Goal: Task Accomplishment & Management: Use online tool/utility

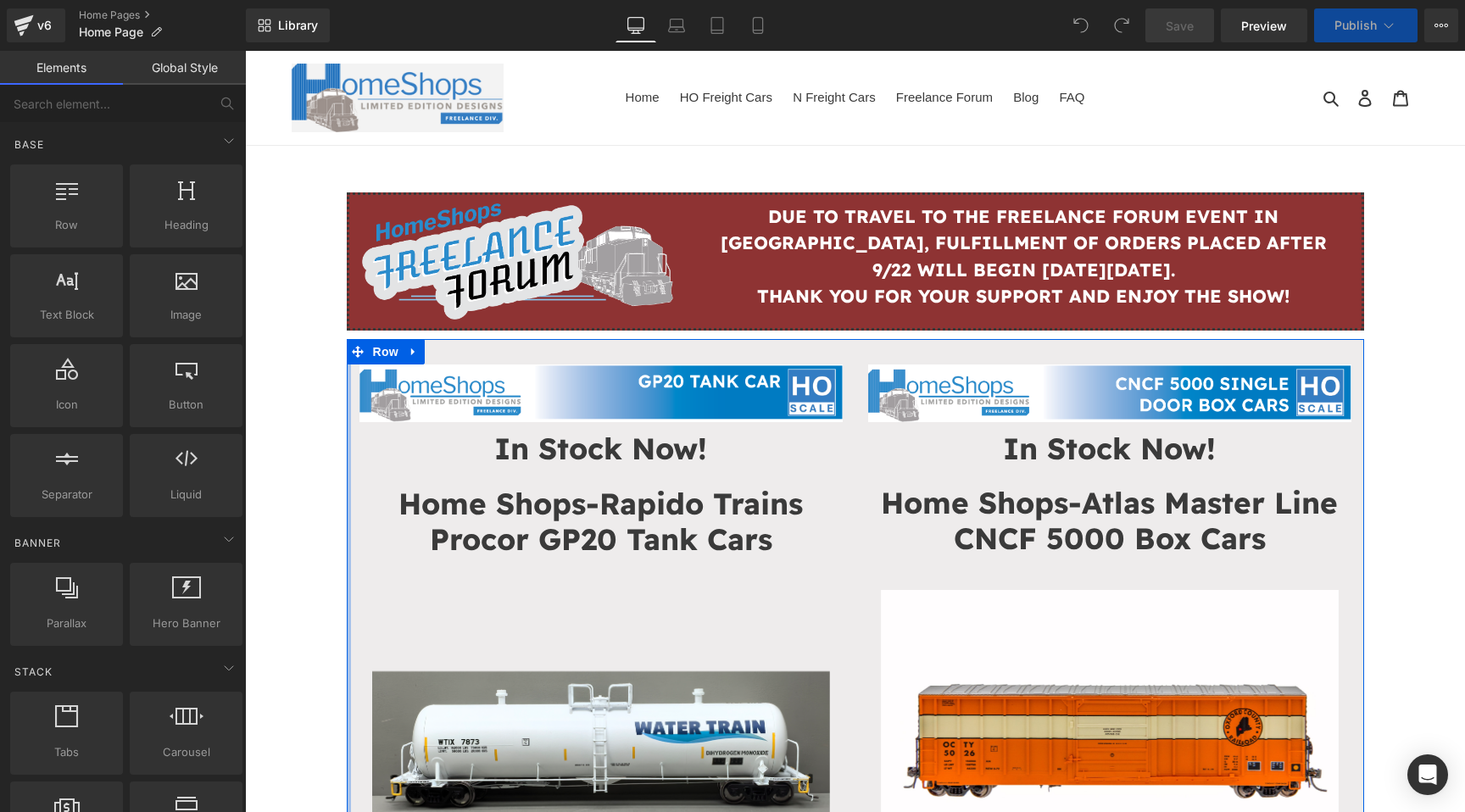
scroll to position [22, 0]
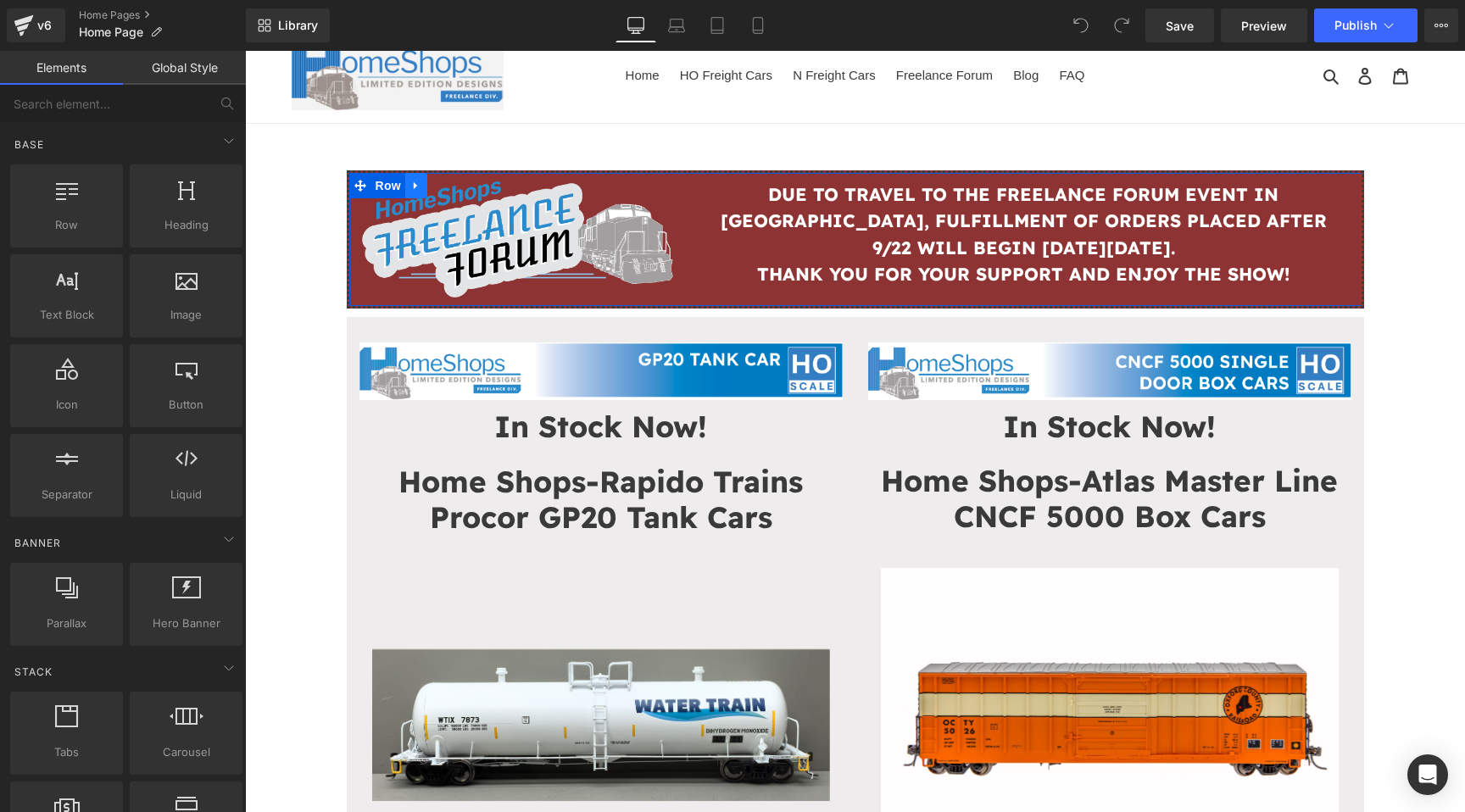
click at [416, 184] on icon at bounding box center [416, 185] width 12 height 13
click at [436, 183] on icon at bounding box center [437, 185] width 12 height 12
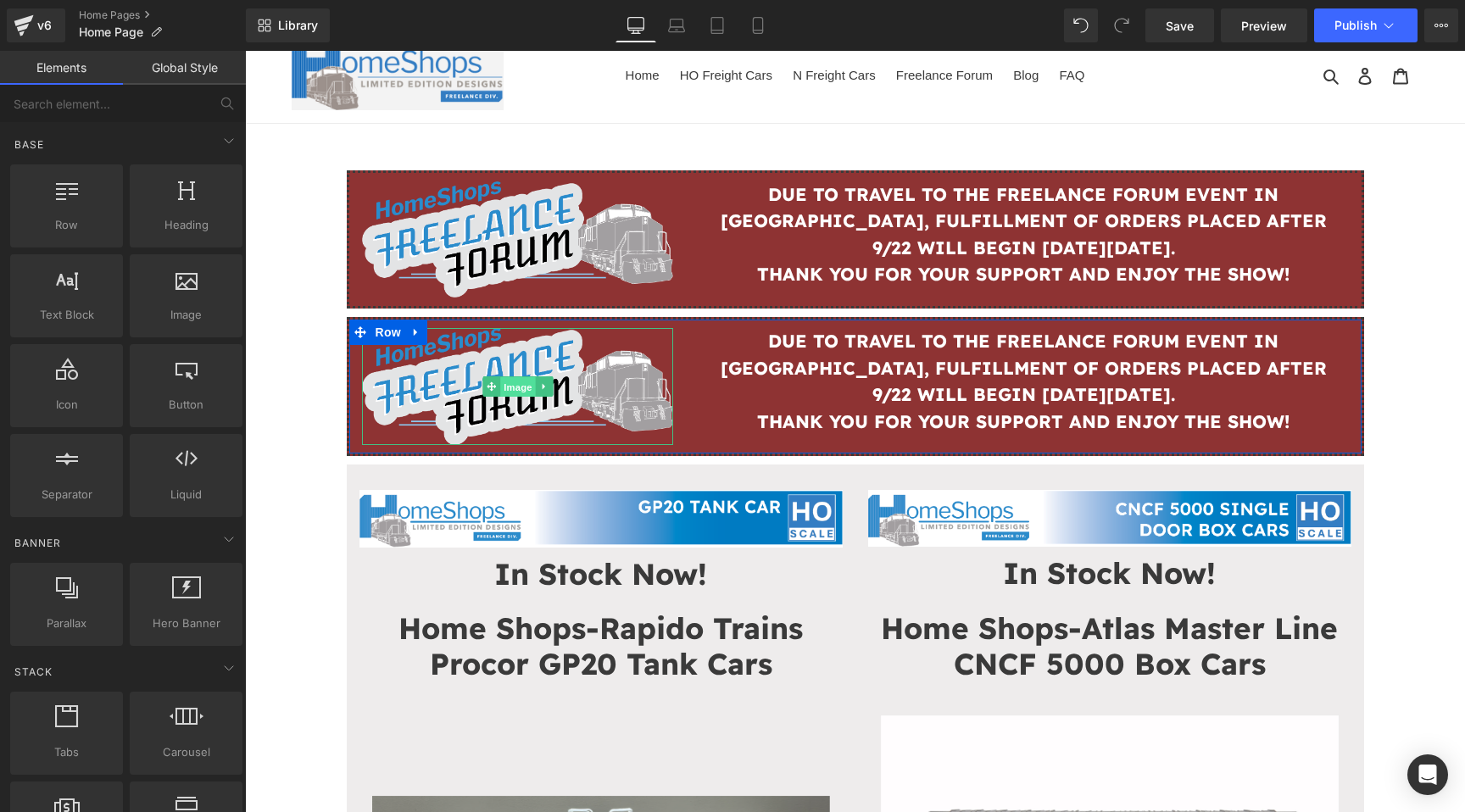
click at [511, 385] on span "Image" at bounding box center [517, 387] width 35 height 20
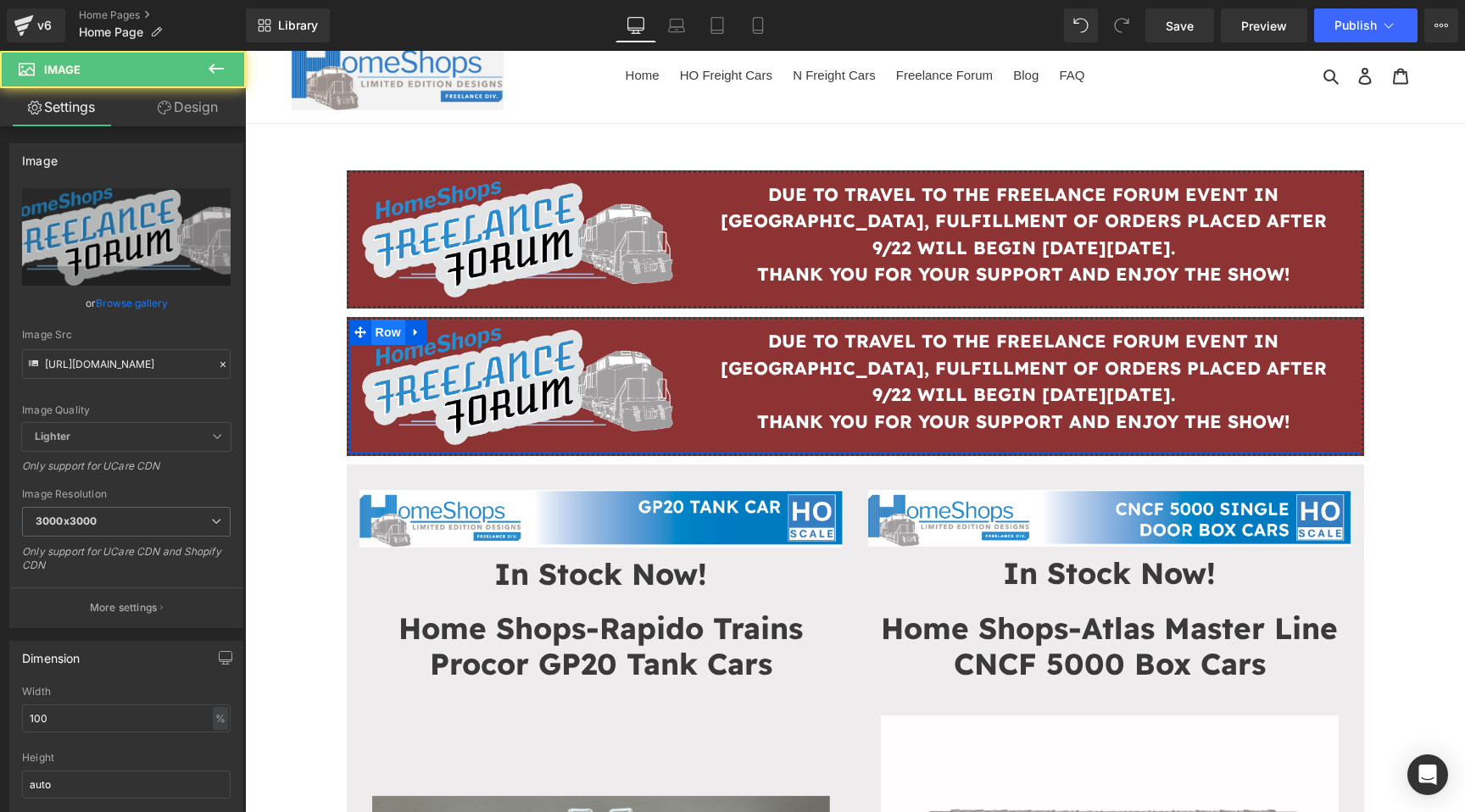
click at [391, 328] on span "Row" at bounding box center [387, 332] width 34 height 25
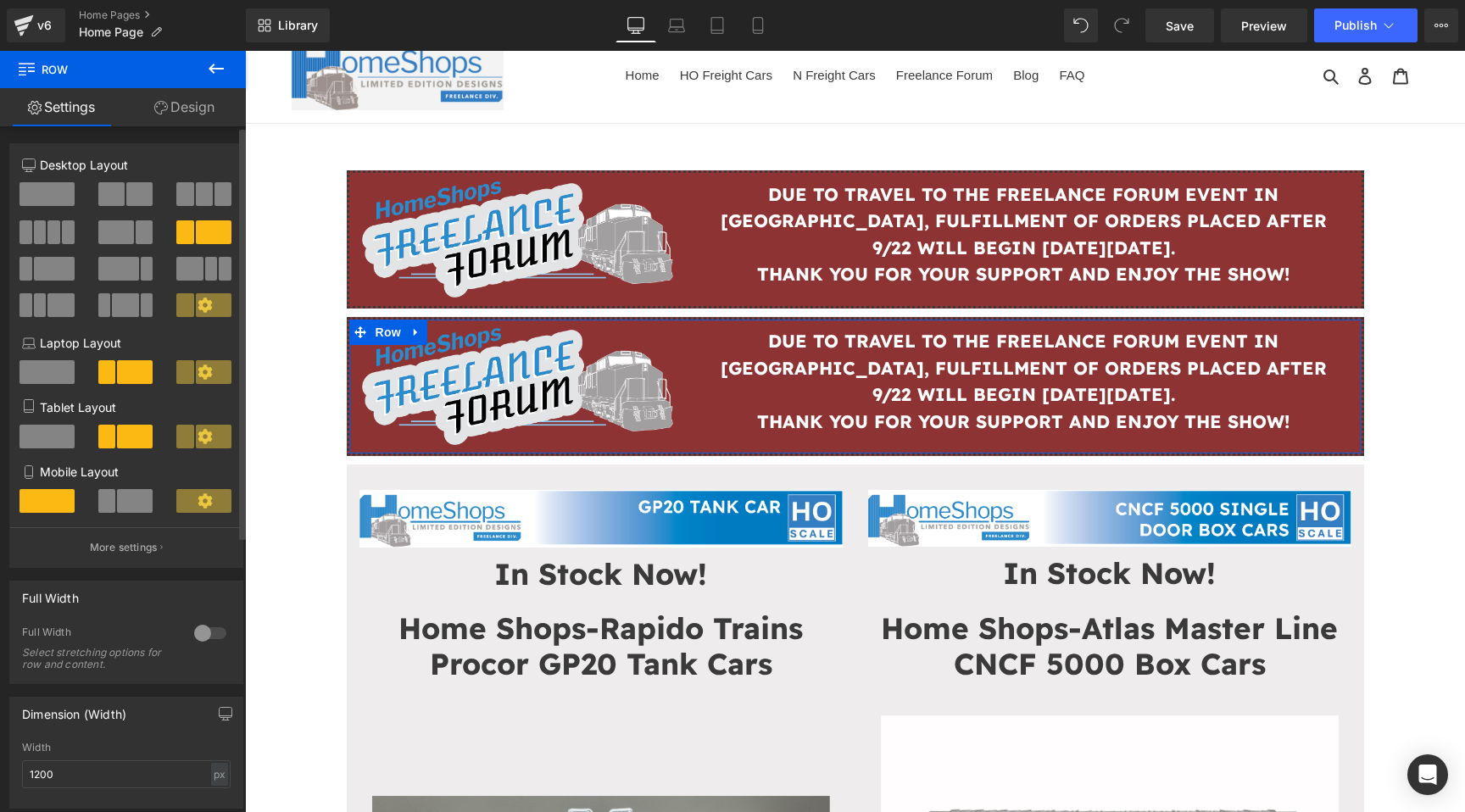
click at [49, 197] on span at bounding box center [46, 194] width 55 height 24
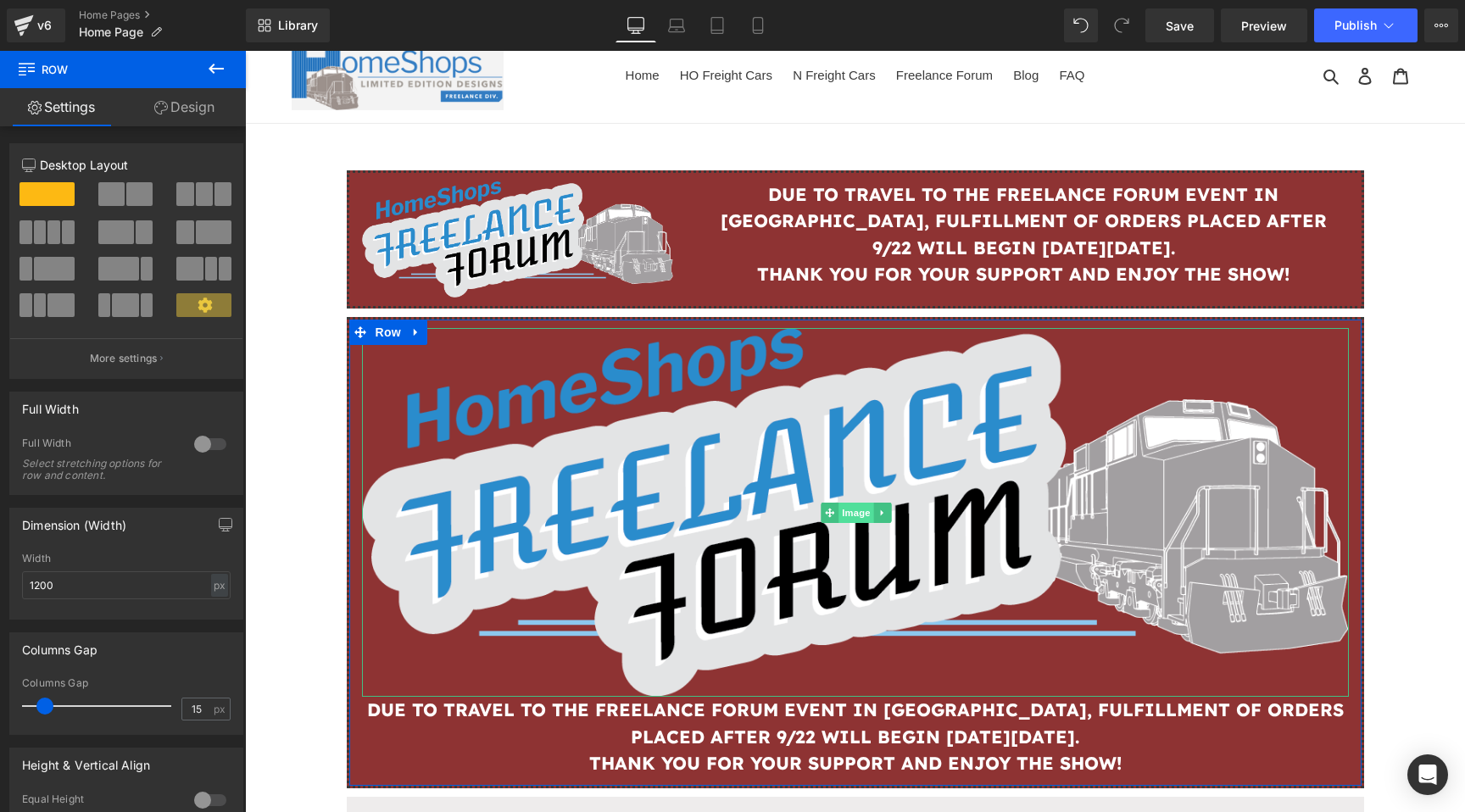
click at [851, 509] on span "Image" at bounding box center [856, 513] width 35 height 20
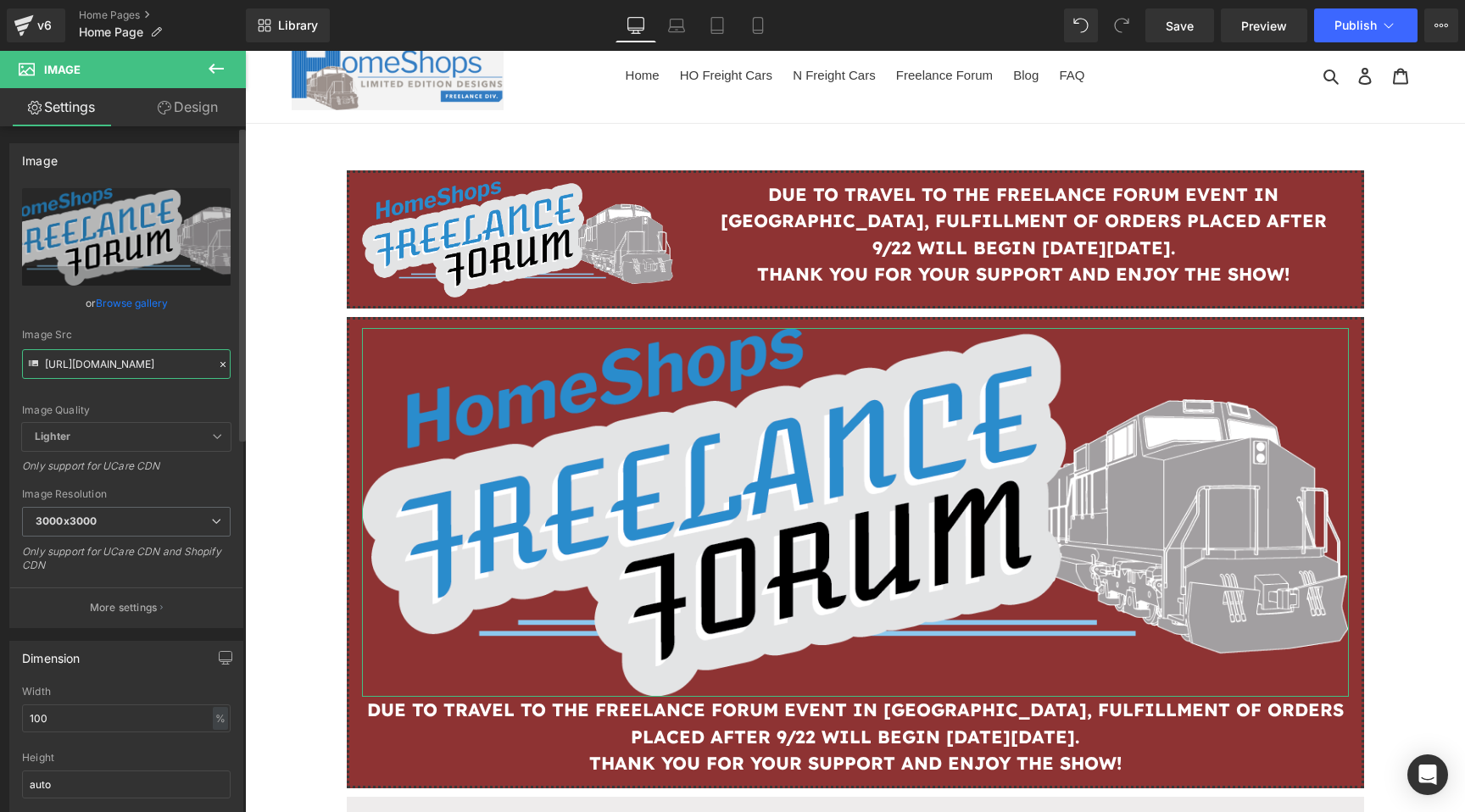
click at [154, 368] on input "[URL][DOMAIN_NAME]" at bounding box center [125, 364] width 208 height 30
paste input "550672521_849439294072298_8343287245717013238_n.jpg?v=1758905888"
type input "[URL][DOMAIN_NAME]"
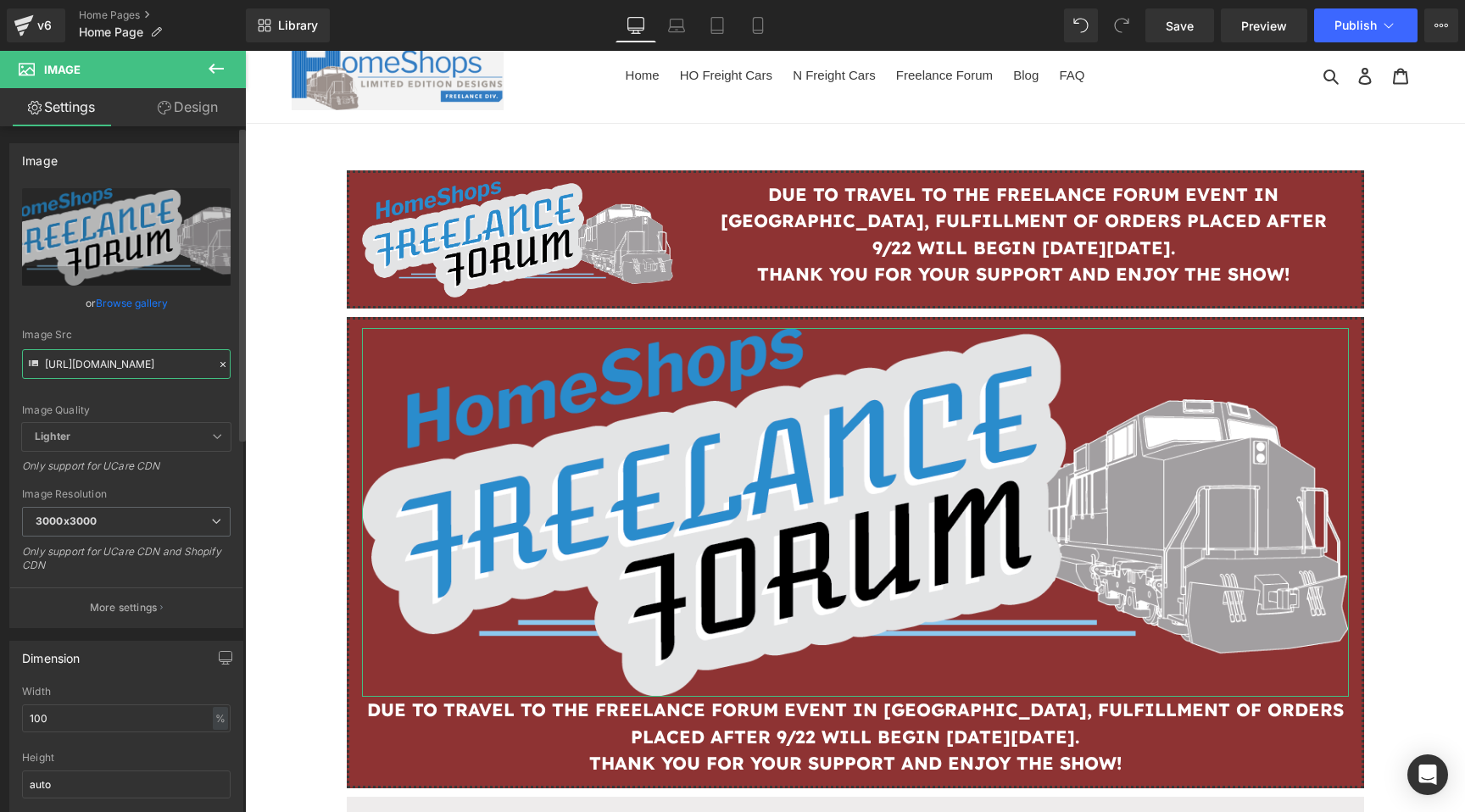
scroll to position [0, 487]
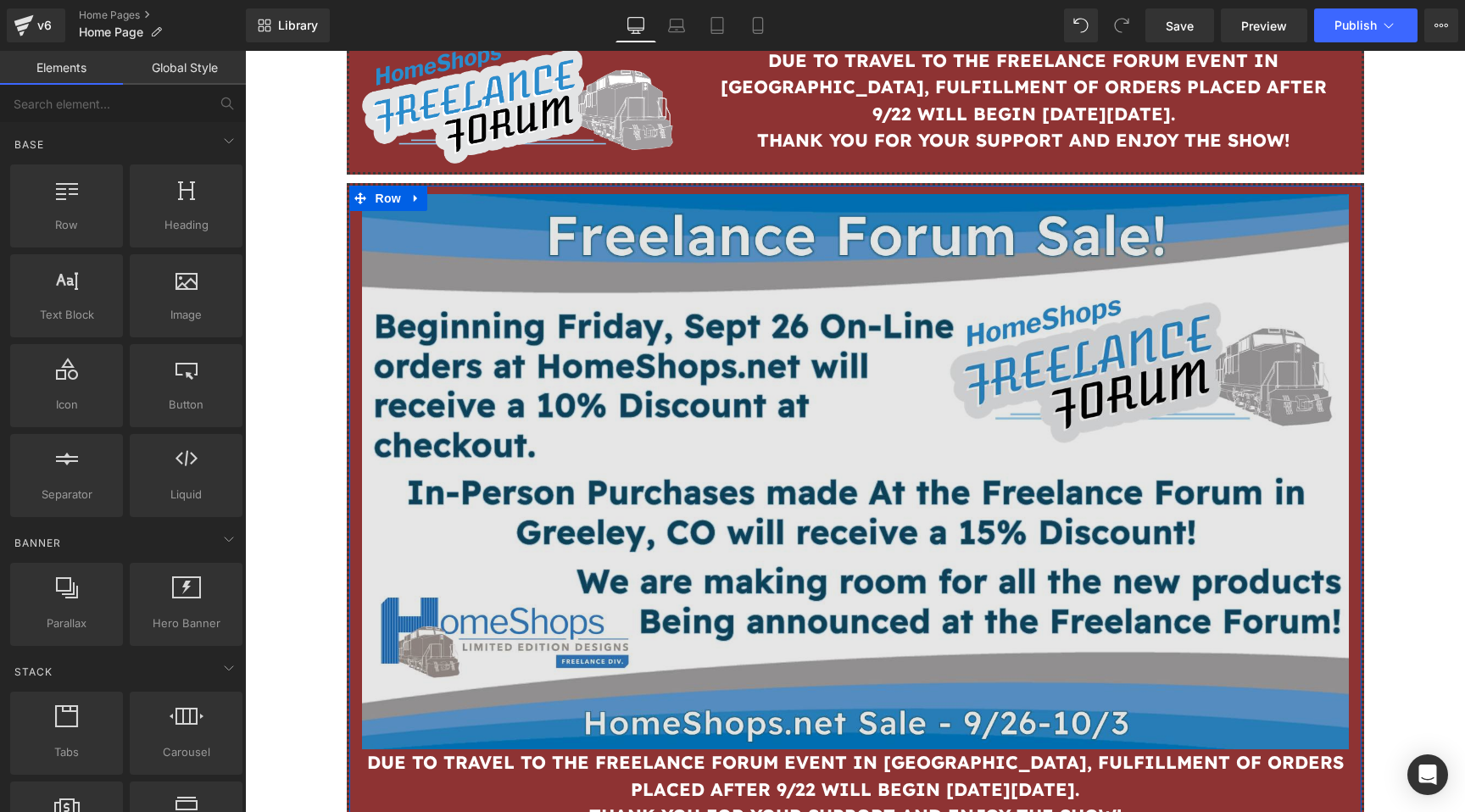
scroll to position [166, 0]
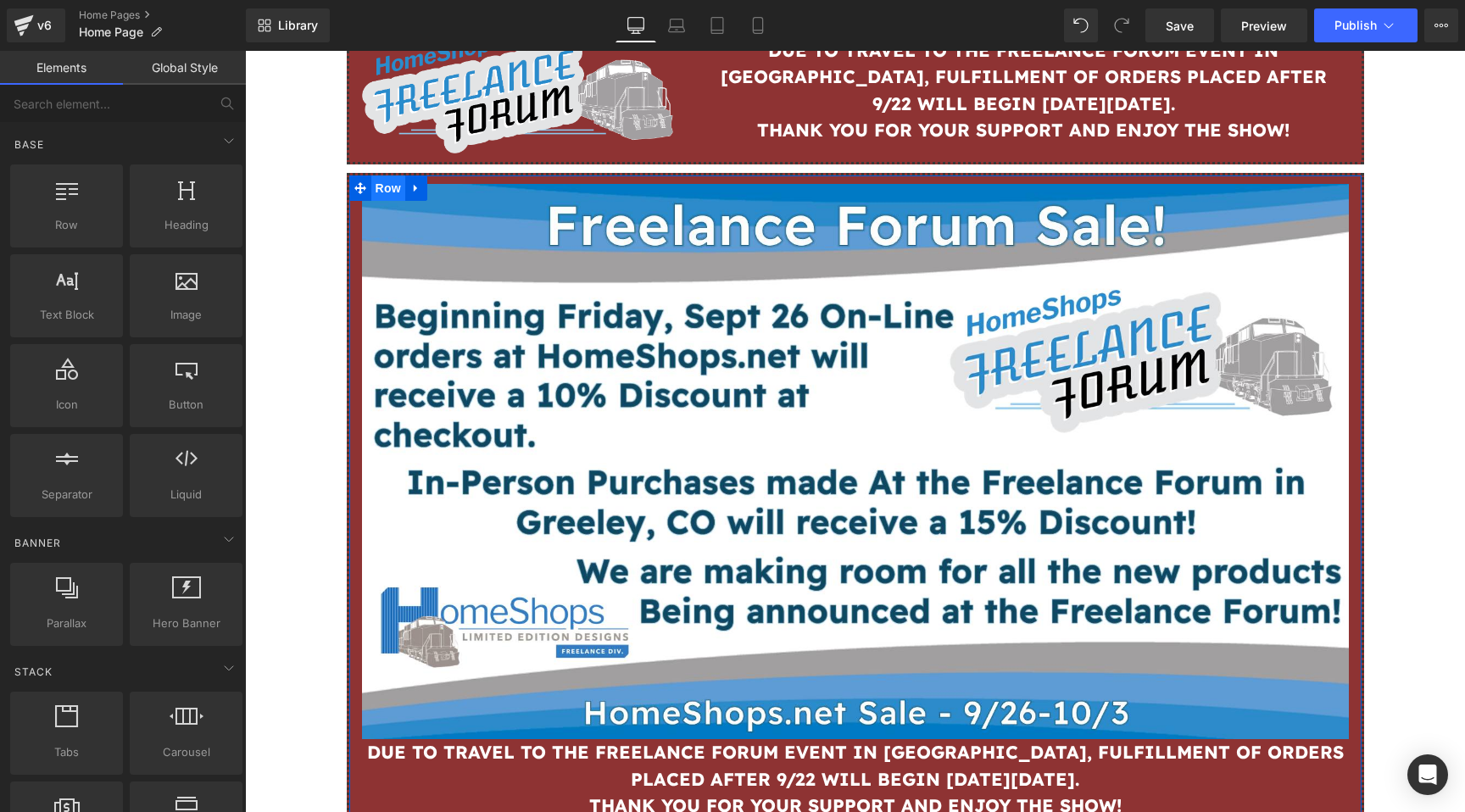
click at [382, 188] on span "Row" at bounding box center [387, 188] width 34 height 25
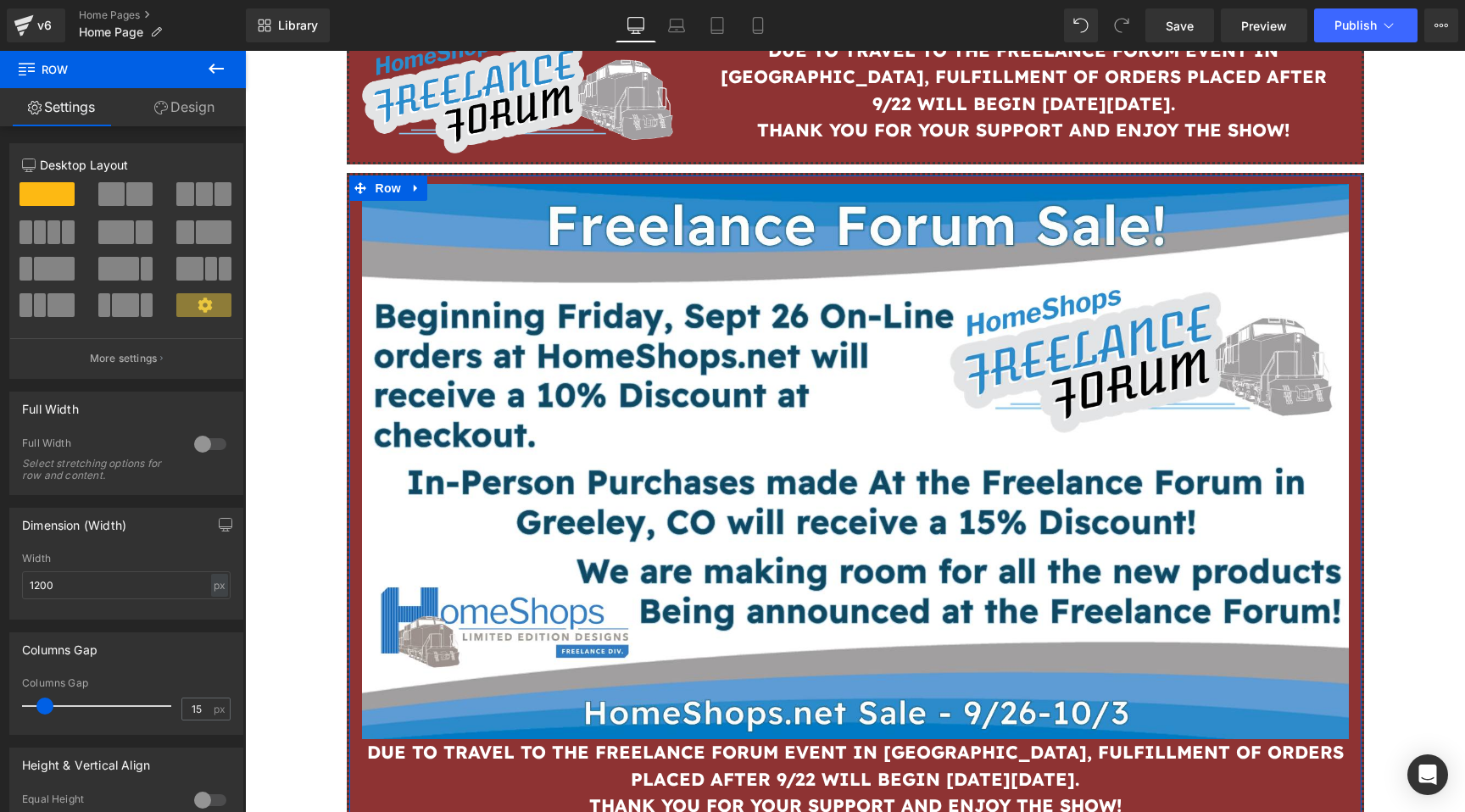
click at [210, 113] on link "Design" at bounding box center [184, 107] width 123 height 38
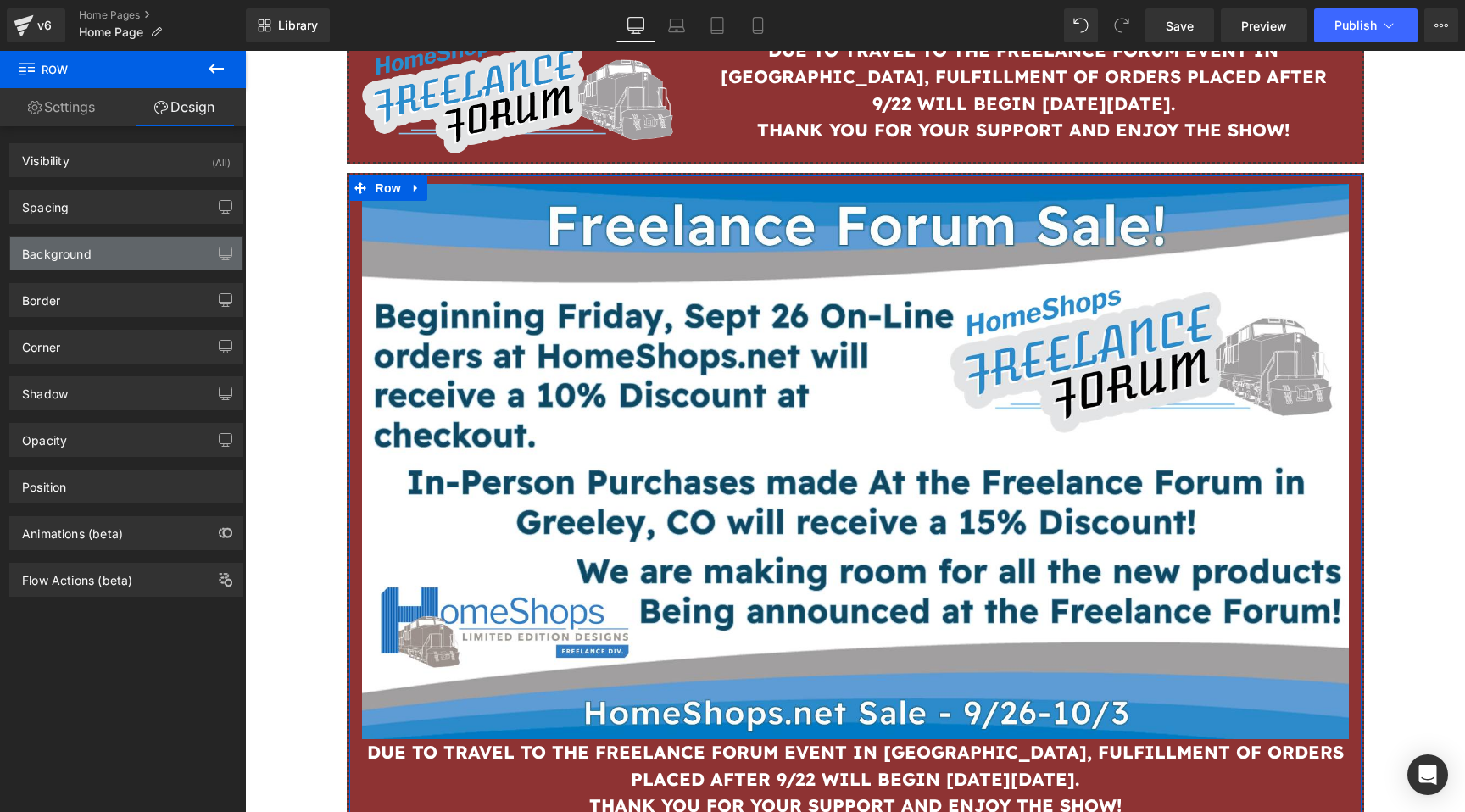
click at [148, 246] on div "Background" at bounding box center [125, 253] width 232 height 32
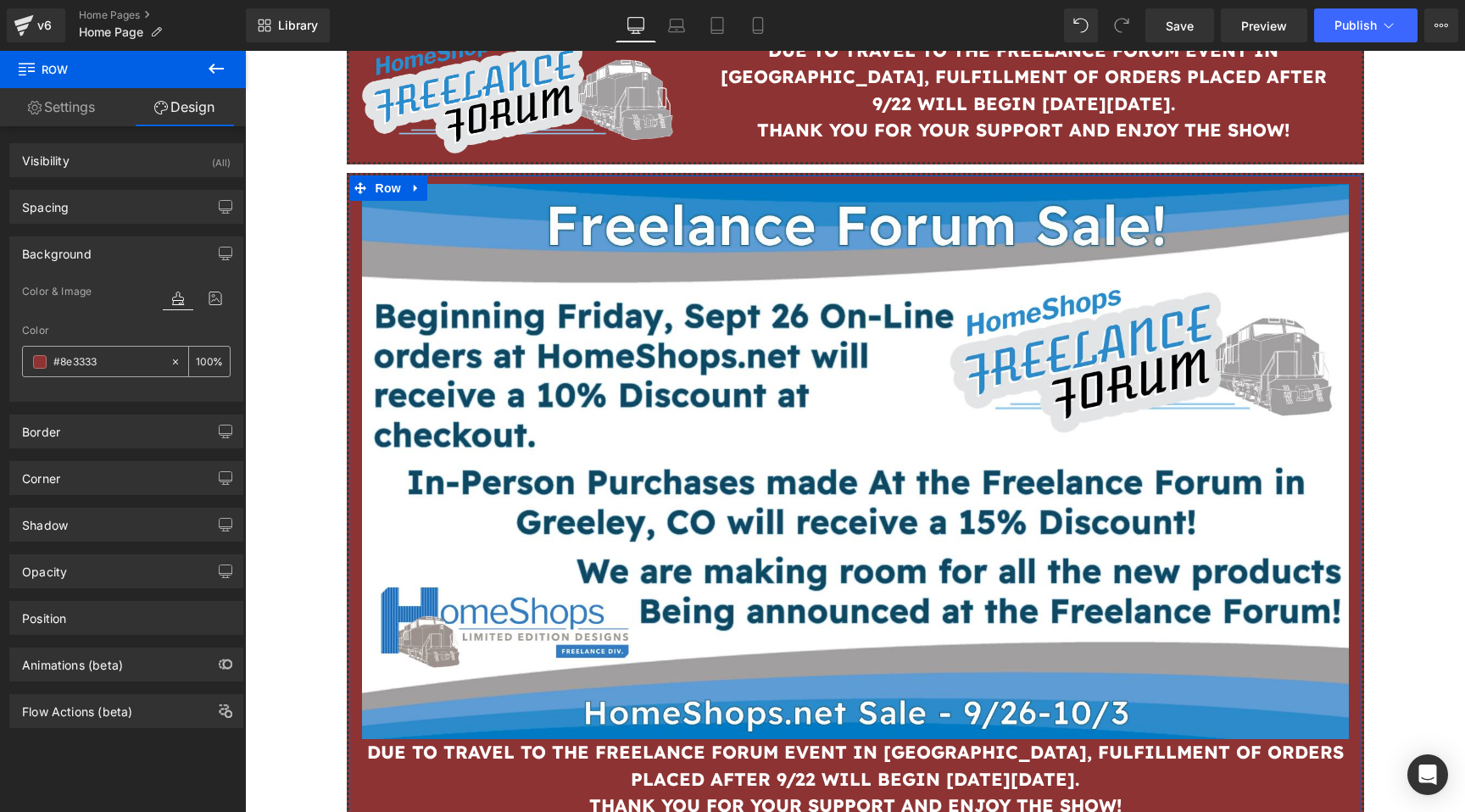
click at [169, 362] on icon at bounding box center [175, 361] width 12 height 12
type input "none"
type input "0"
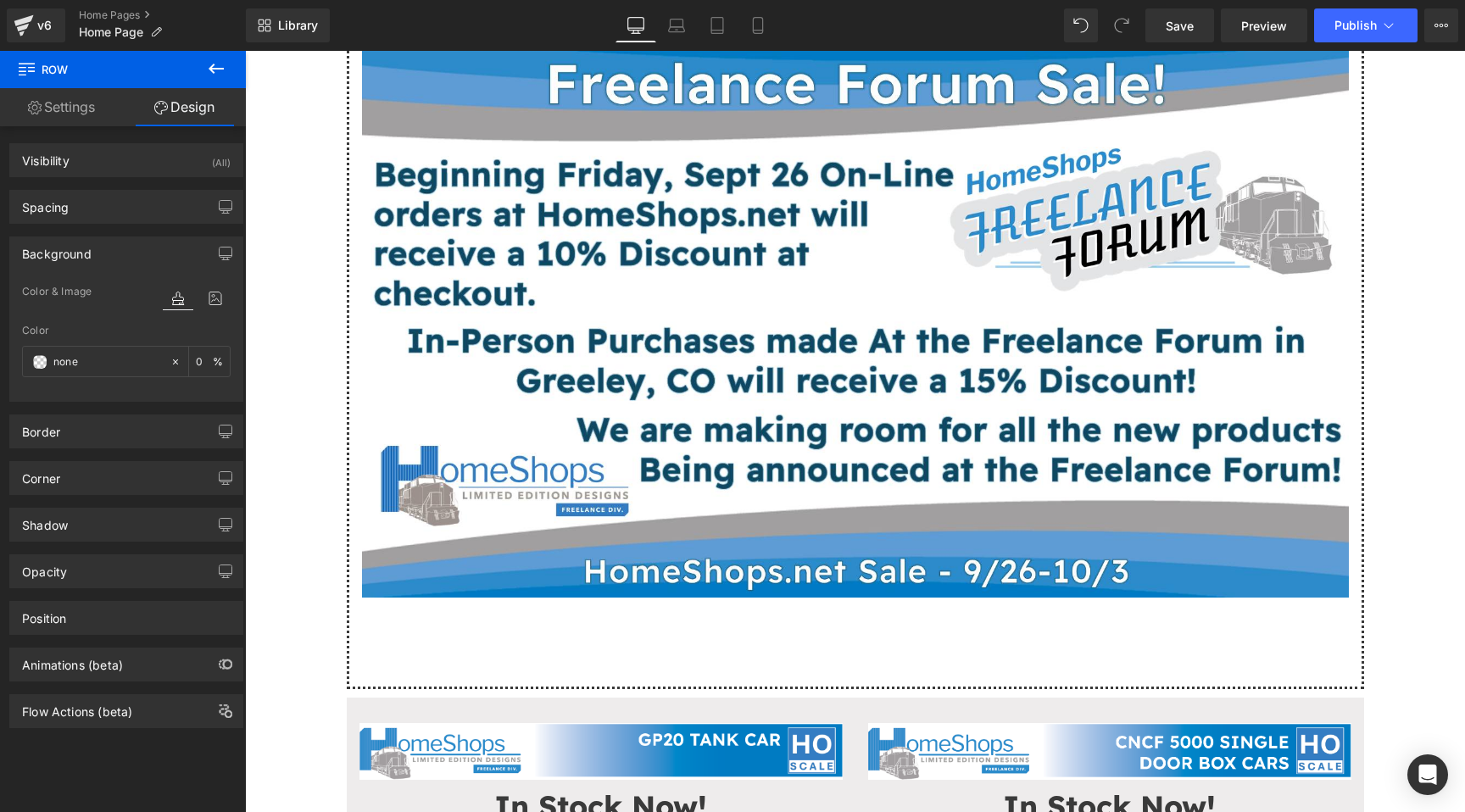
scroll to position [379, 0]
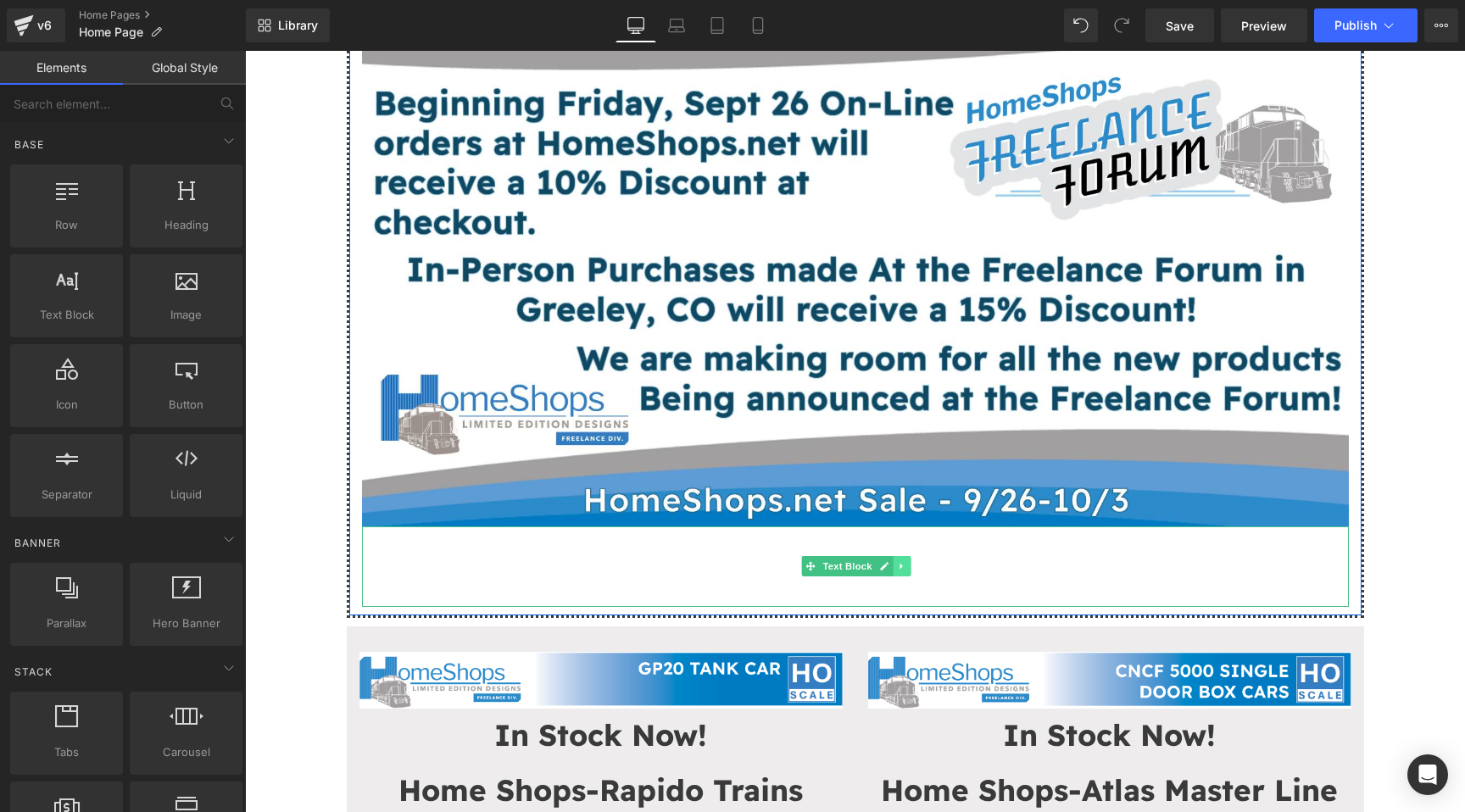
click at [897, 566] on icon at bounding box center [901, 566] width 9 height 10
click at [906, 563] on icon at bounding box center [910, 566] width 9 height 9
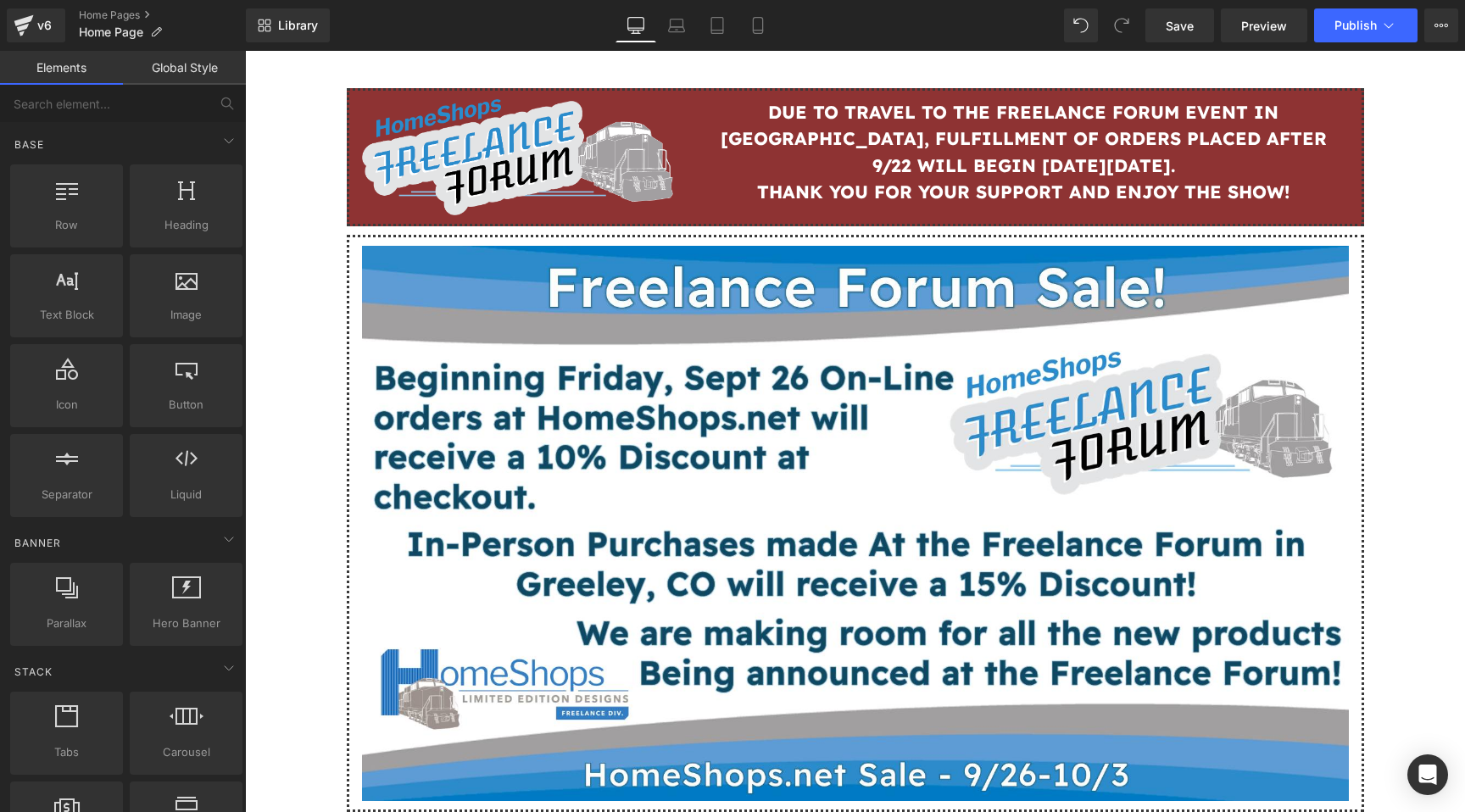
scroll to position [35, 0]
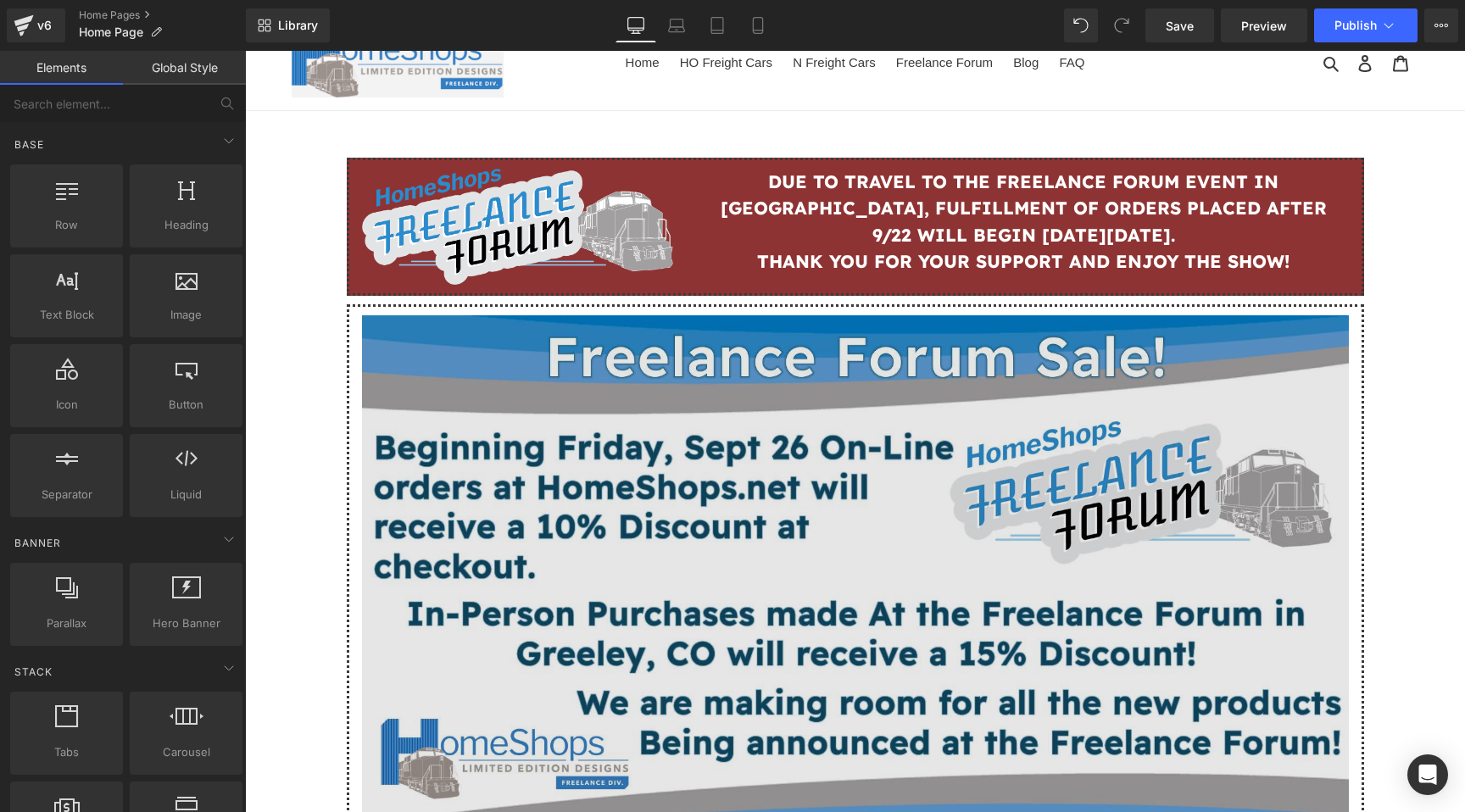
click at [1149, 392] on img at bounding box center [855, 593] width 987 height 556
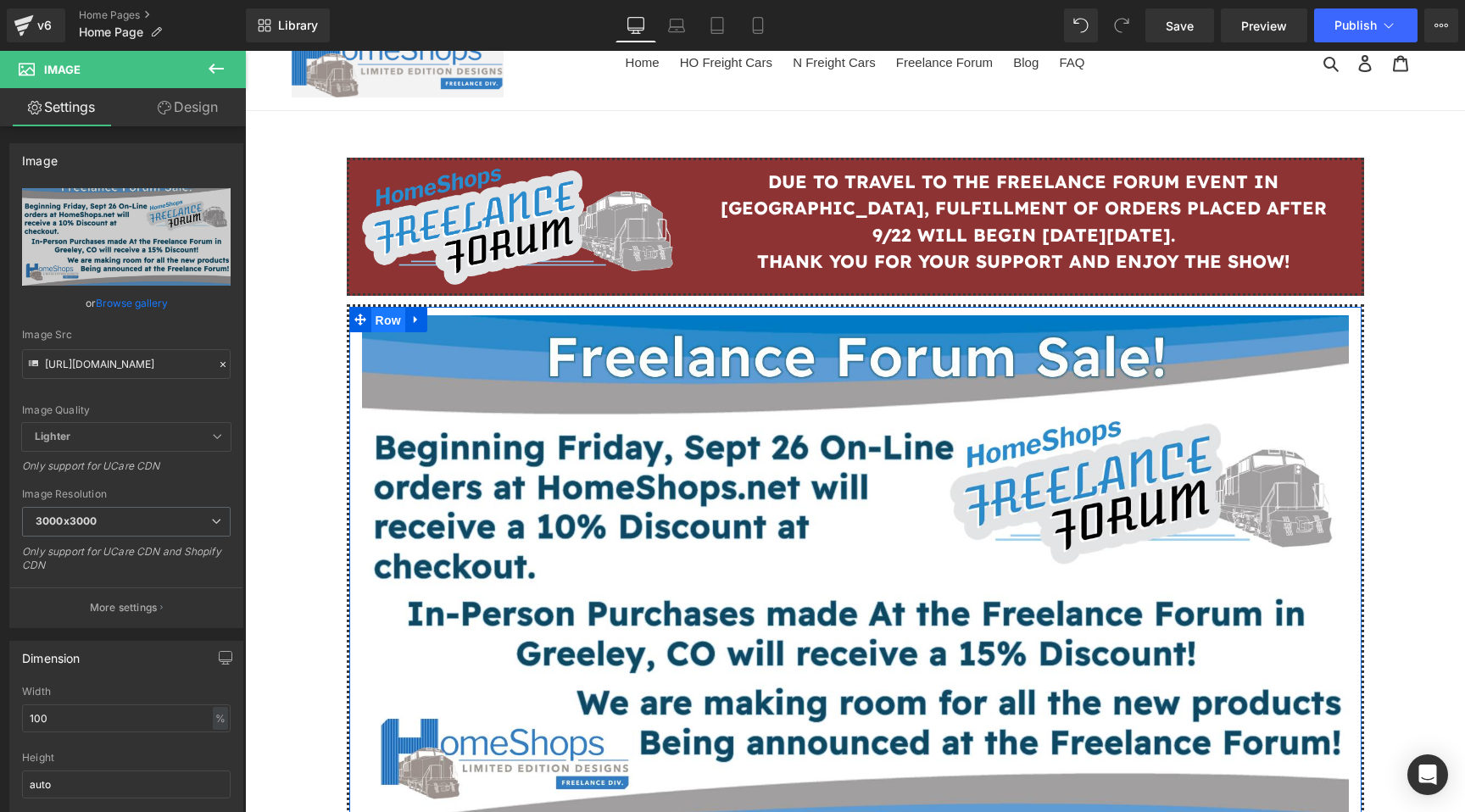
click at [380, 318] on span "Row" at bounding box center [387, 320] width 34 height 25
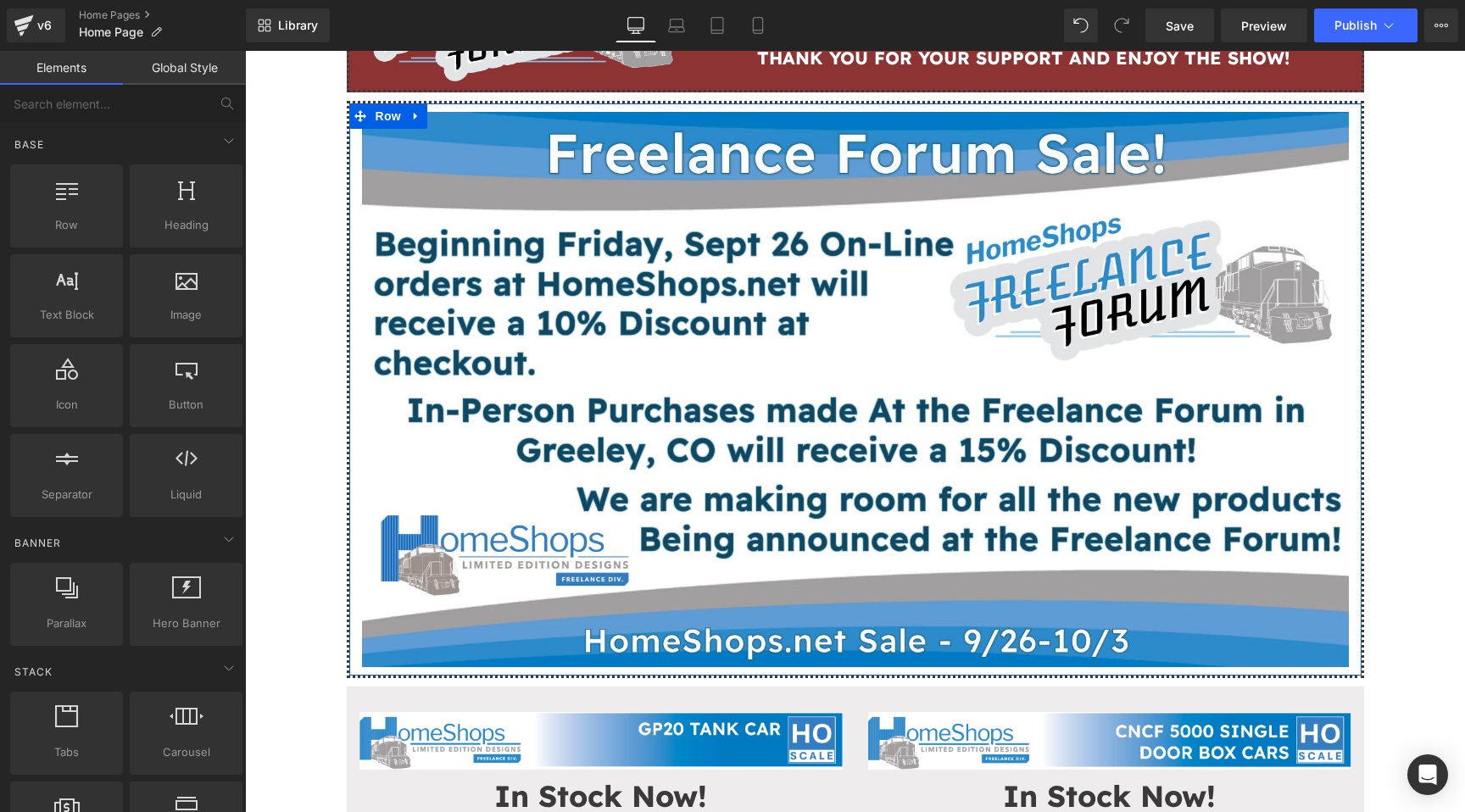
scroll to position [240, 0]
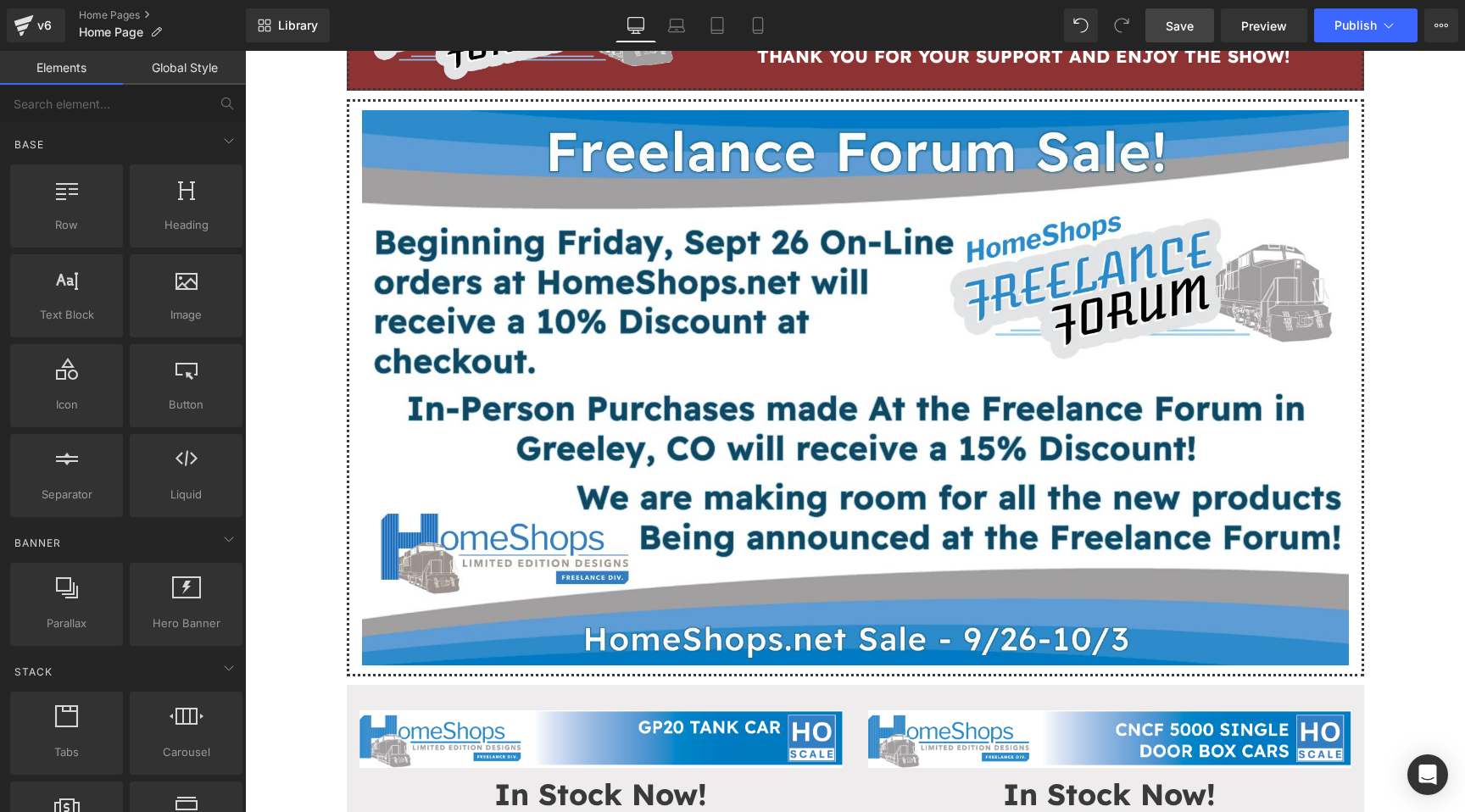
click at [1178, 32] on span "Save" at bounding box center [1179, 26] width 28 height 18
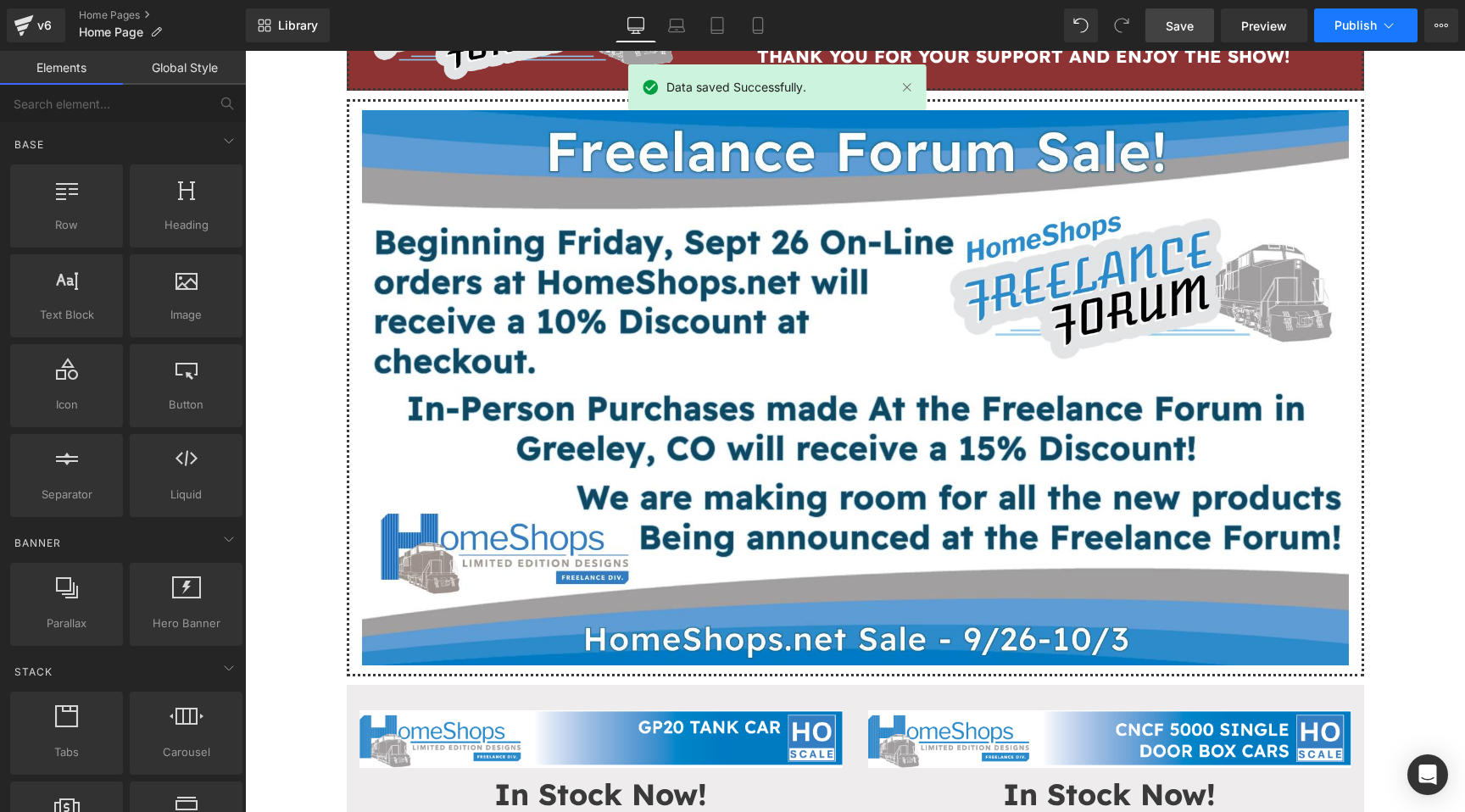
click at [1358, 30] on span "Publish" at bounding box center [1355, 25] width 43 height 14
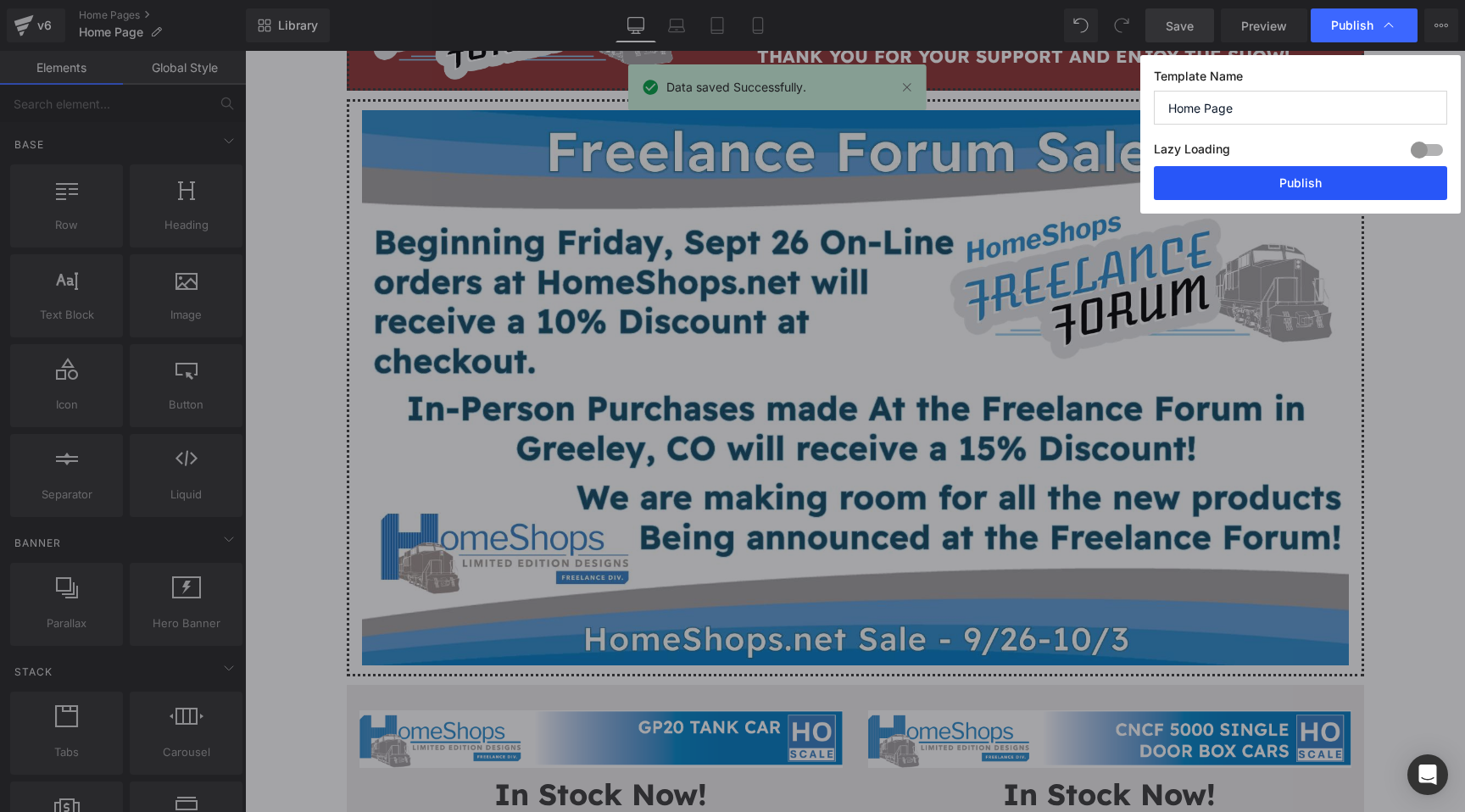
click at [1299, 175] on button "Publish" at bounding box center [1300, 183] width 293 height 34
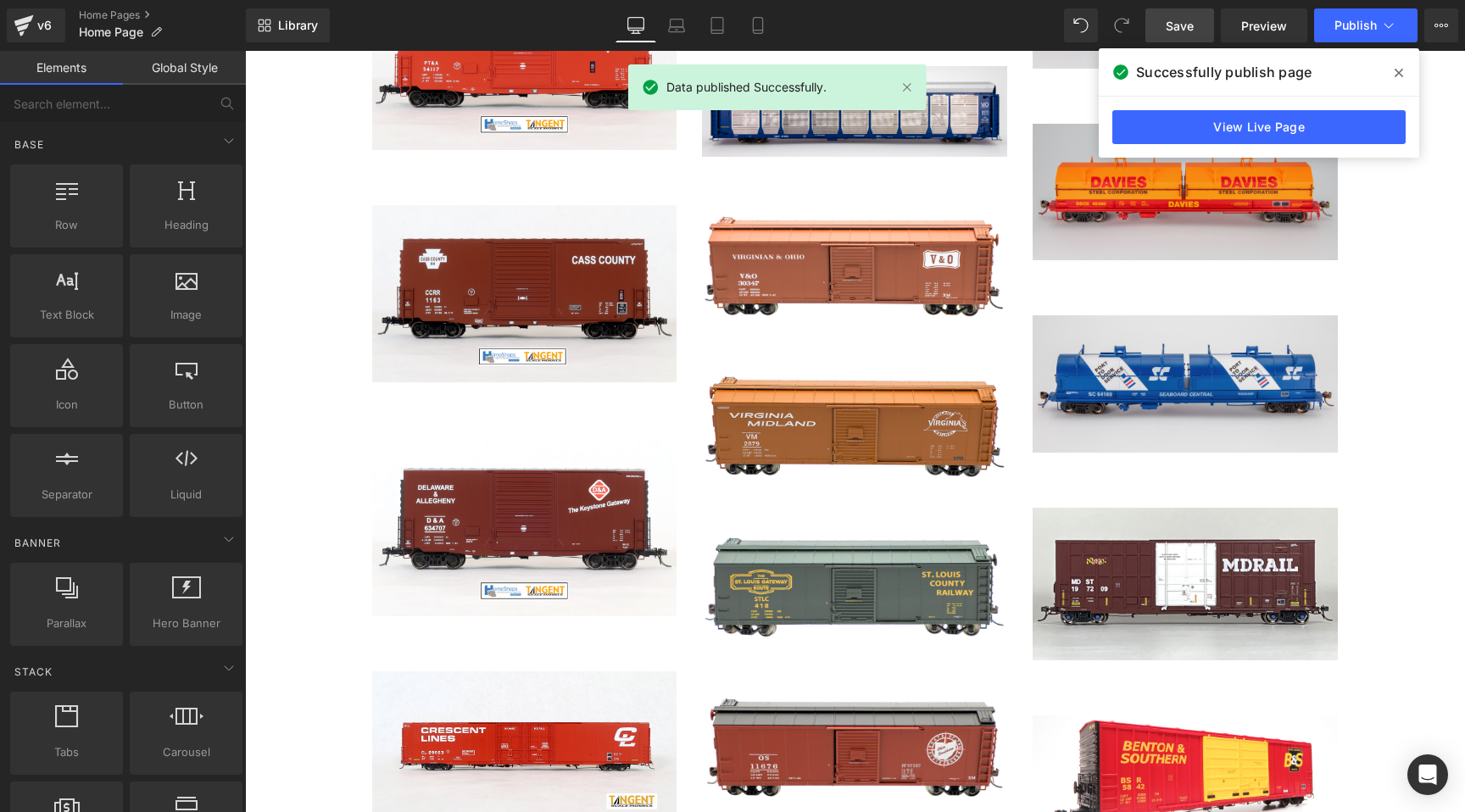
scroll to position [3606, 0]
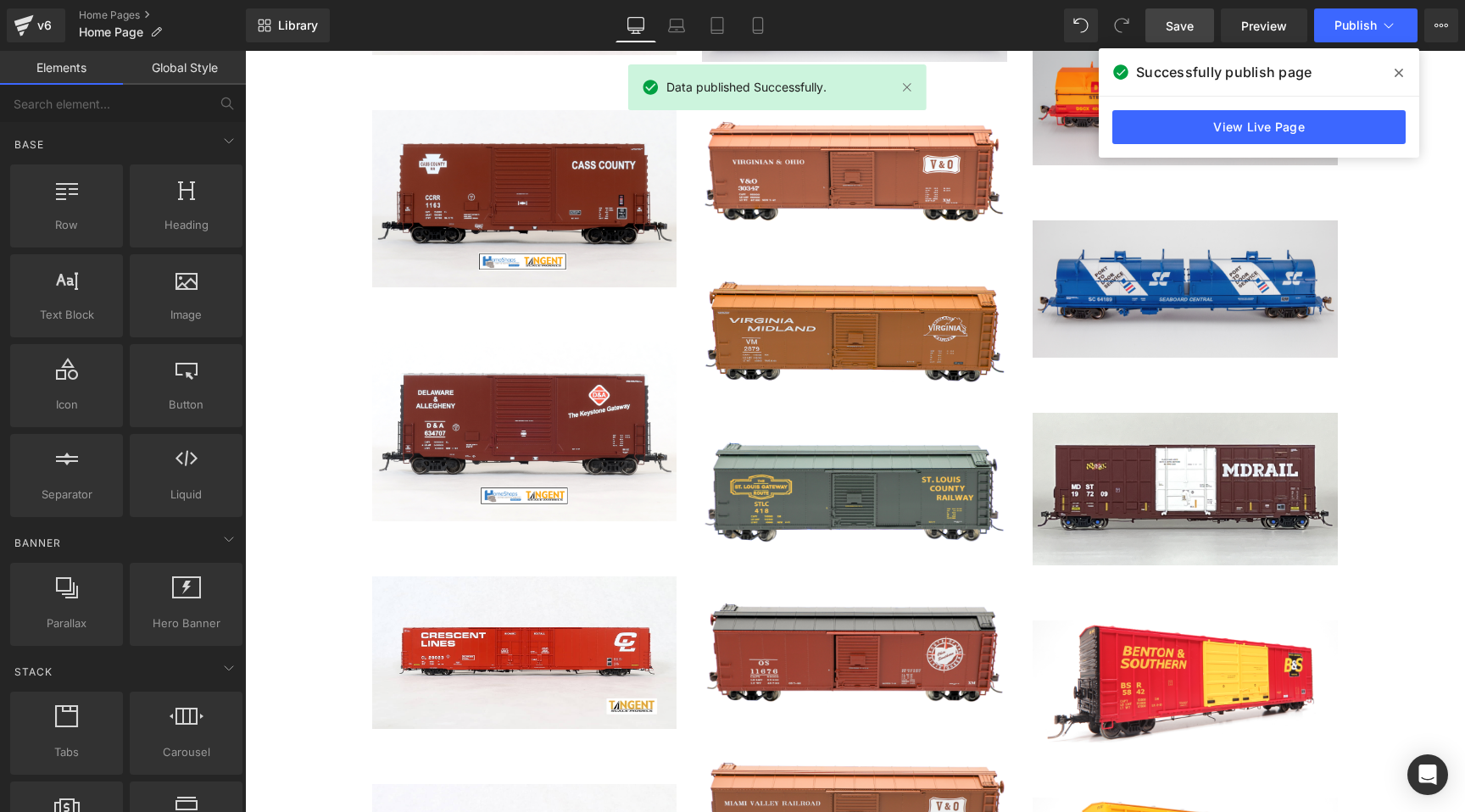
click at [1397, 73] on icon at bounding box center [1398, 72] width 8 height 8
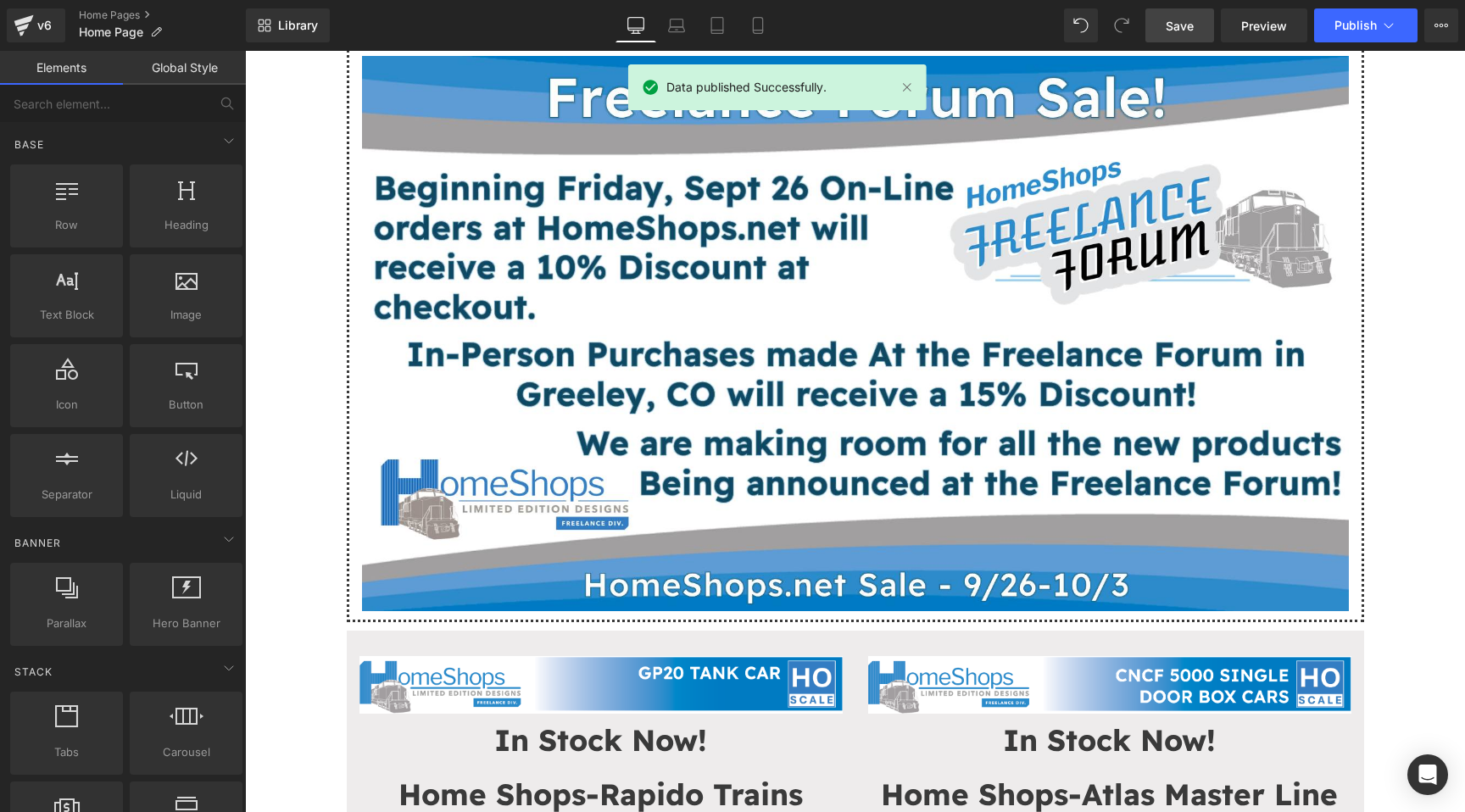
scroll to position [57, 0]
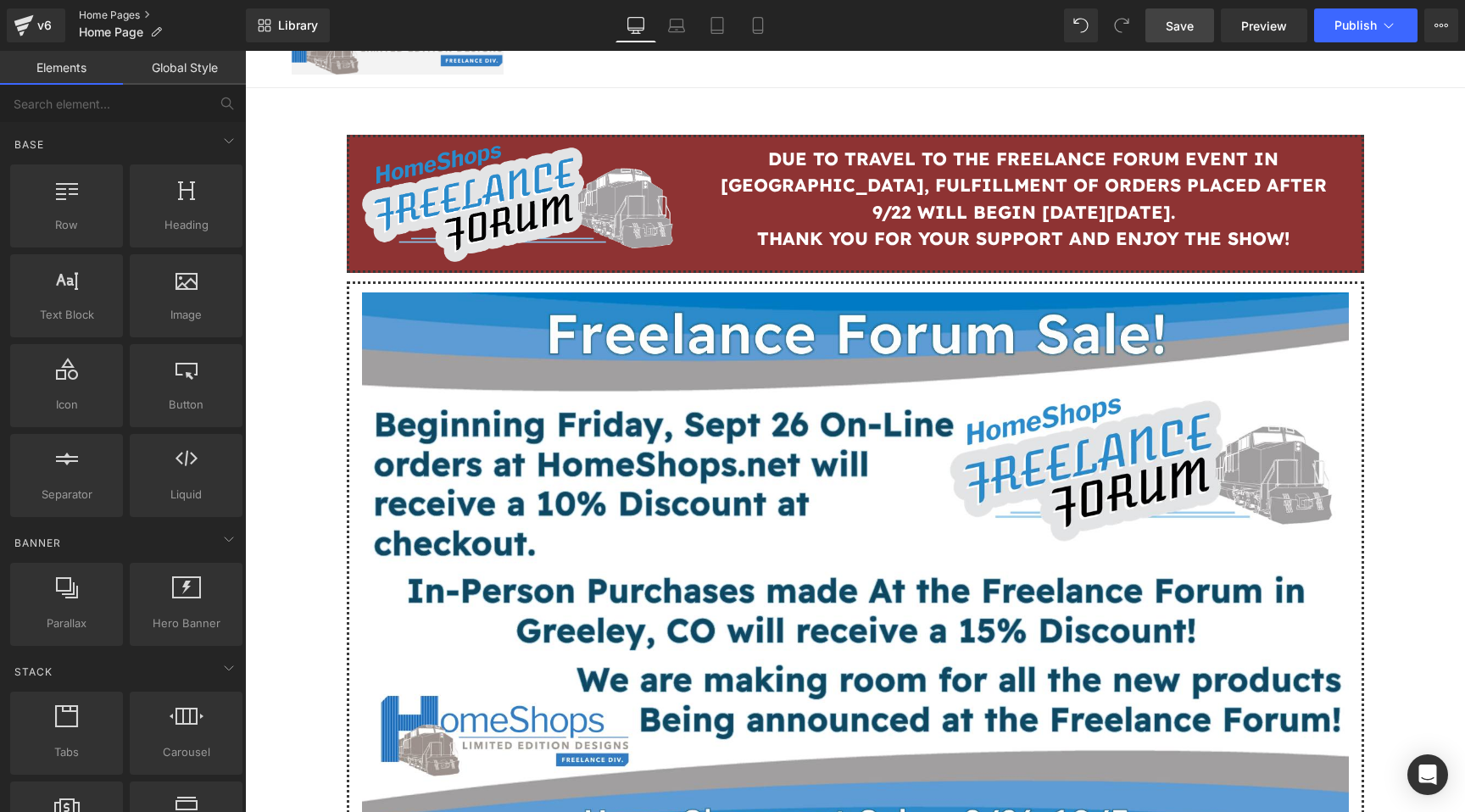
click at [123, 15] on link "Home Pages" at bounding box center [163, 15] width 167 height 14
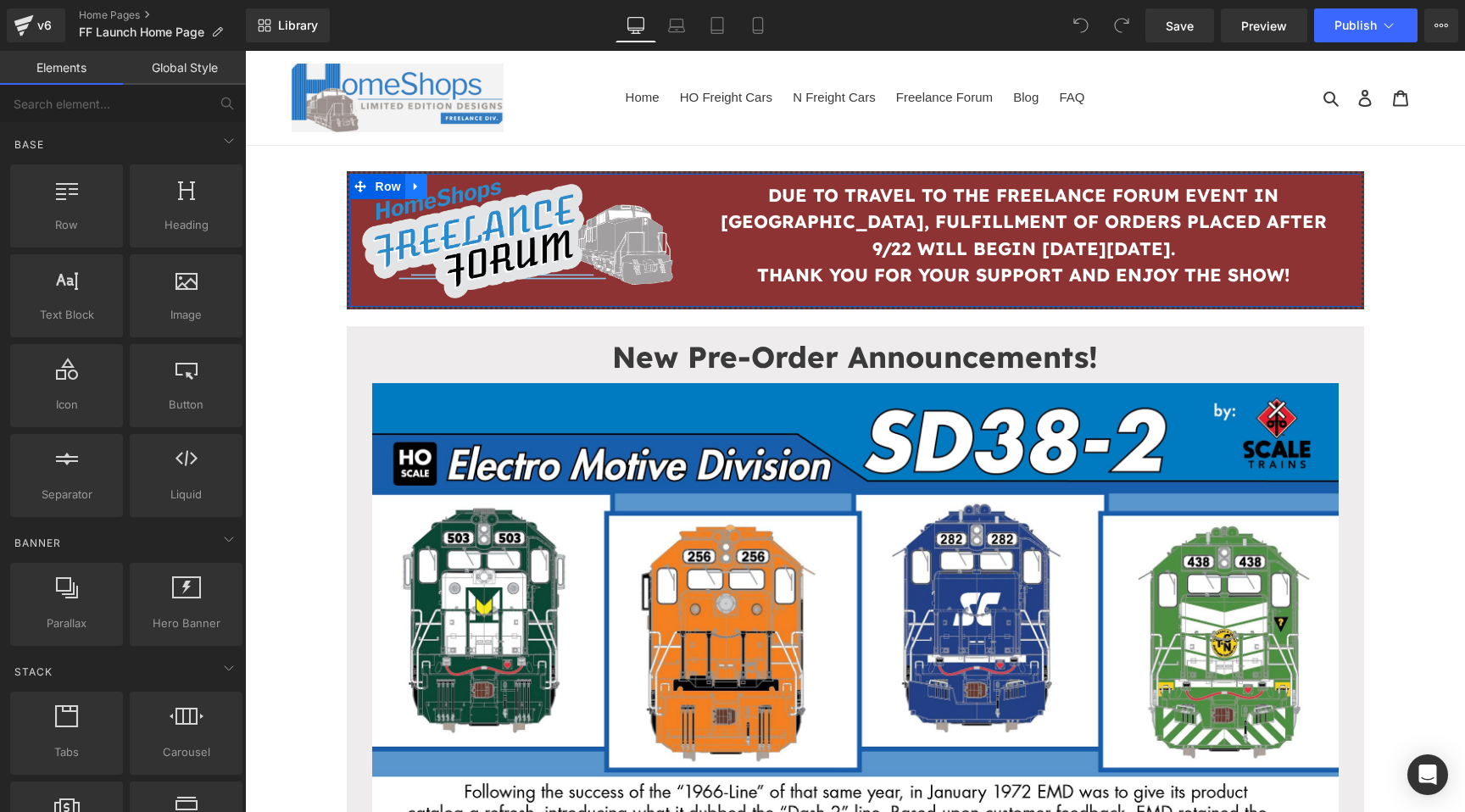
click at [406, 185] on link at bounding box center [416, 186] width 22 height 25
click at [430, 185] on link at bounding box center [438, 186] width 22 height 25
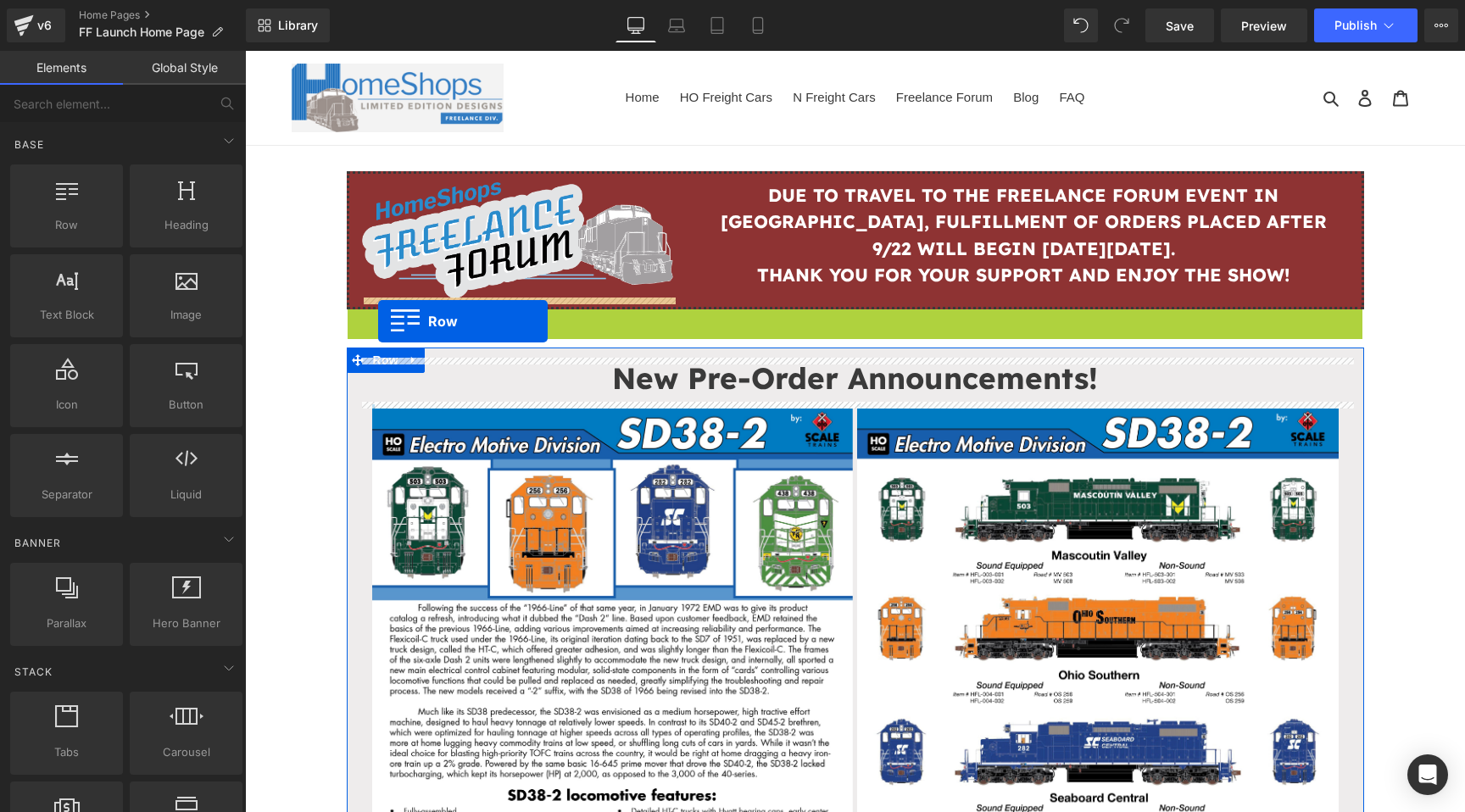
drag, startPoint x: 358, startPoint y: 306, endPoint x: 378, endPoint y: 321, distance: 25.0
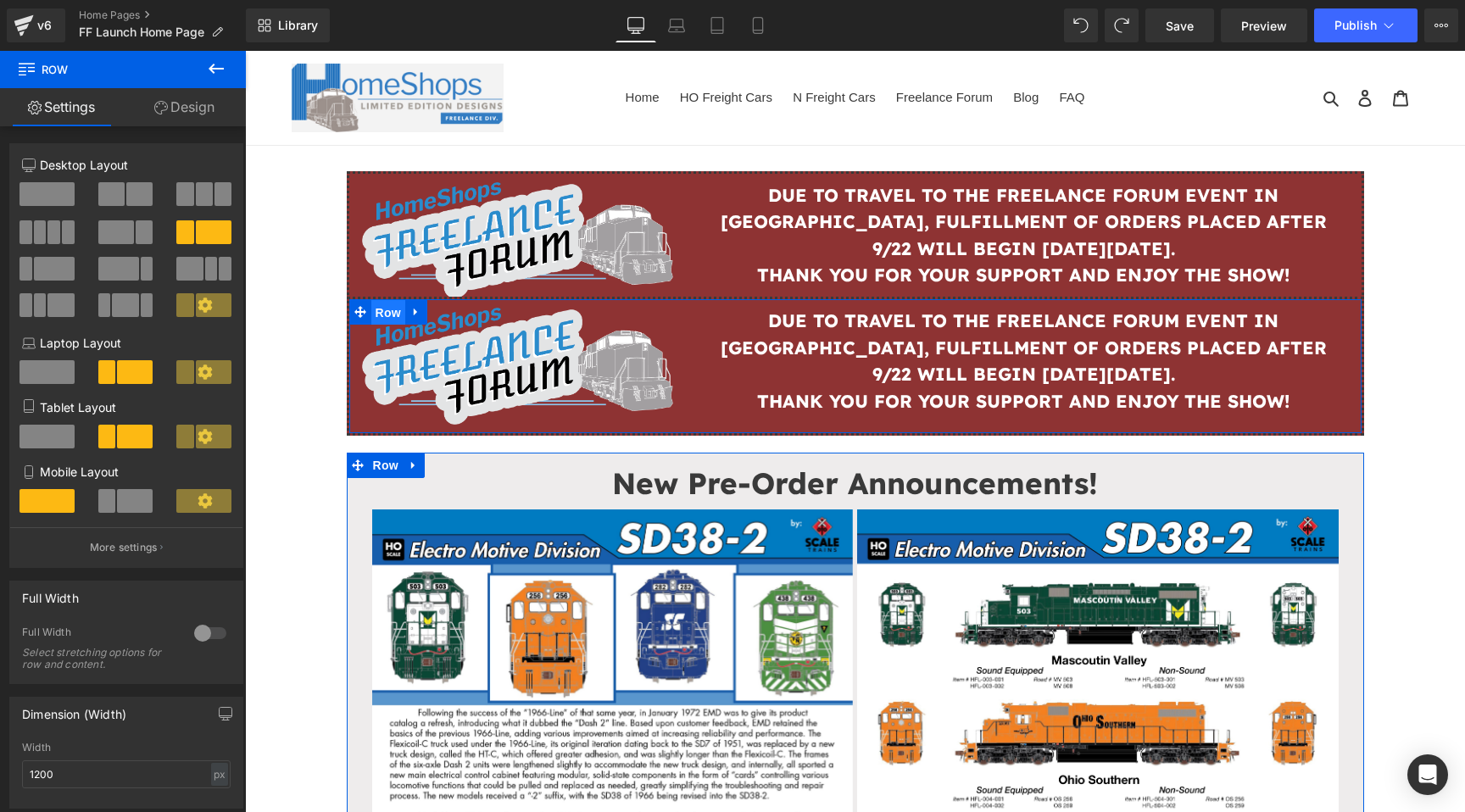
click at [388, 310] on span "Row" at bounding box center [387, 313] width 34 height 25
click at [211, 123] on link "Design" at bounding box center [184, 107] width 123 height 38
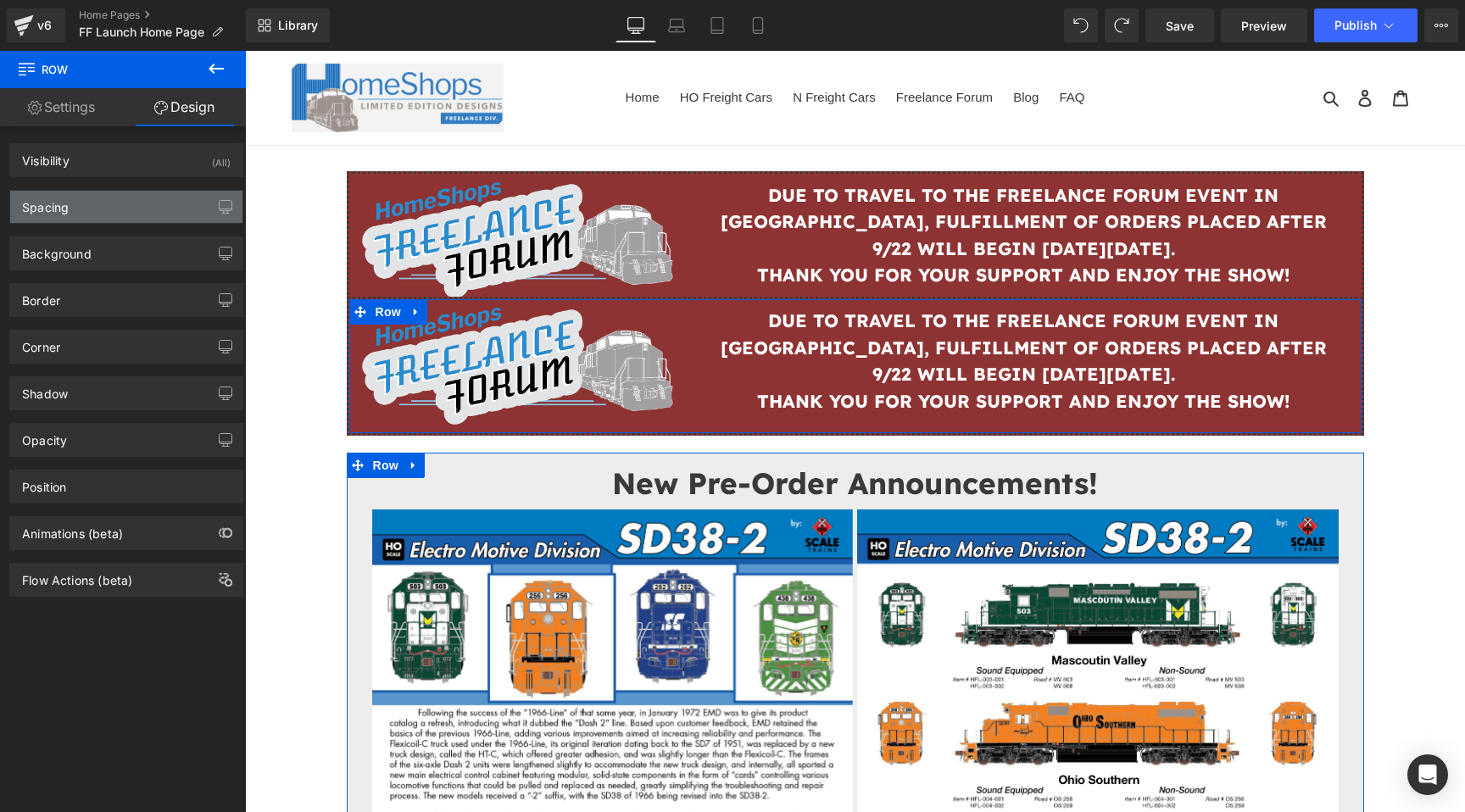
click at [124, 207] on div "Spacing" at bounding box center [125, 206] width 232 height 32
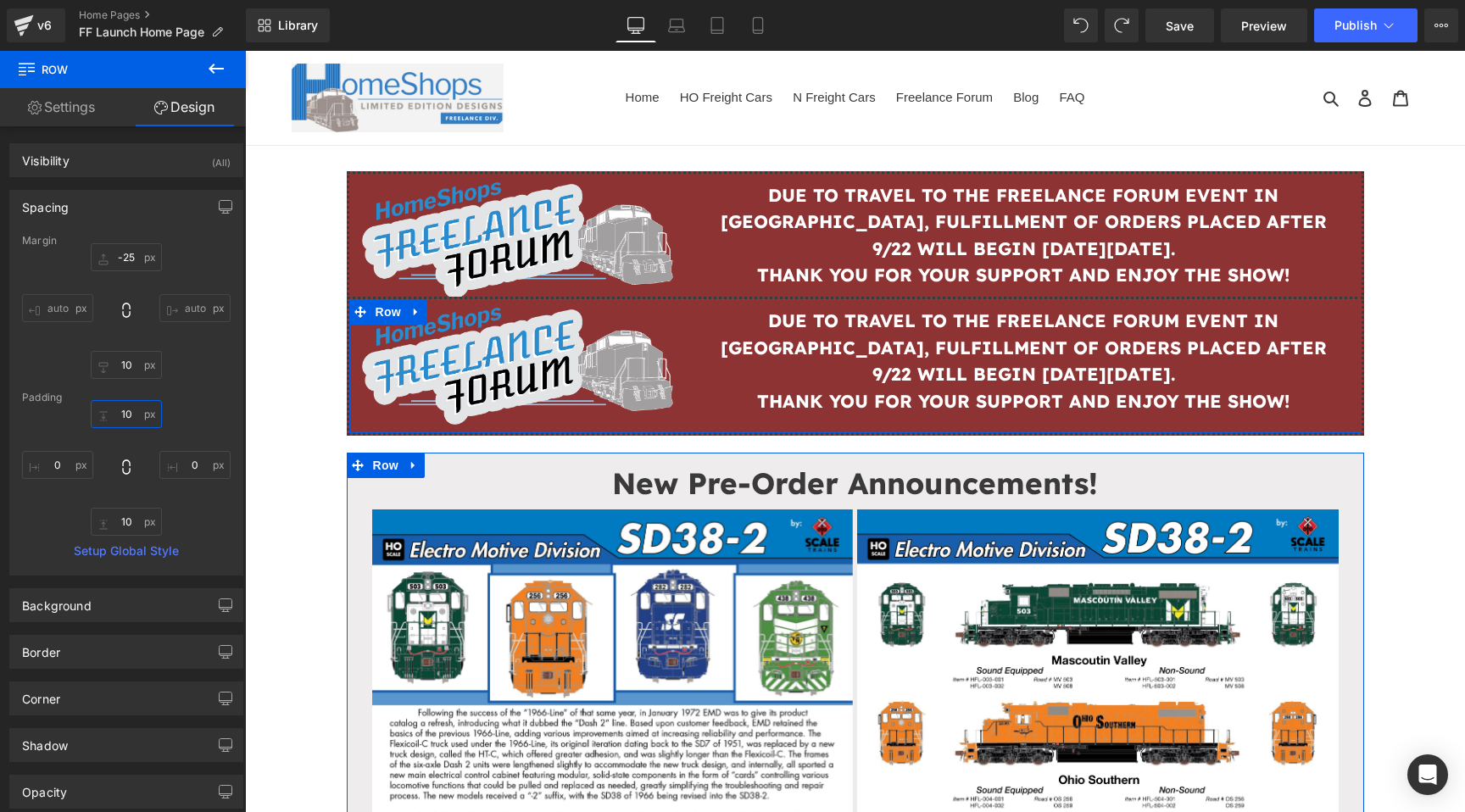
click at [125, 419] on input "10" at bounding box center [126, 414] width 71 height 28
click at [135, 252] on input "-25" at bounding box center [126, 257] width 71 height 28
type input "0"
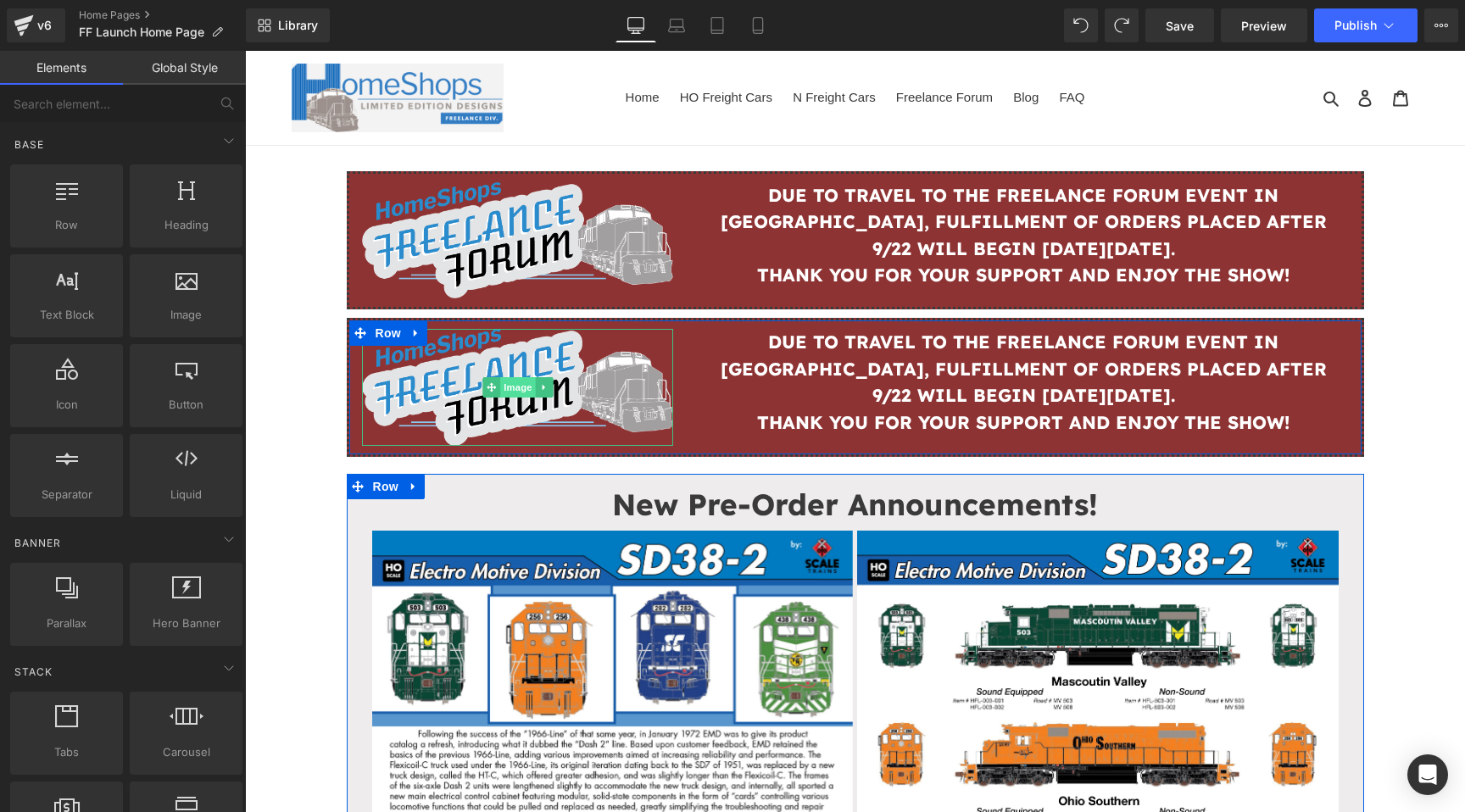
click at [518, 381] on span "Image" at bounding box center [517, 387] width 35 height 20
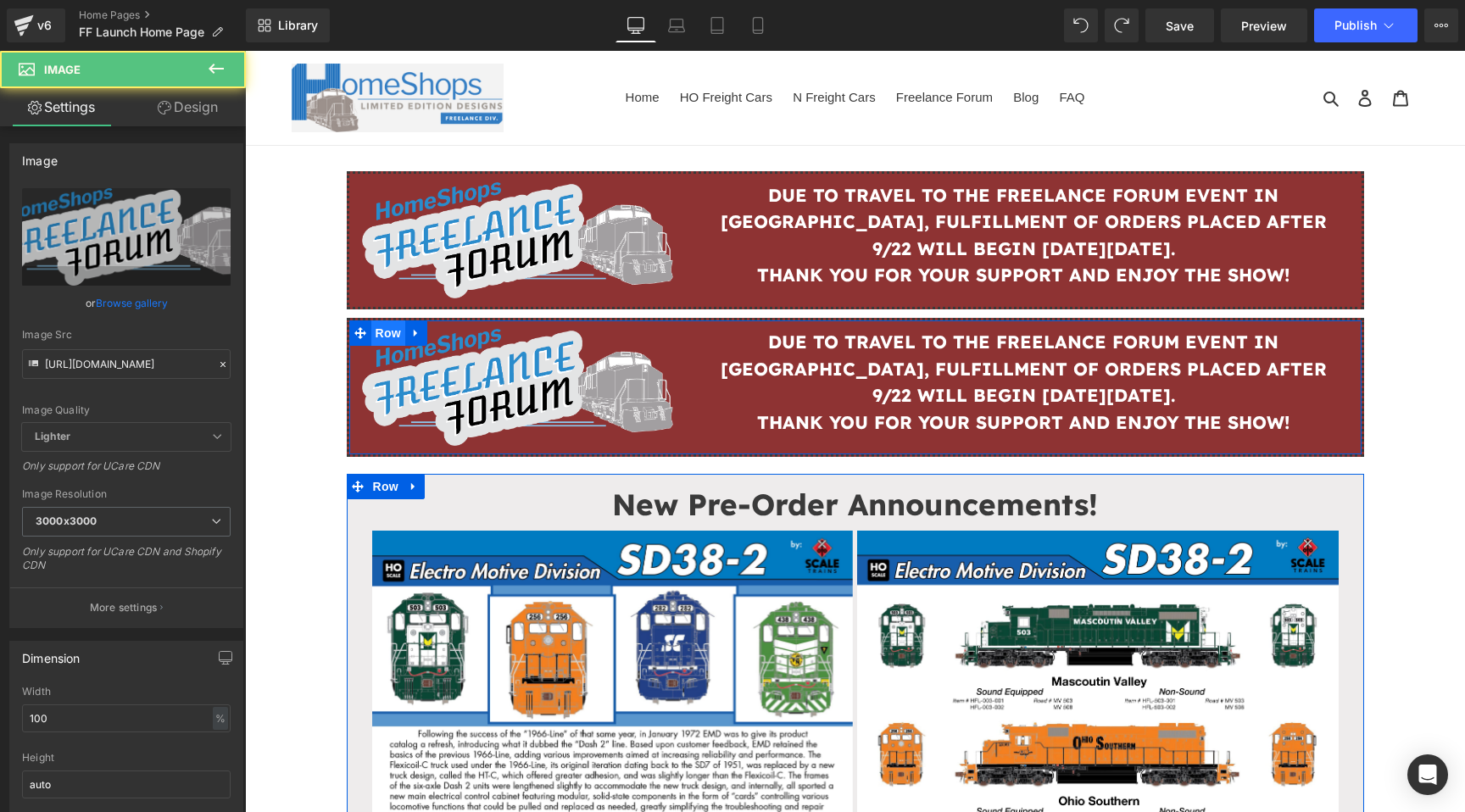
click at [400, 328] on span "Row" at bounding box center [387, 333] width 34 height 25
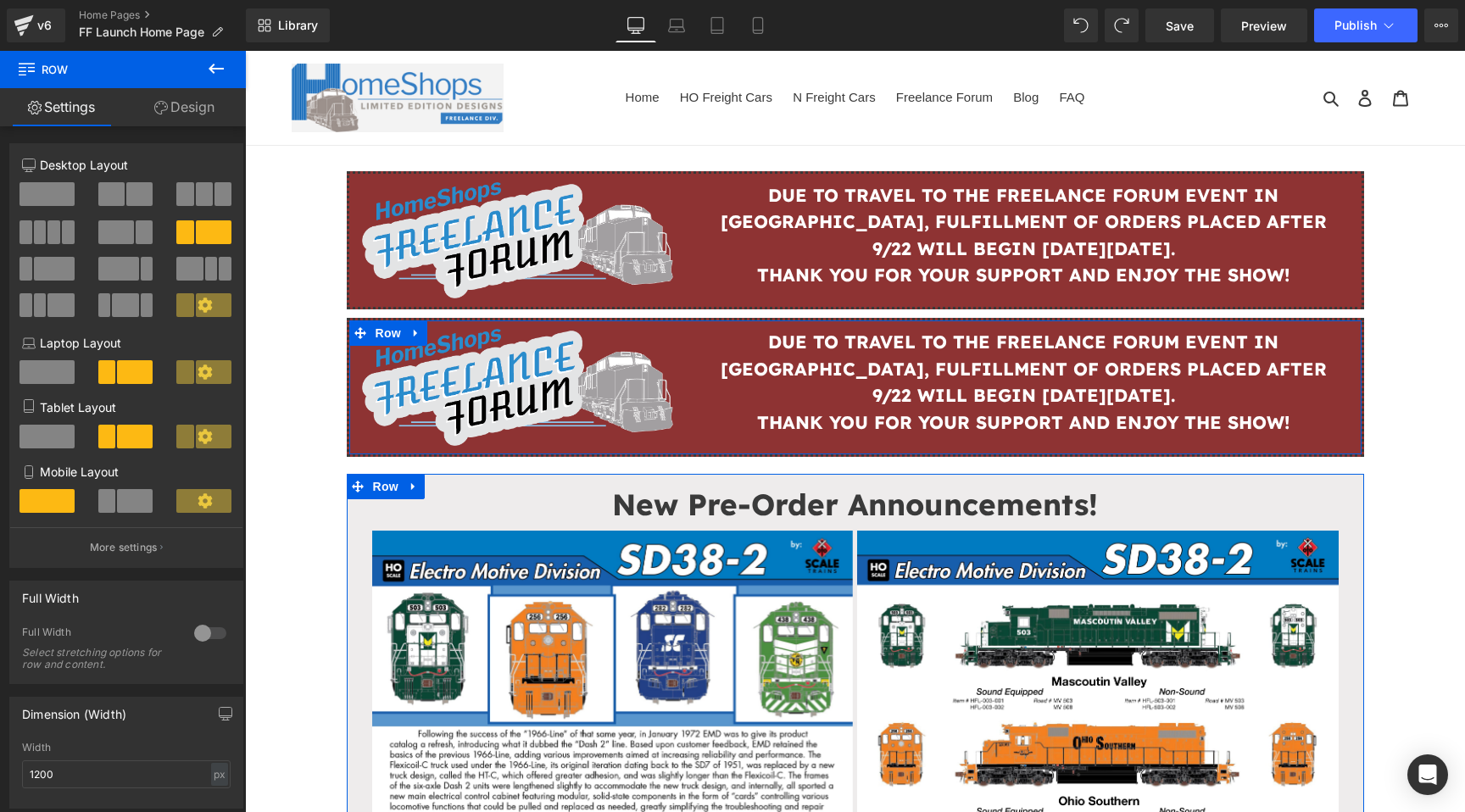
click at [45, 198] on span at bounding box center [46, 194] width 55 height 24
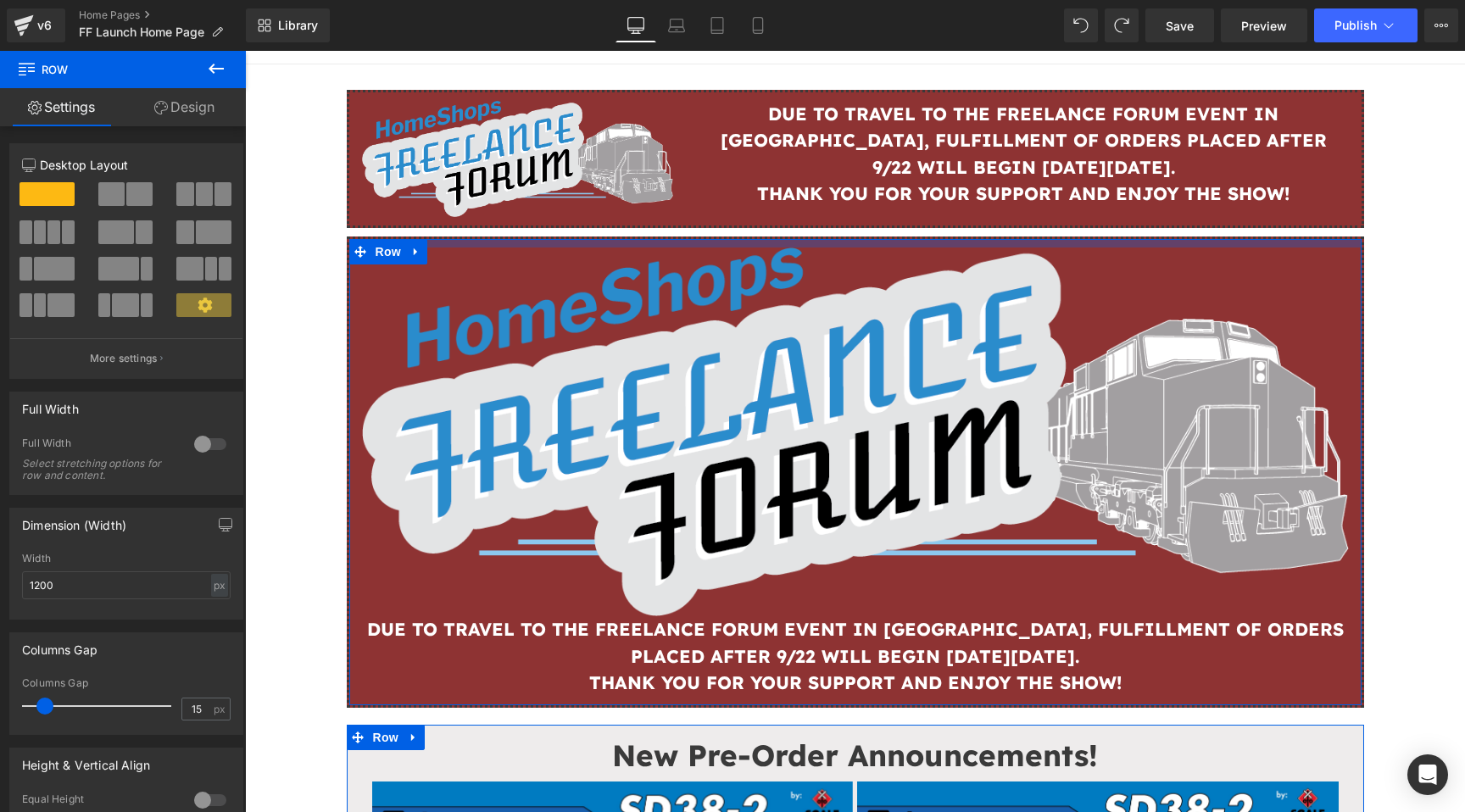
scroll to position [117, 0]
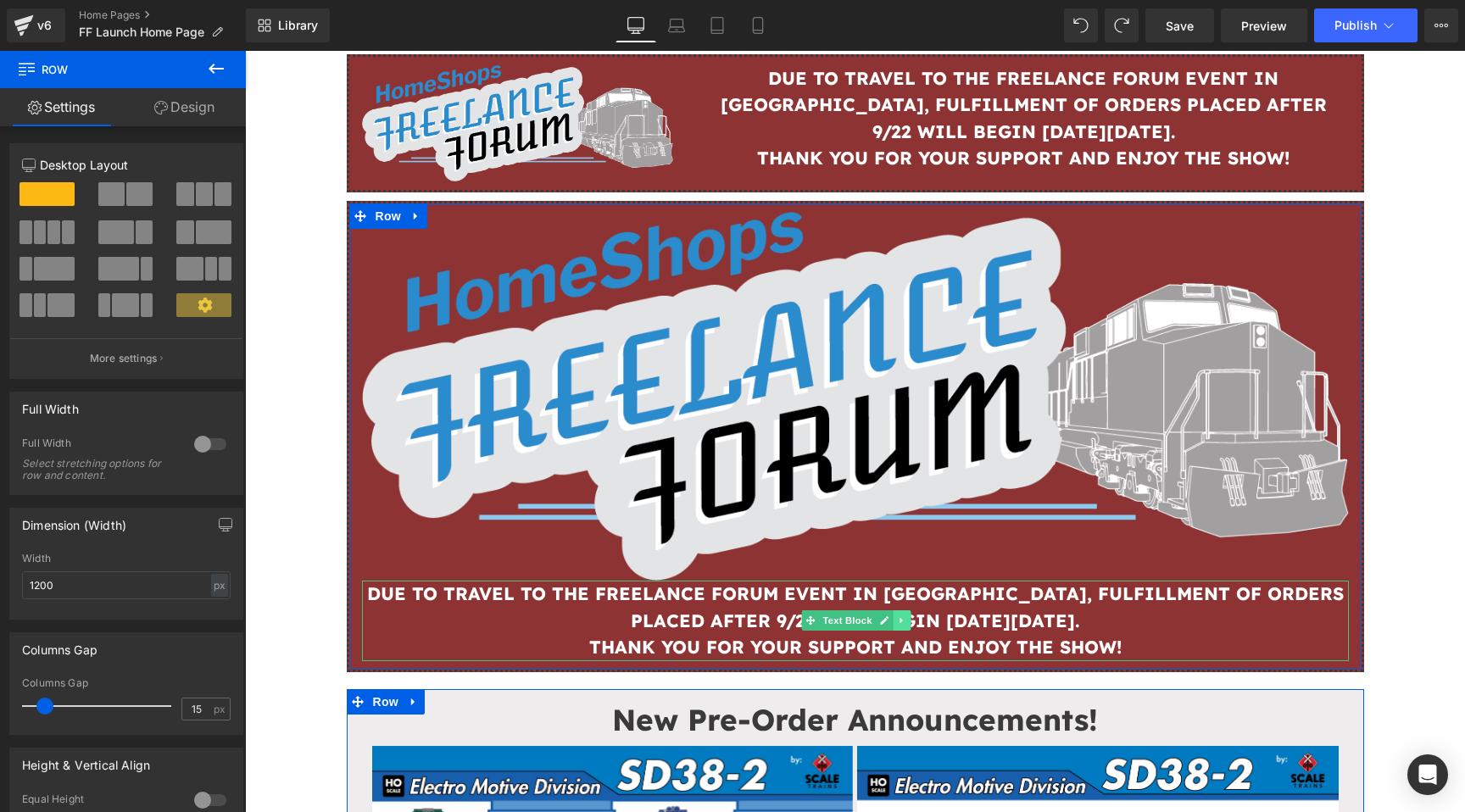
click at [901, 620] on icon at bounding box center [901, 620] width 9 height 10
click at [907, 612] on link at bounding box center [911, 620] width 18 height 20
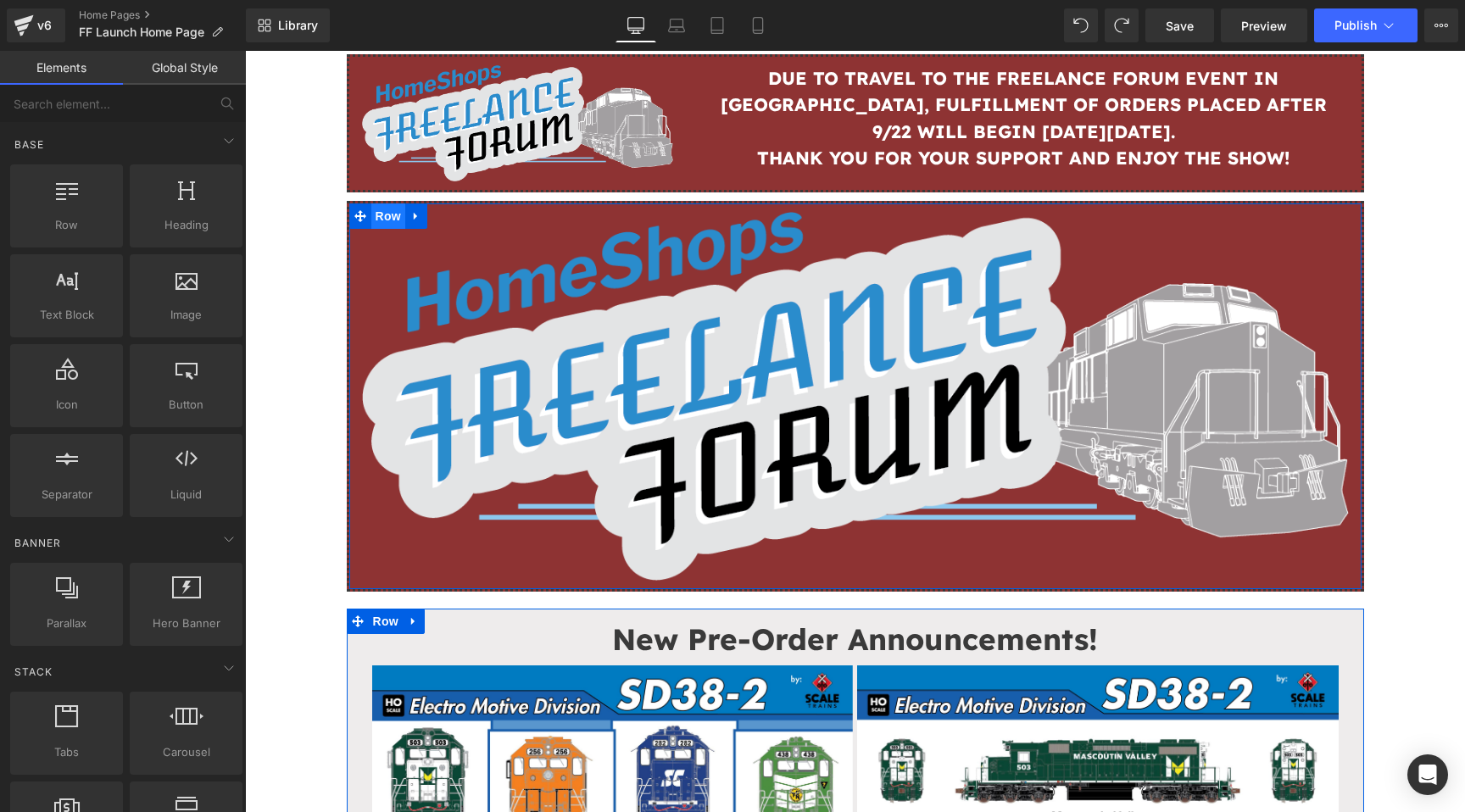
click at [392, 211] on span "Row" at bounding box center [387, 216] width 34 height 25
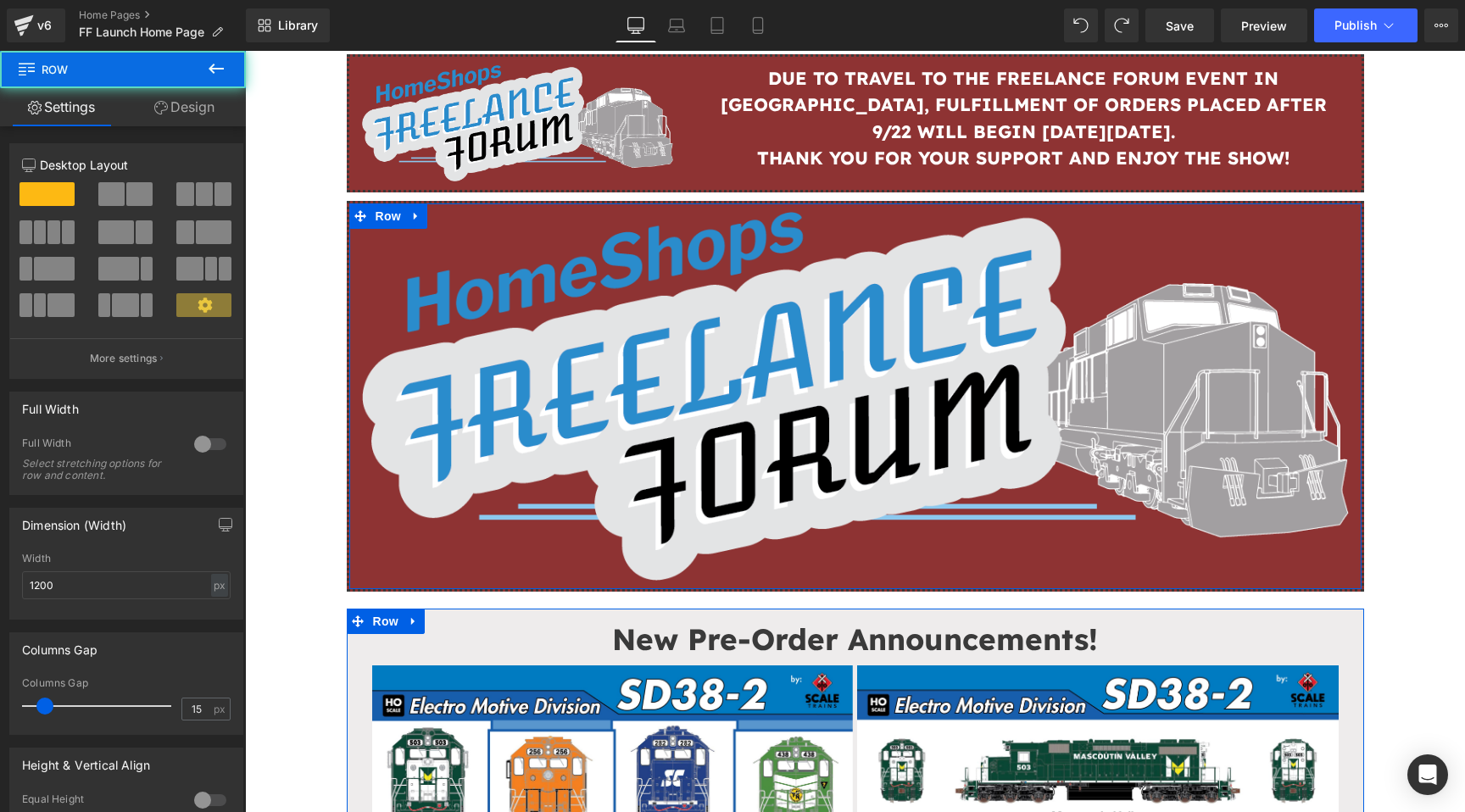
click at [180, 100] on link "Design" at bounding box center [184, 107] width 123 height 38
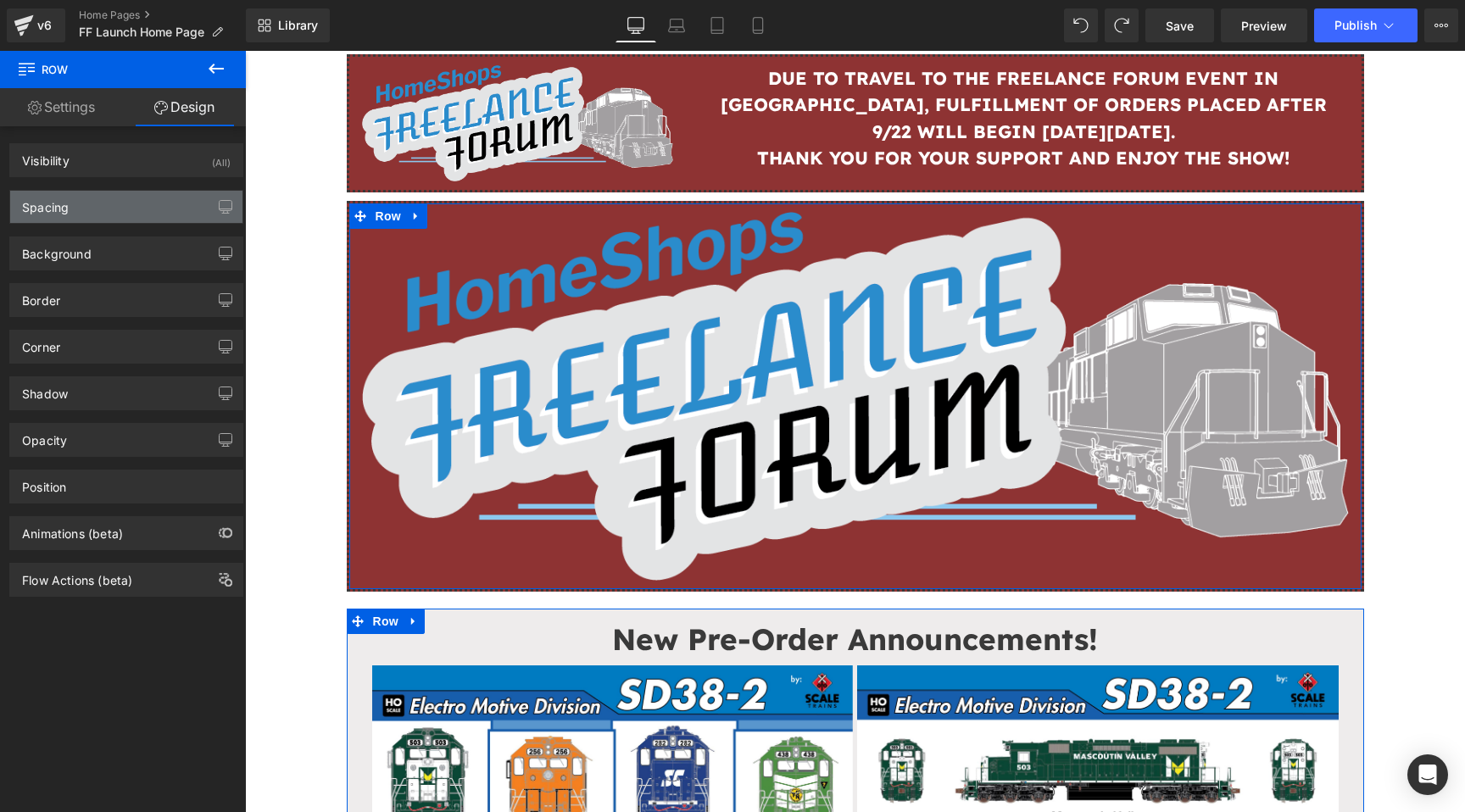
click at [108, 206] on div "Spacing" at bounding box center [125, 206] width 232 height 32
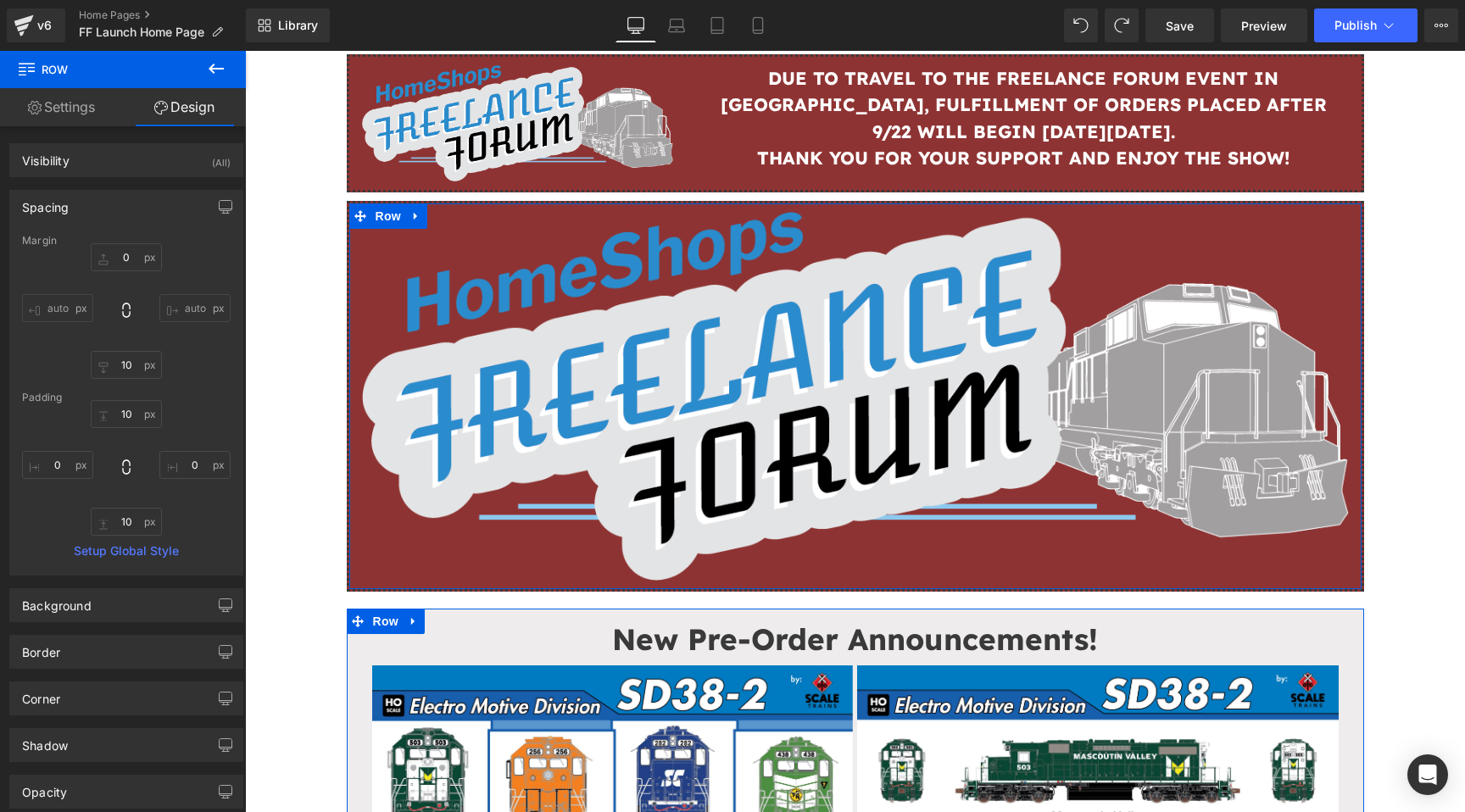
click at [108, 206] on div "Spacing" at bounding box center [125, 206] width 232 height 32
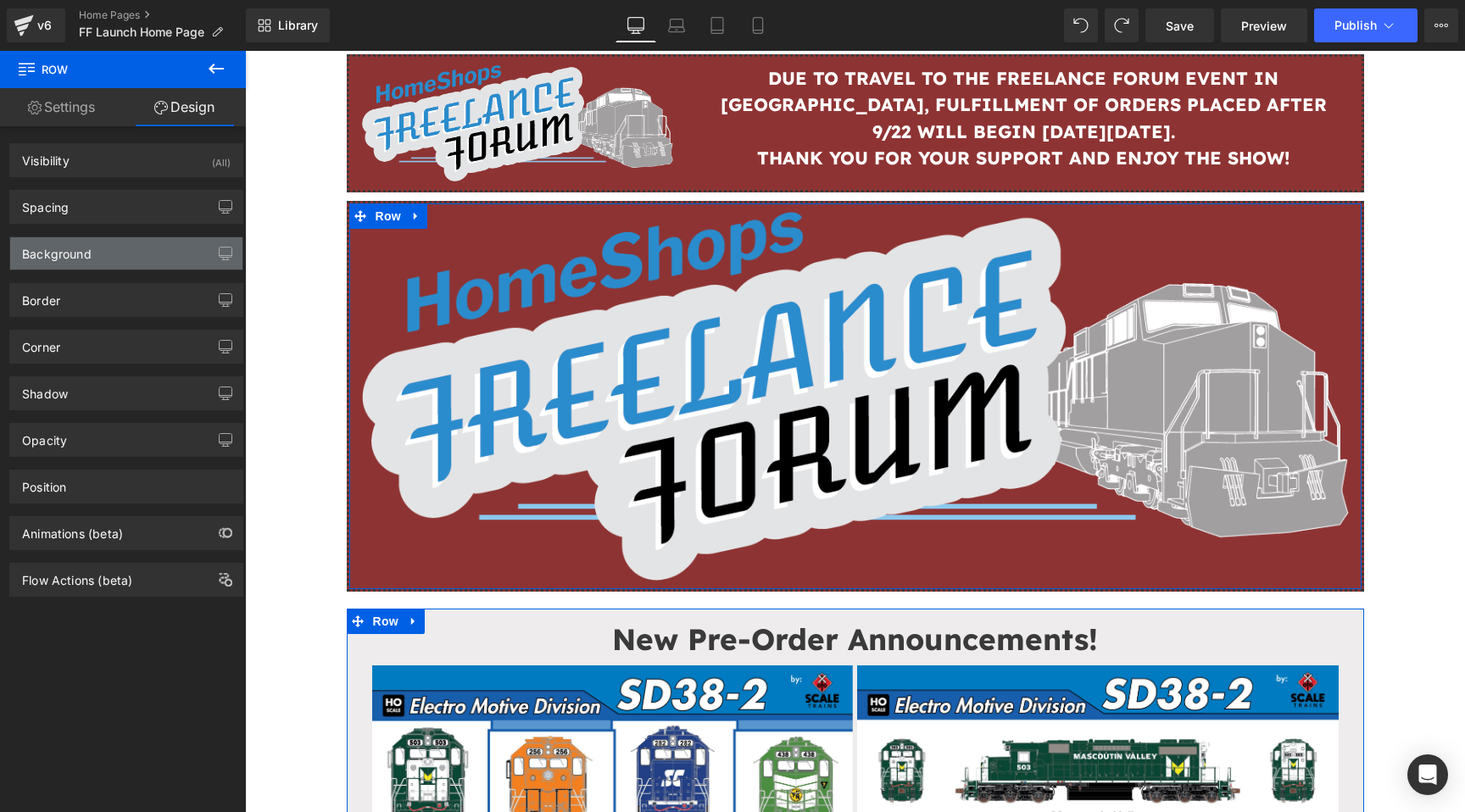
click at [106, 249] on div "Background" at bounding box center [125, 253] width 232 height 32
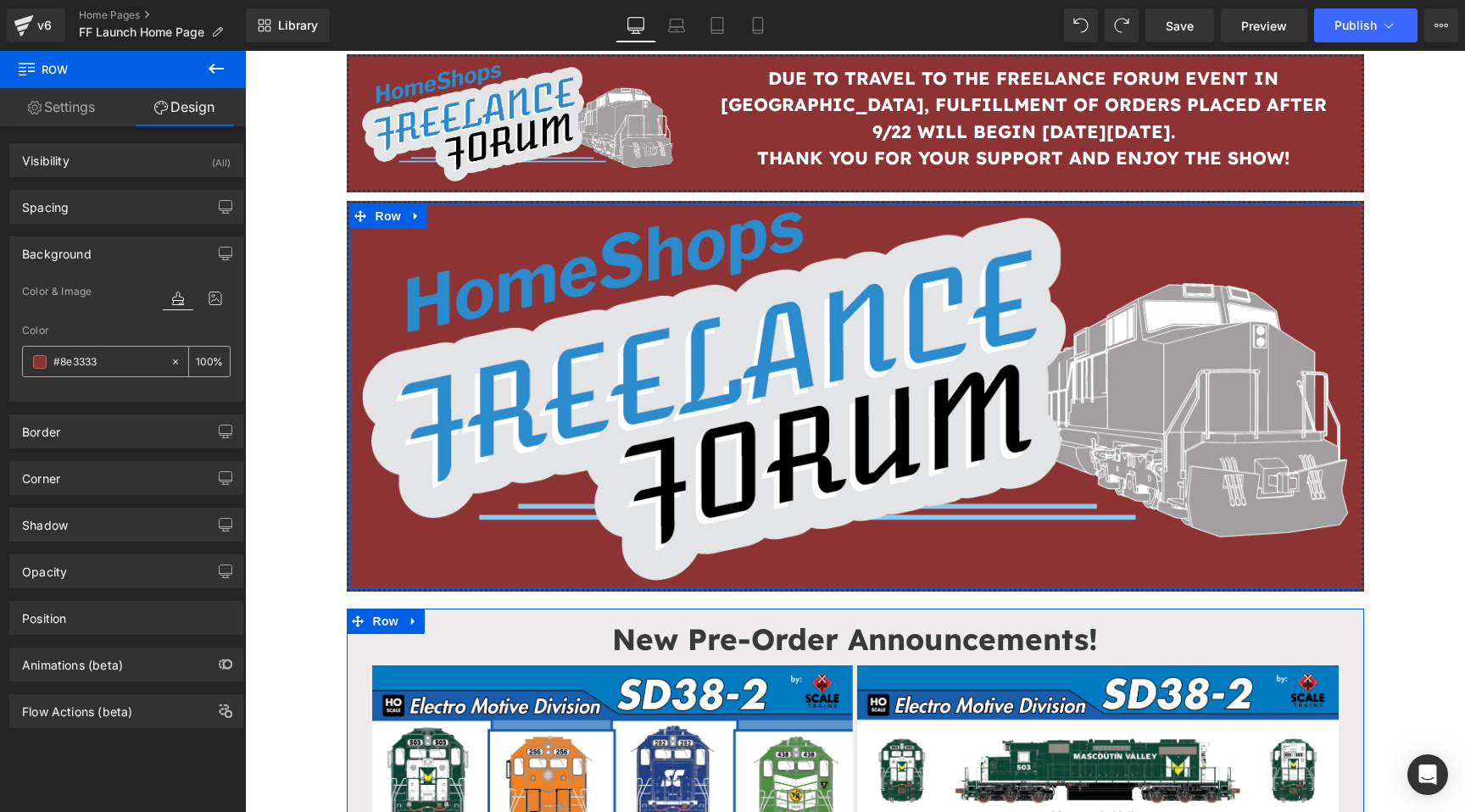
click at [169, 368] on div at bounding box center [178, 361] width 19 height 30
type input "none"
type input "0"
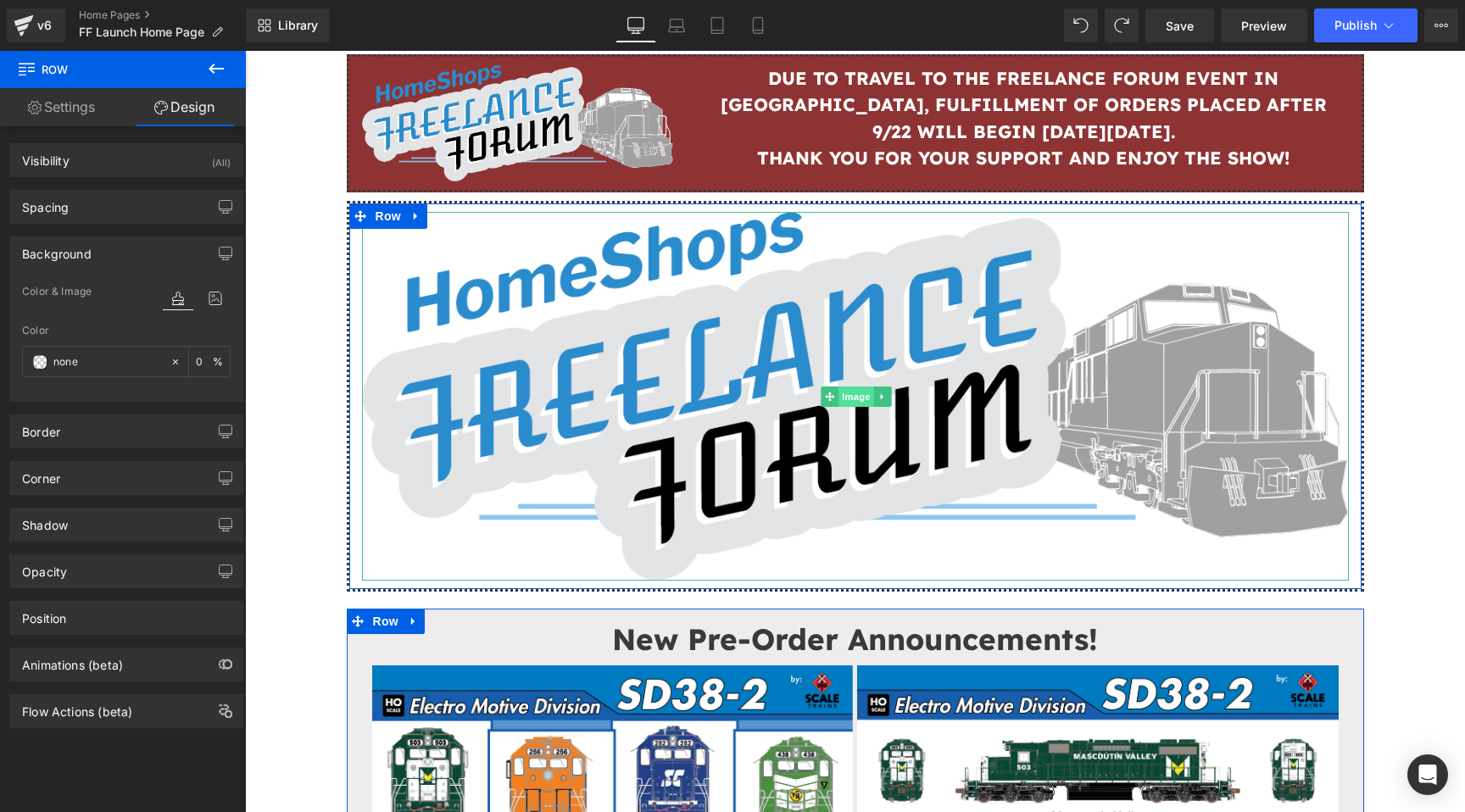
click at [853, 386] on span "Image" at bounding box center [856, 396] width 35 height 20
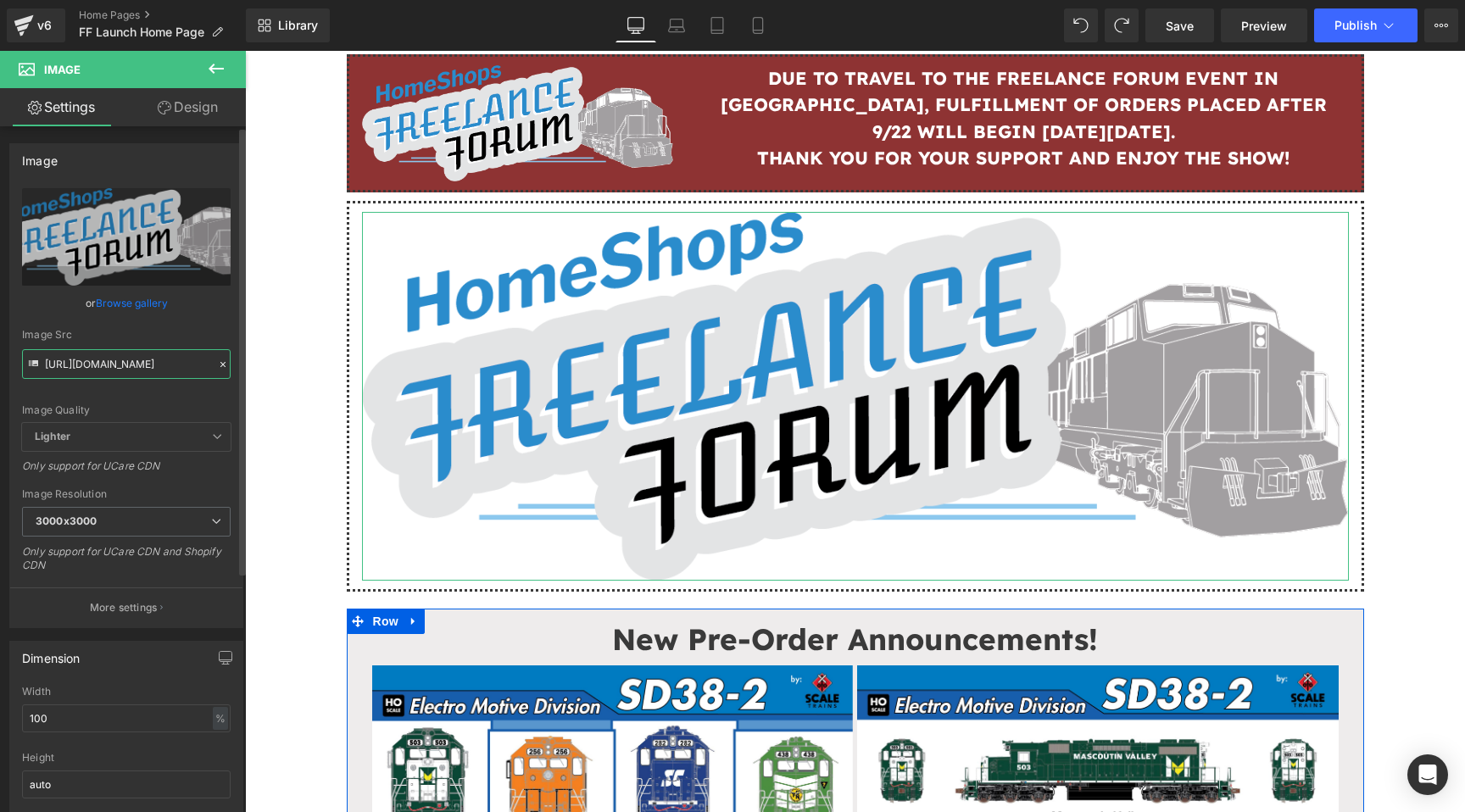
click at [129, 372] on input "[URL][DOMAIN_NAME]" at bounding box center [125, 364] width 208 height 30
paste input "550672521_849439294072298_8343287245717013238_n.jpg?v=1758905888"
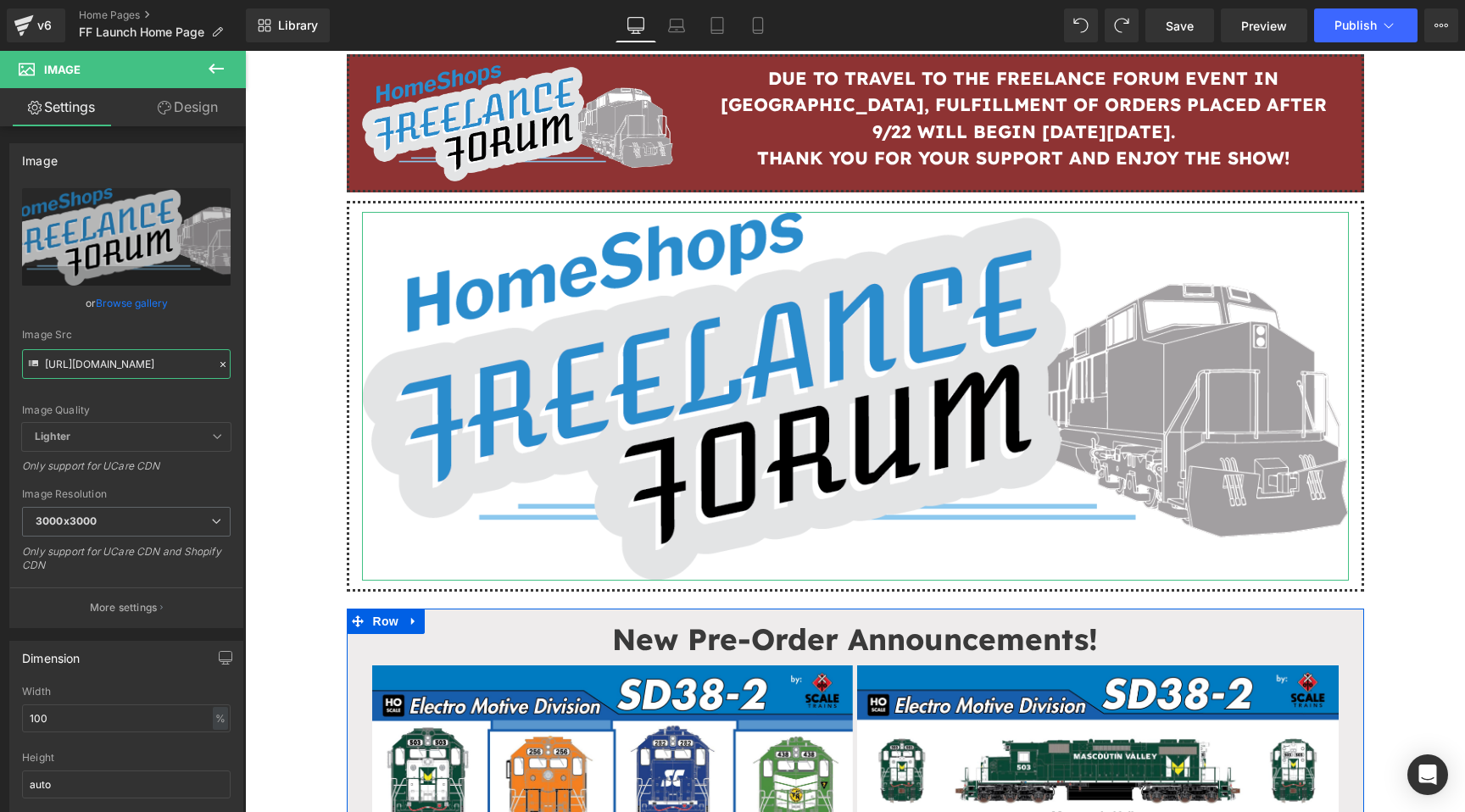
type input "[URL][DOMAIN_NAME]"
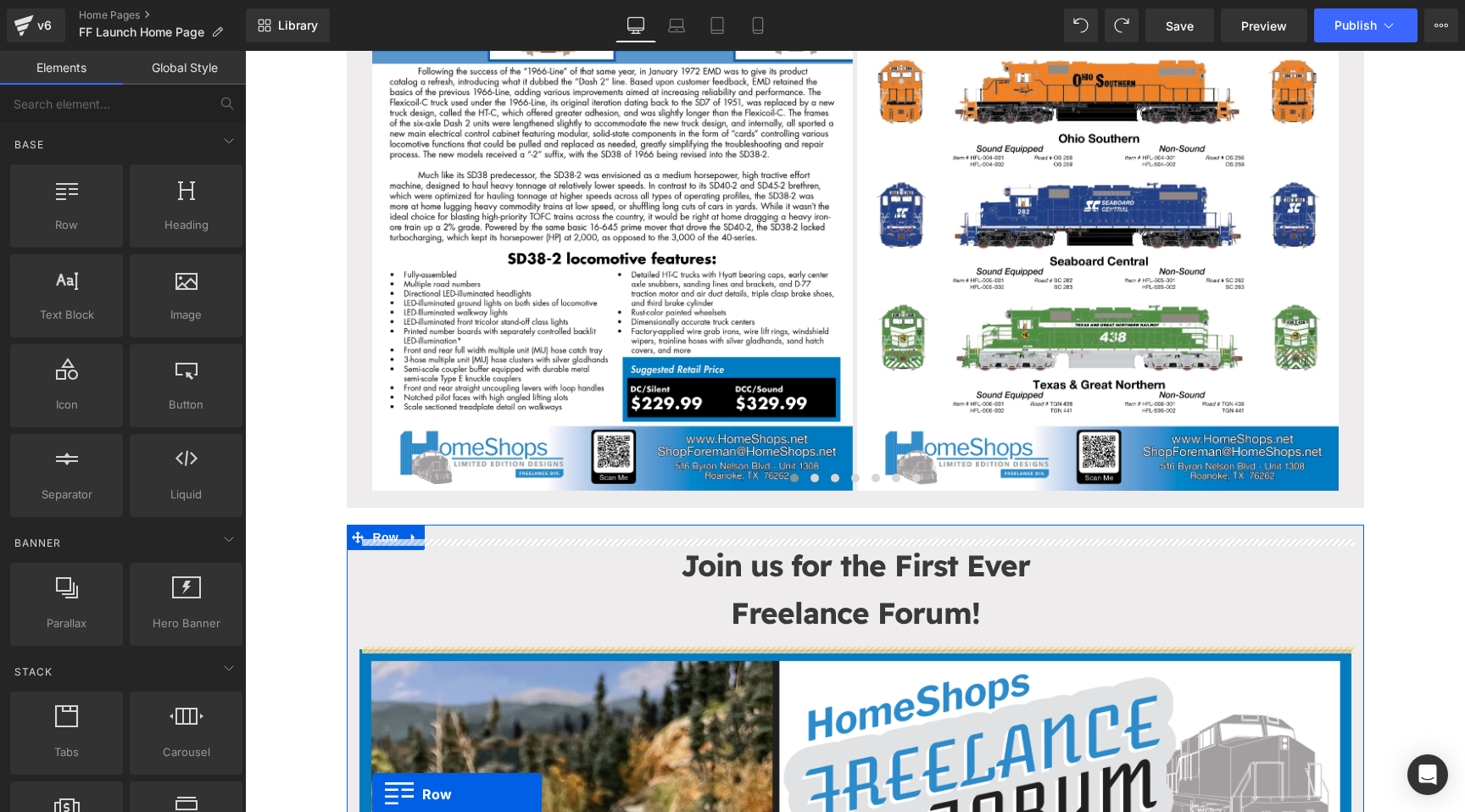
scroll to position [643, 0]
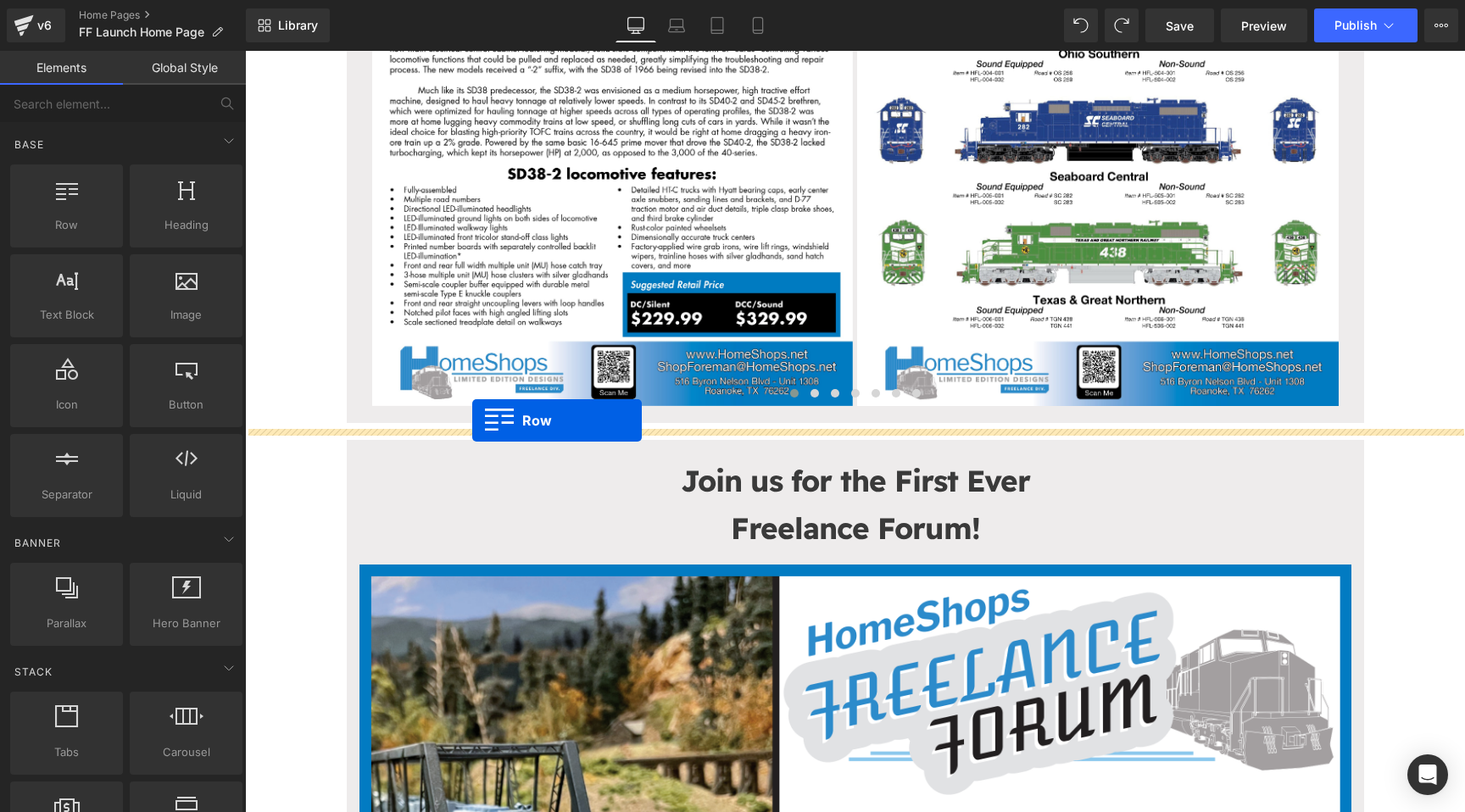
drag, startPoint x: 361, startPoint y: 218, endPoint x: 472, endPoint y: 420, distance: 230.5
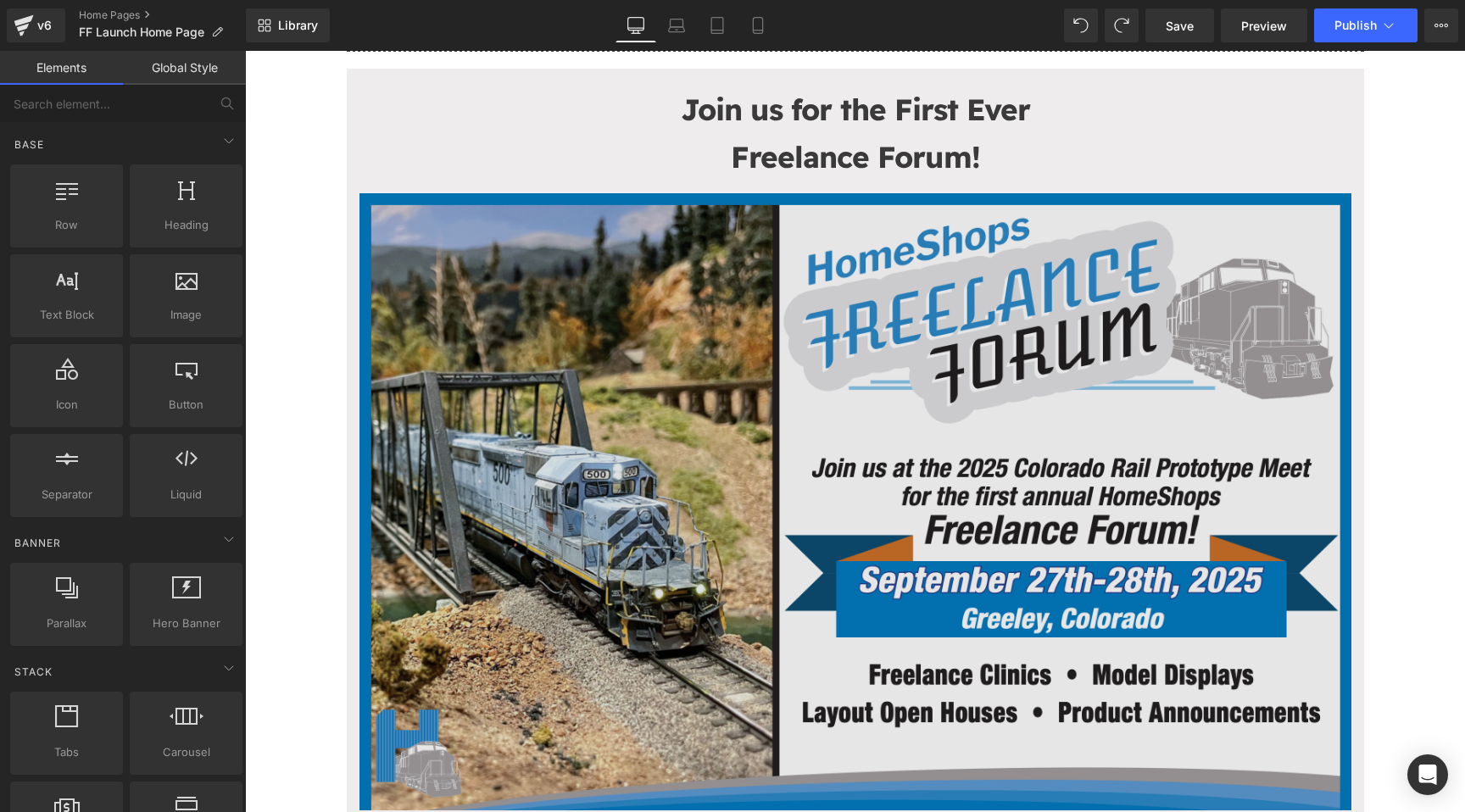
scroll to position [1409, 0]
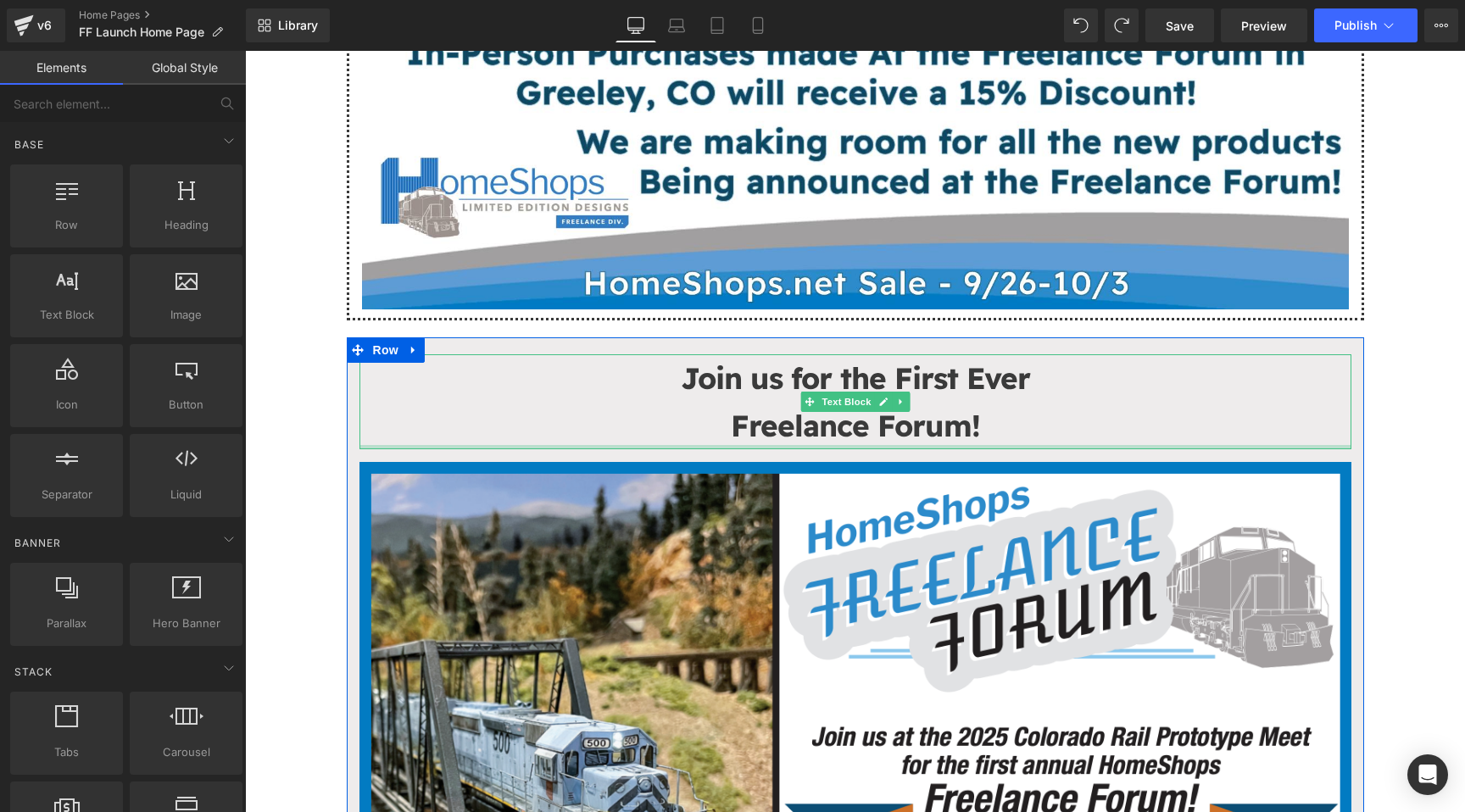
scroll to position [1177, 0]
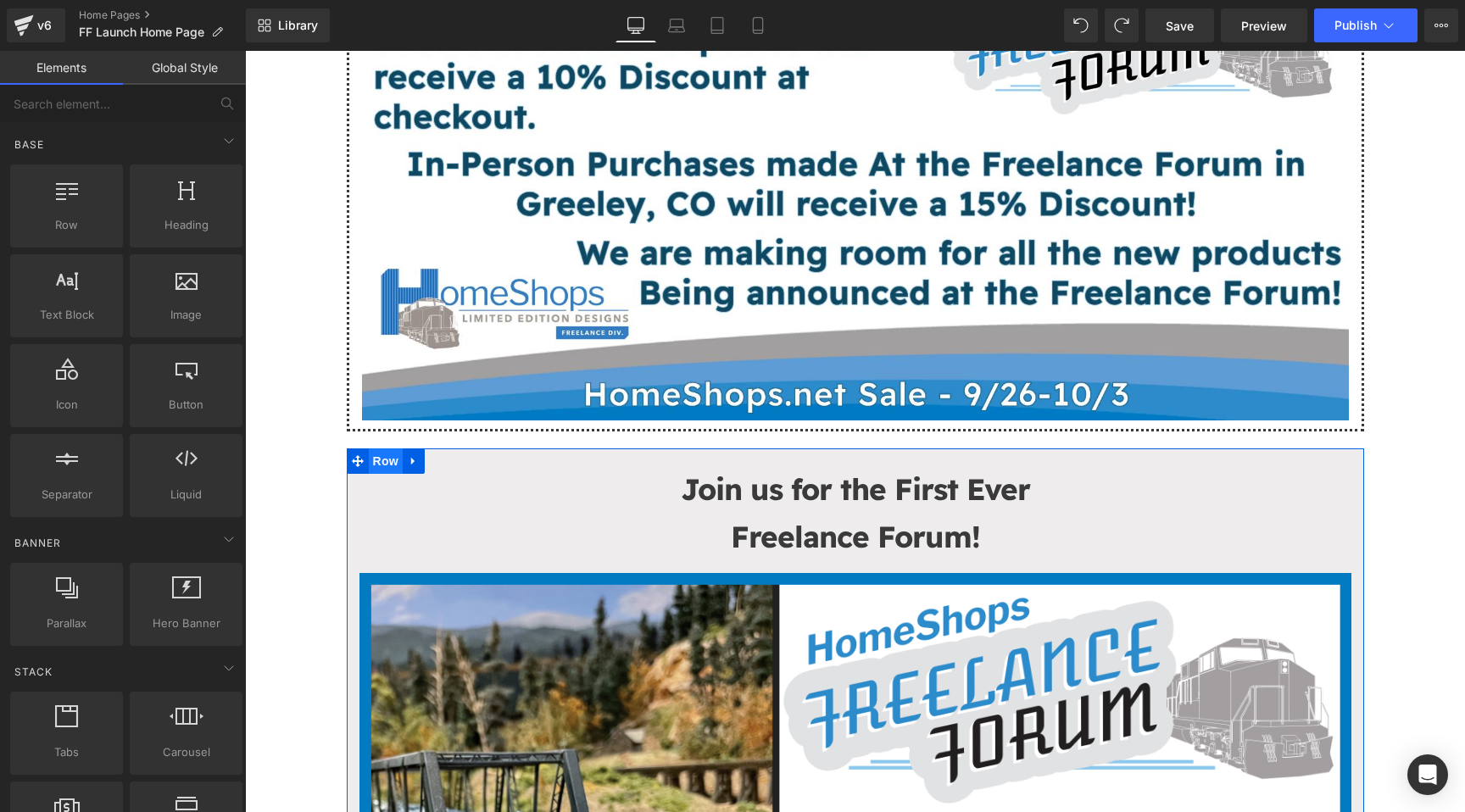
click at [392, 460] on span "Row" at bounding box center [385, 461] width 34 height 25
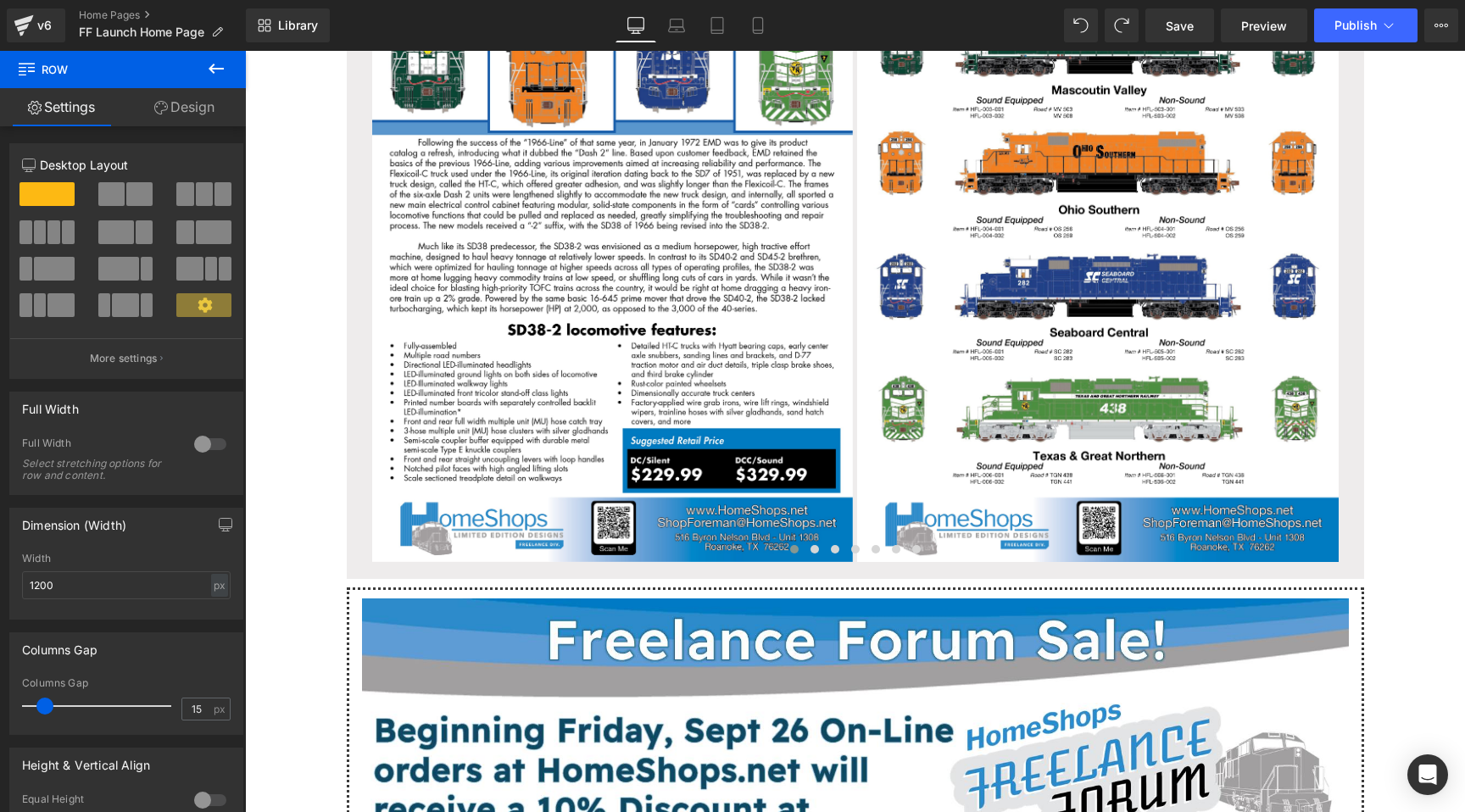
scroll to position [440, 0]
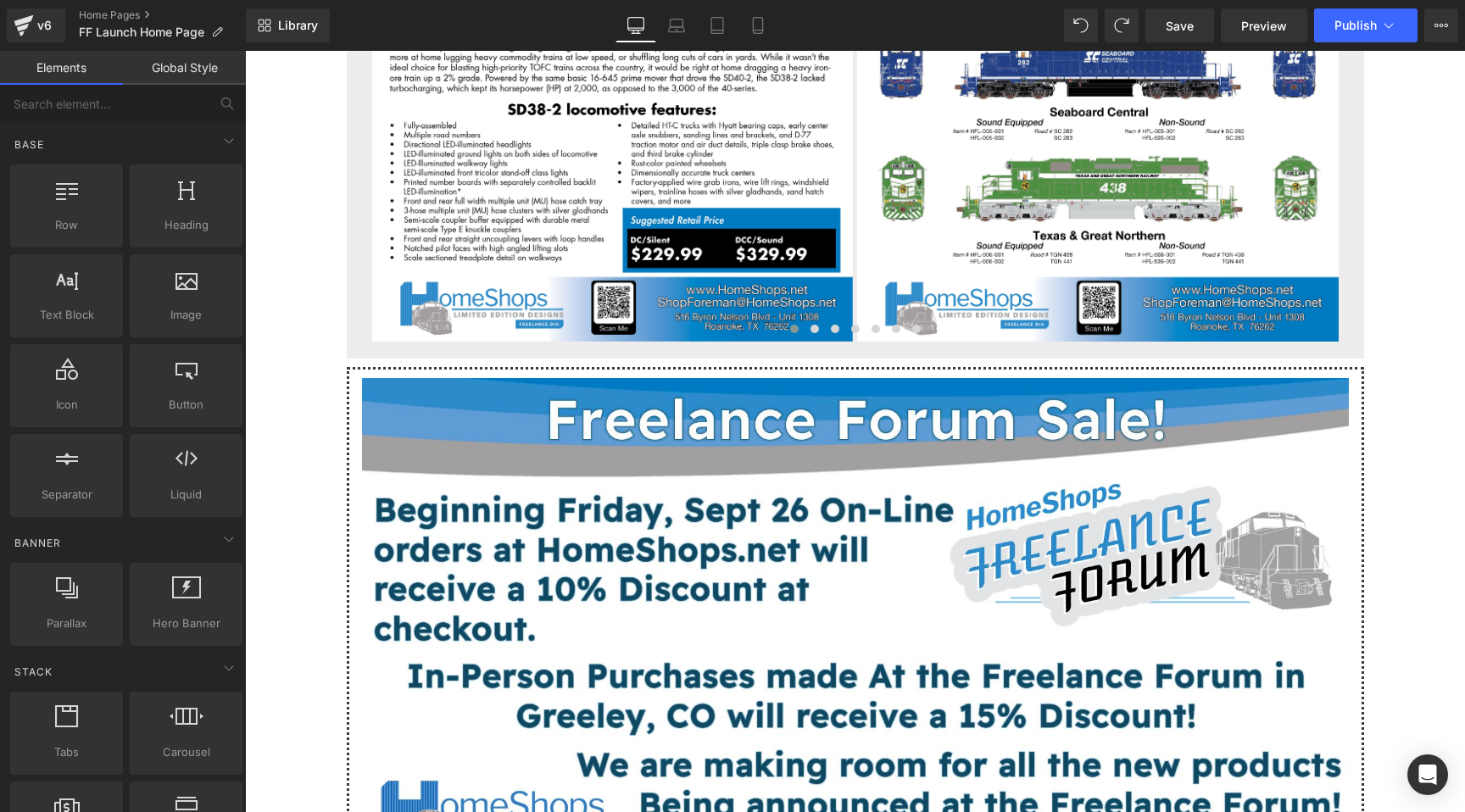
scroll to position [742, 0]
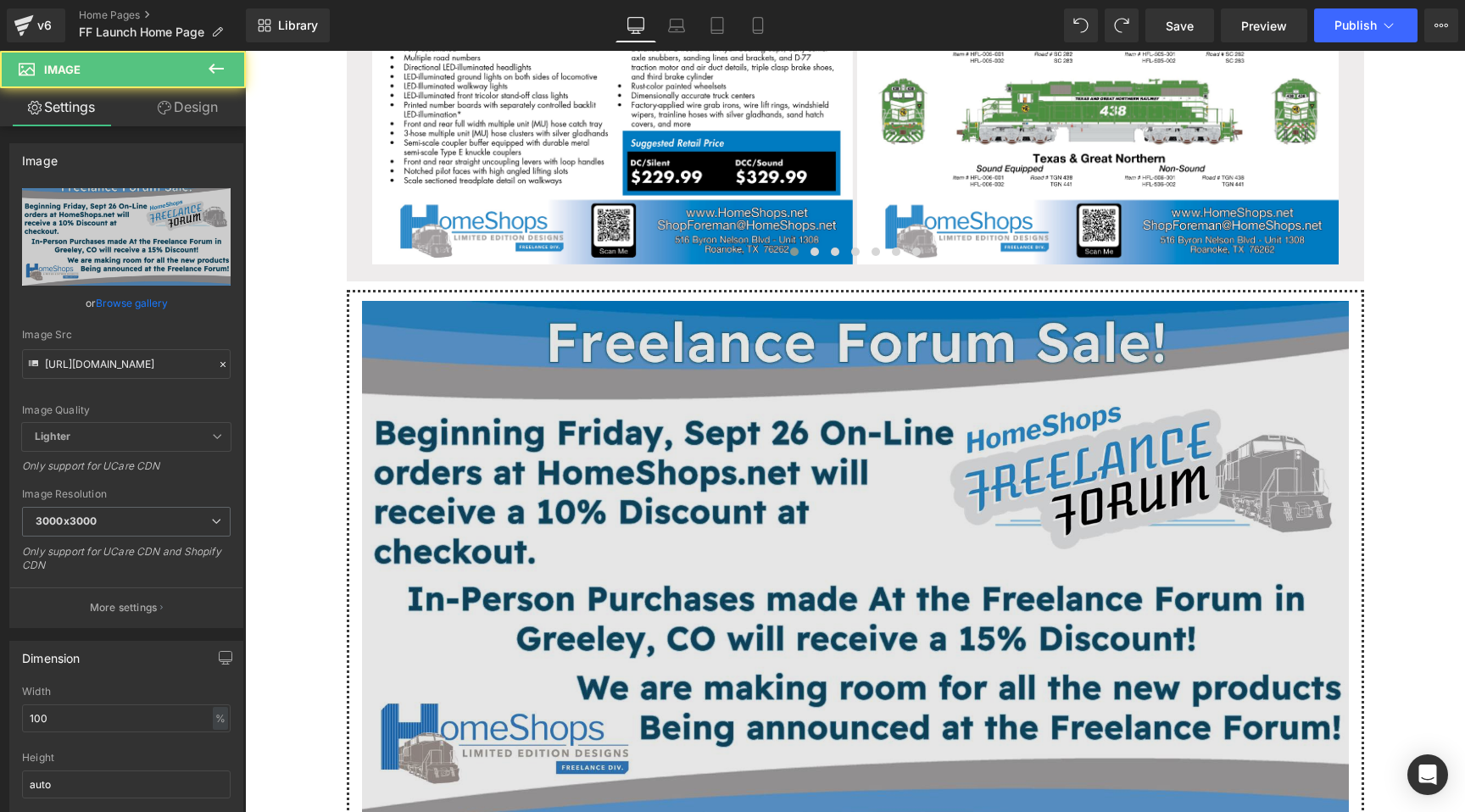
click at [548, 478] on img at bounding box center [855, 578] width 987 height 556
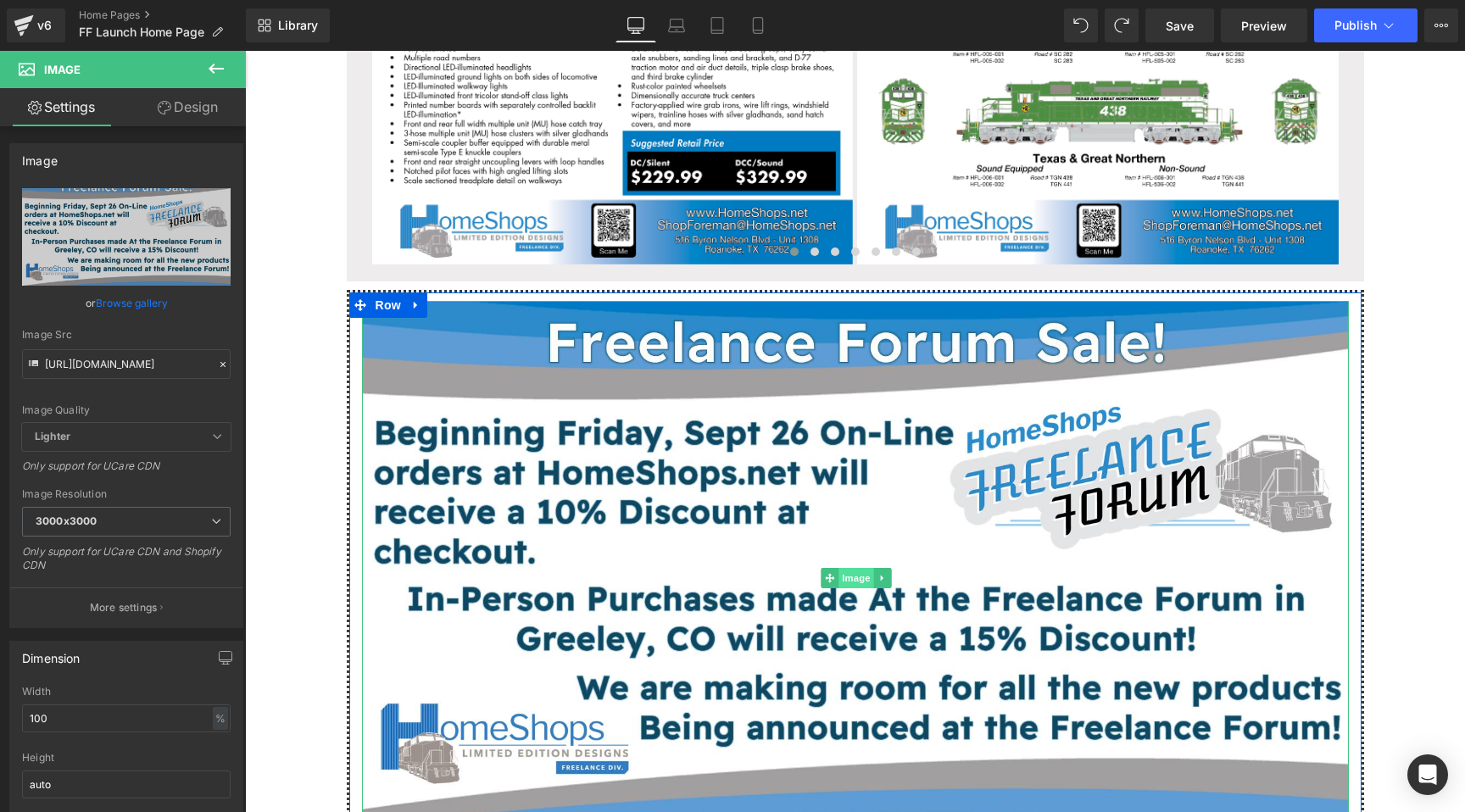
click at [864, 571] on span "Image" at bounding box center [856, 577] width 35 height 20
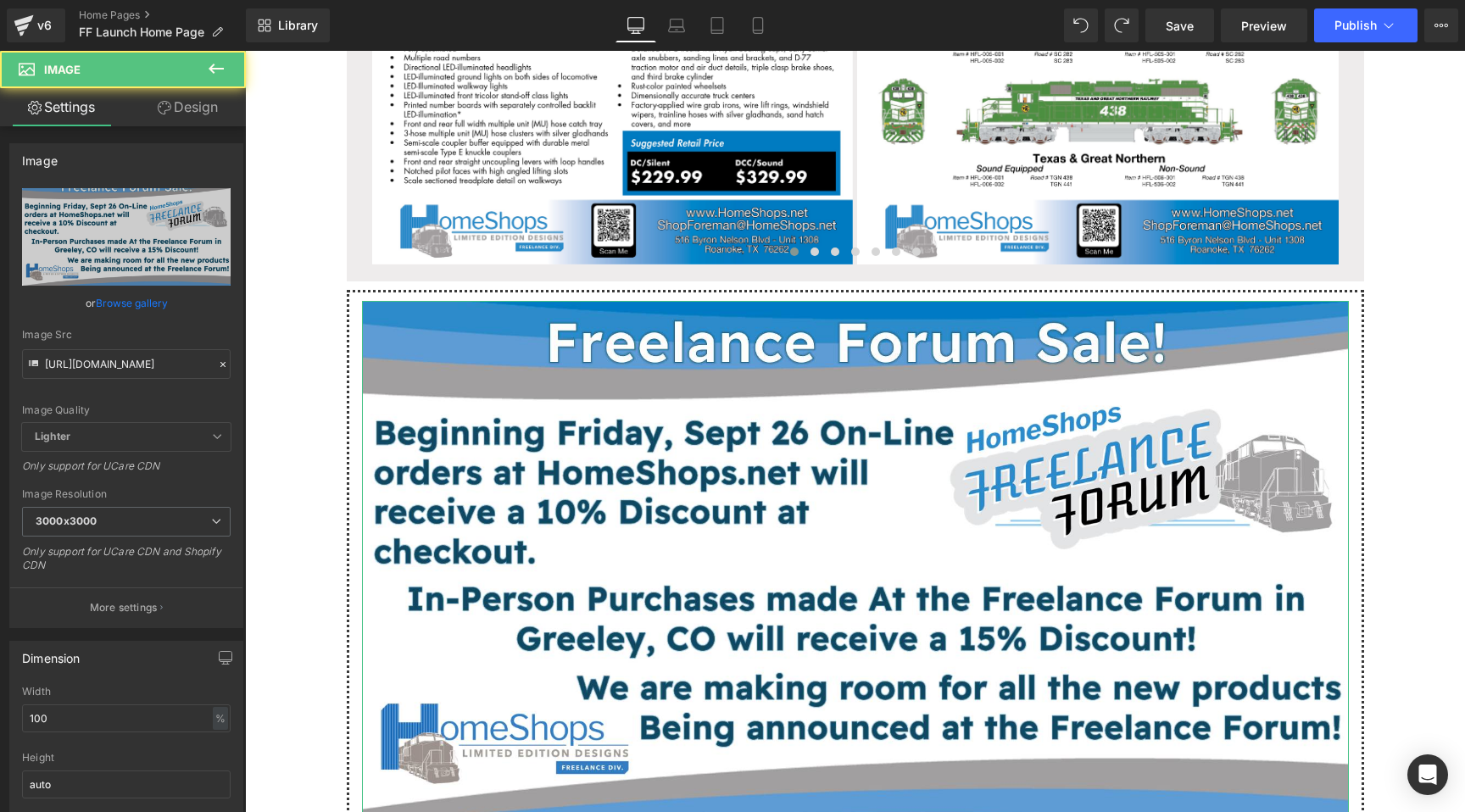
click at [202, 124] on link "Design" at bounding box center [187, 107] width 123 height 38
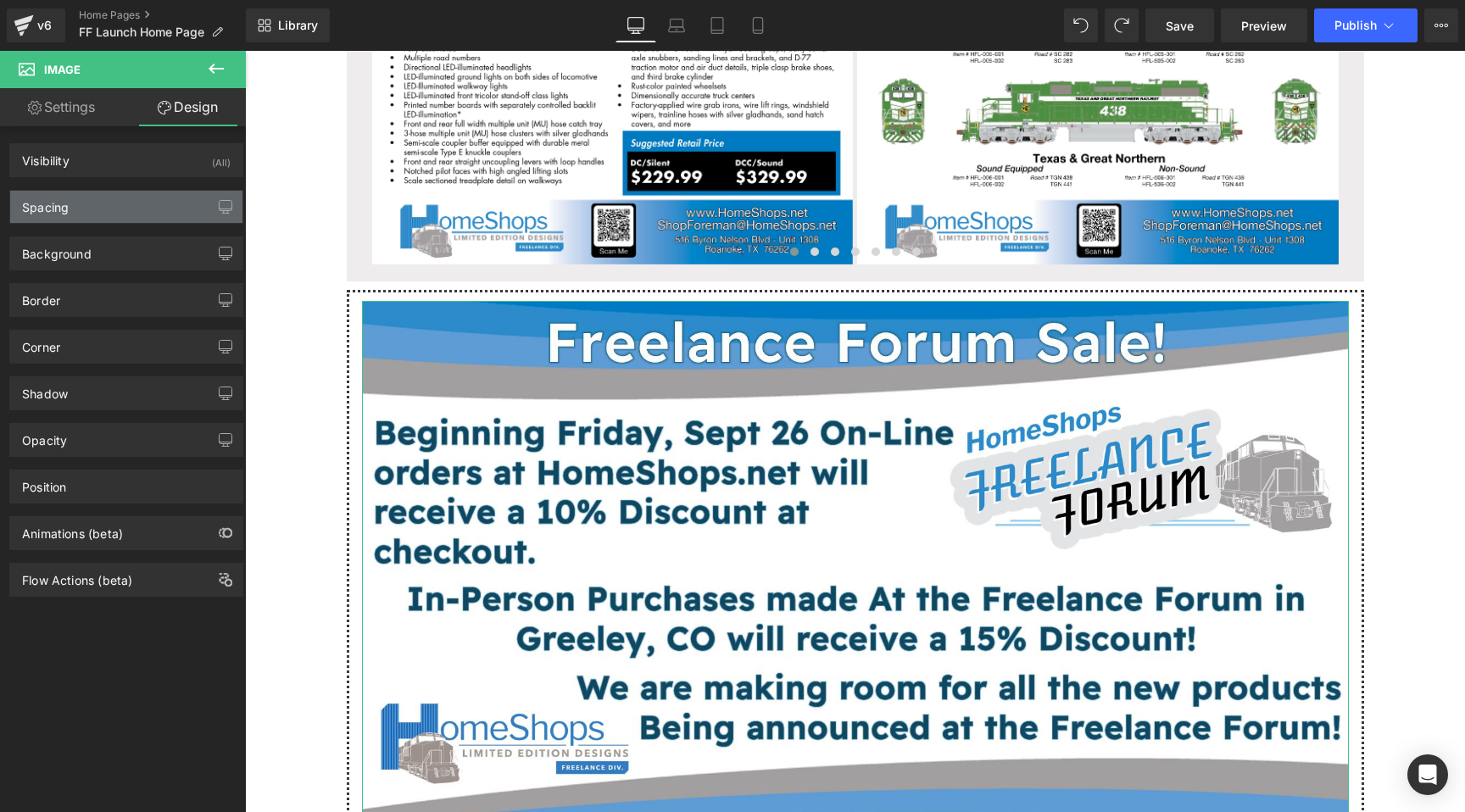
click at [142, 203] on div "Spacing" at bounding box center [125, 206] width 232 height 32
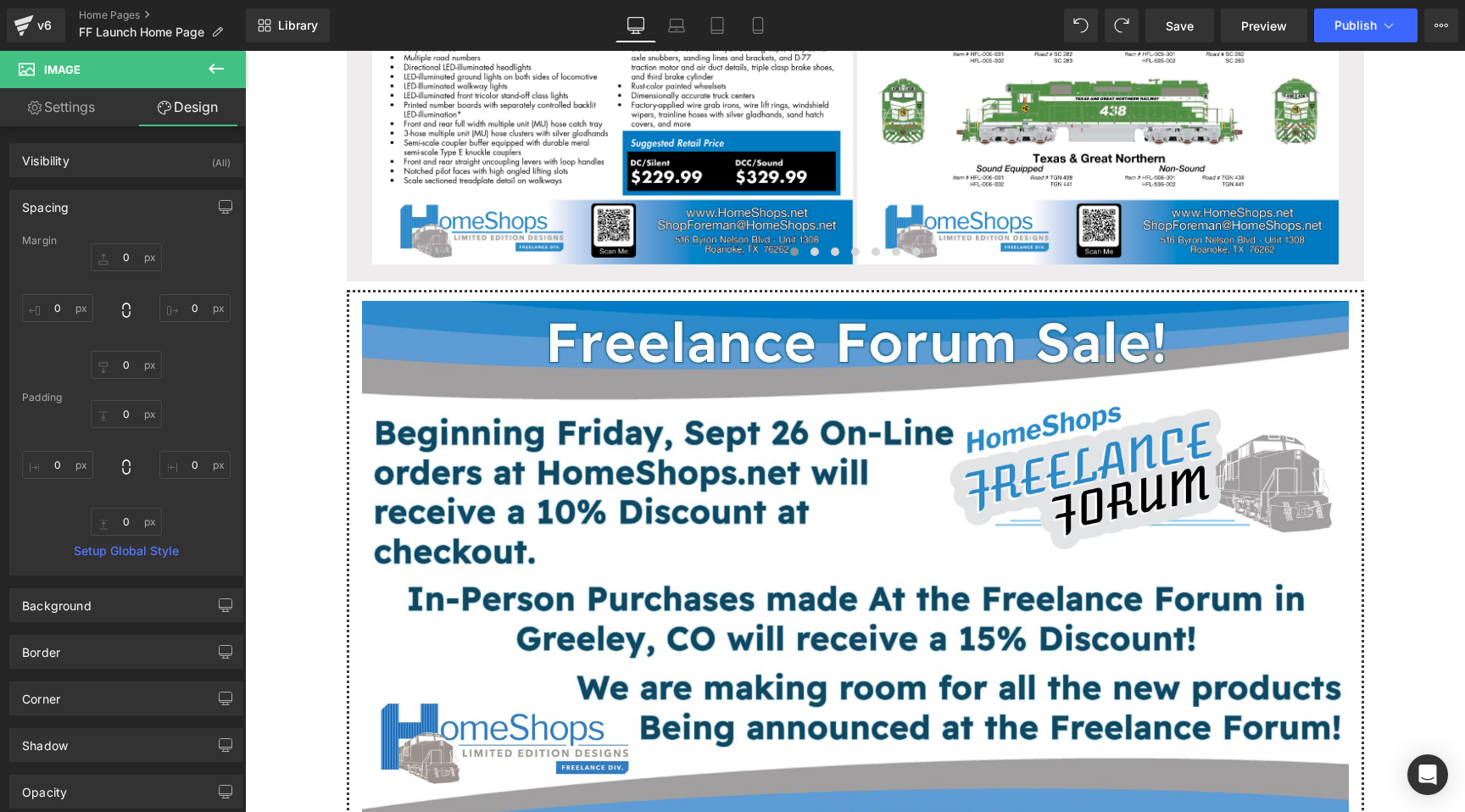
click at [375, 295] on span "Row" at bounding box center [388, 305] width 27 height 20
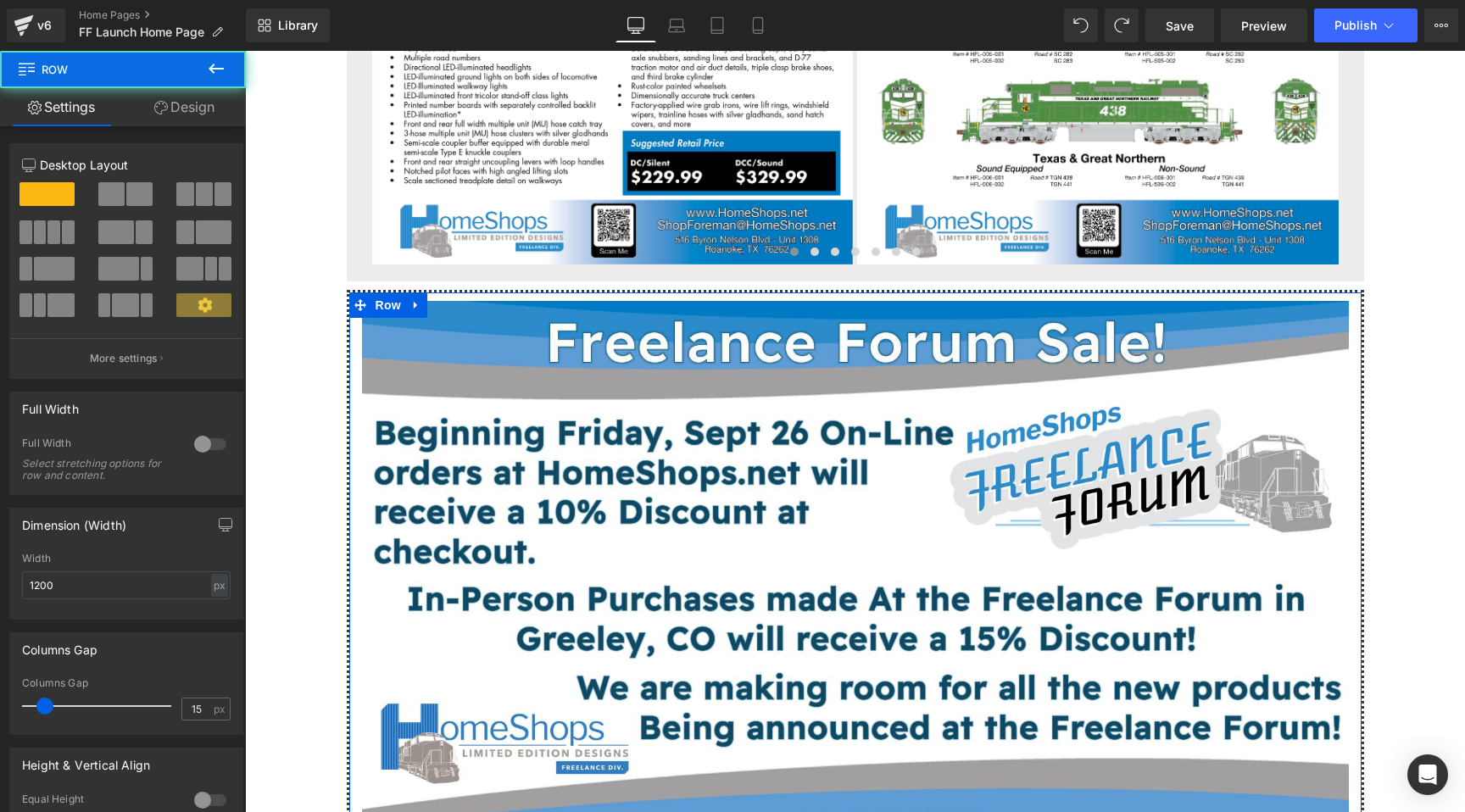
click at [189, 117] on link "Design" at bounding box center [184, 107] width 123 height 38
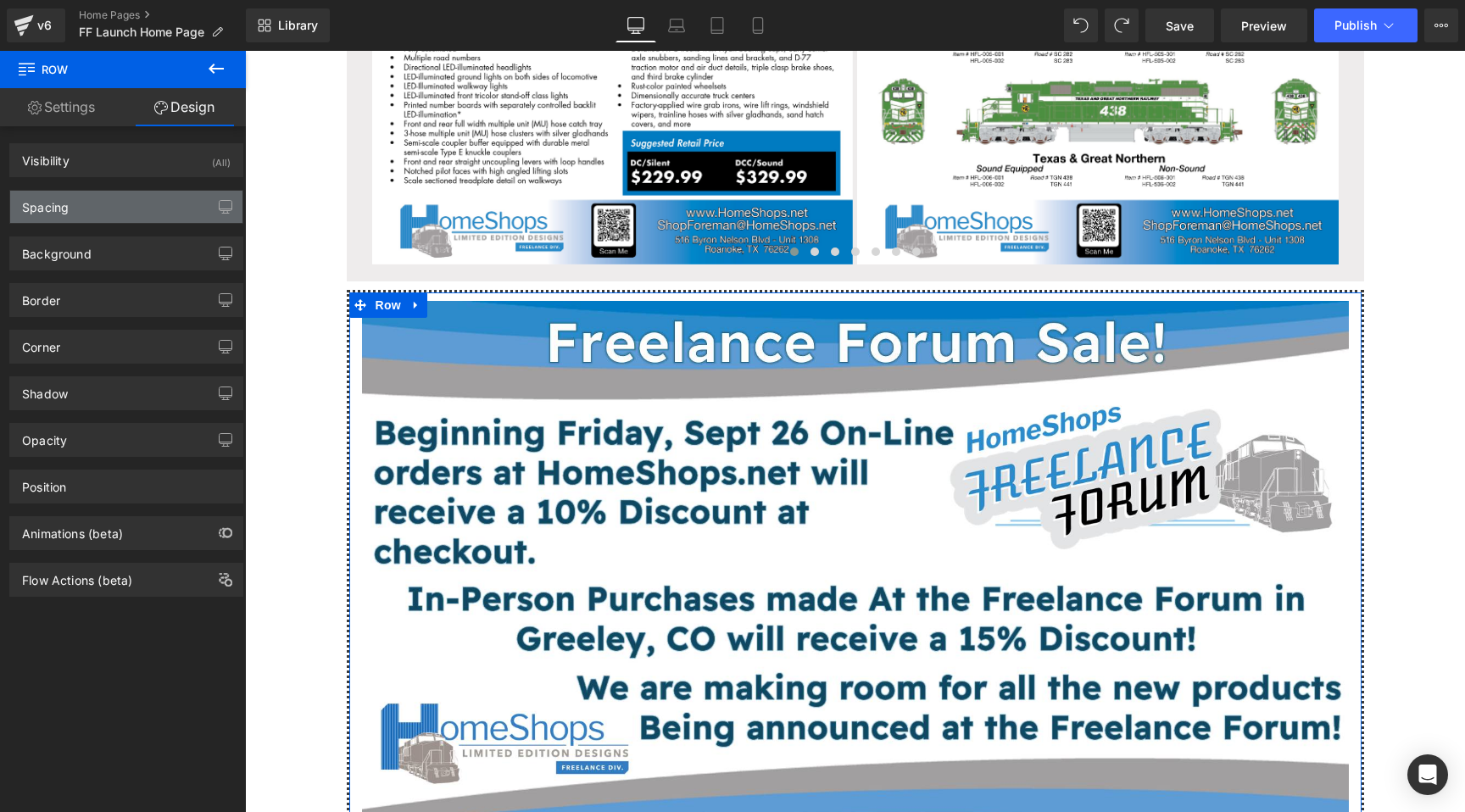
click at [123, 212] on div "Spacing" at bounding box center [125, 206] width 232 height 32
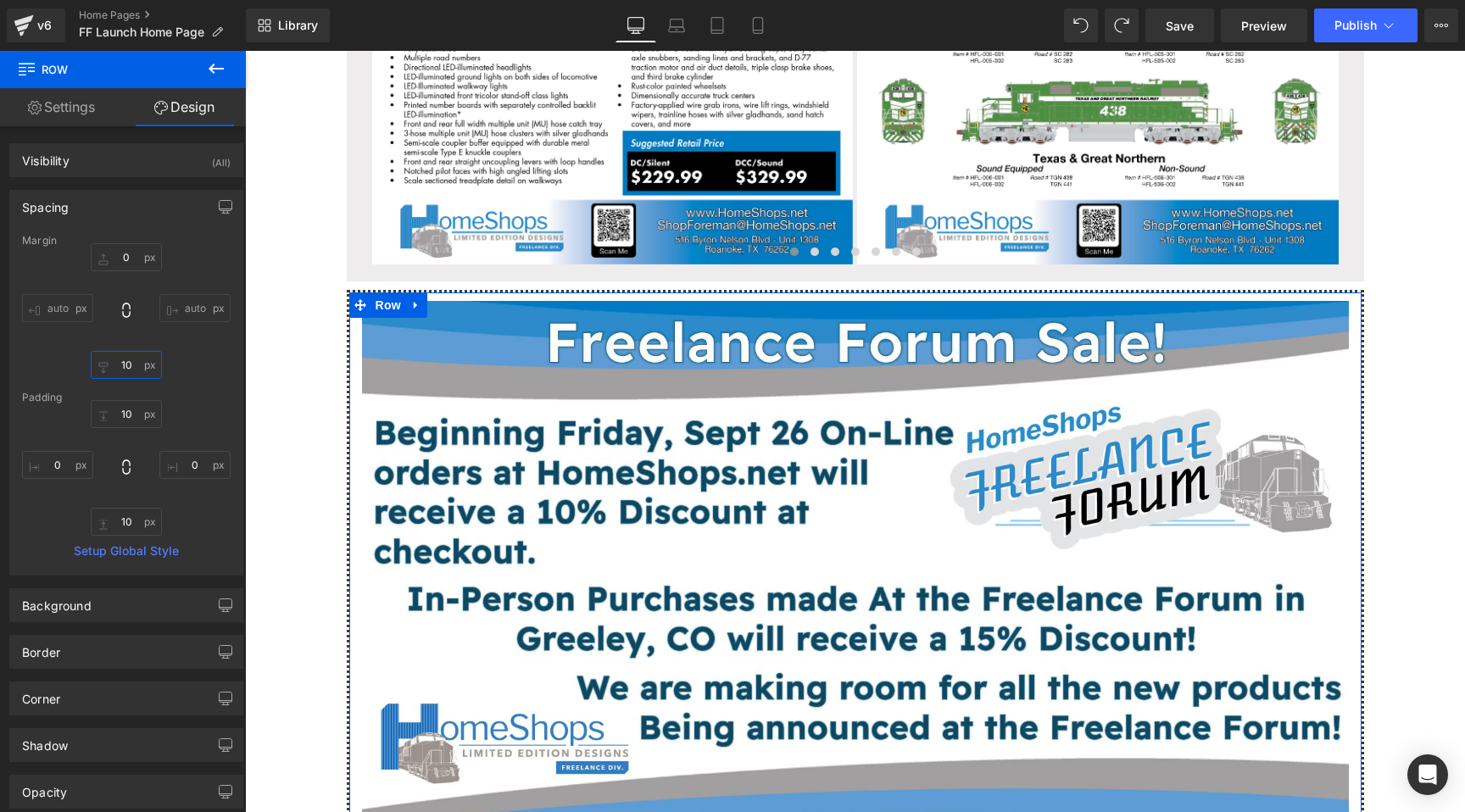
click at [130, 368] on input "10" at bounding box center [126, 365] width 71 height 28
type input "0"
click at [122, 405] on input "10" at bounding box center [126, 414] width 71 height 28
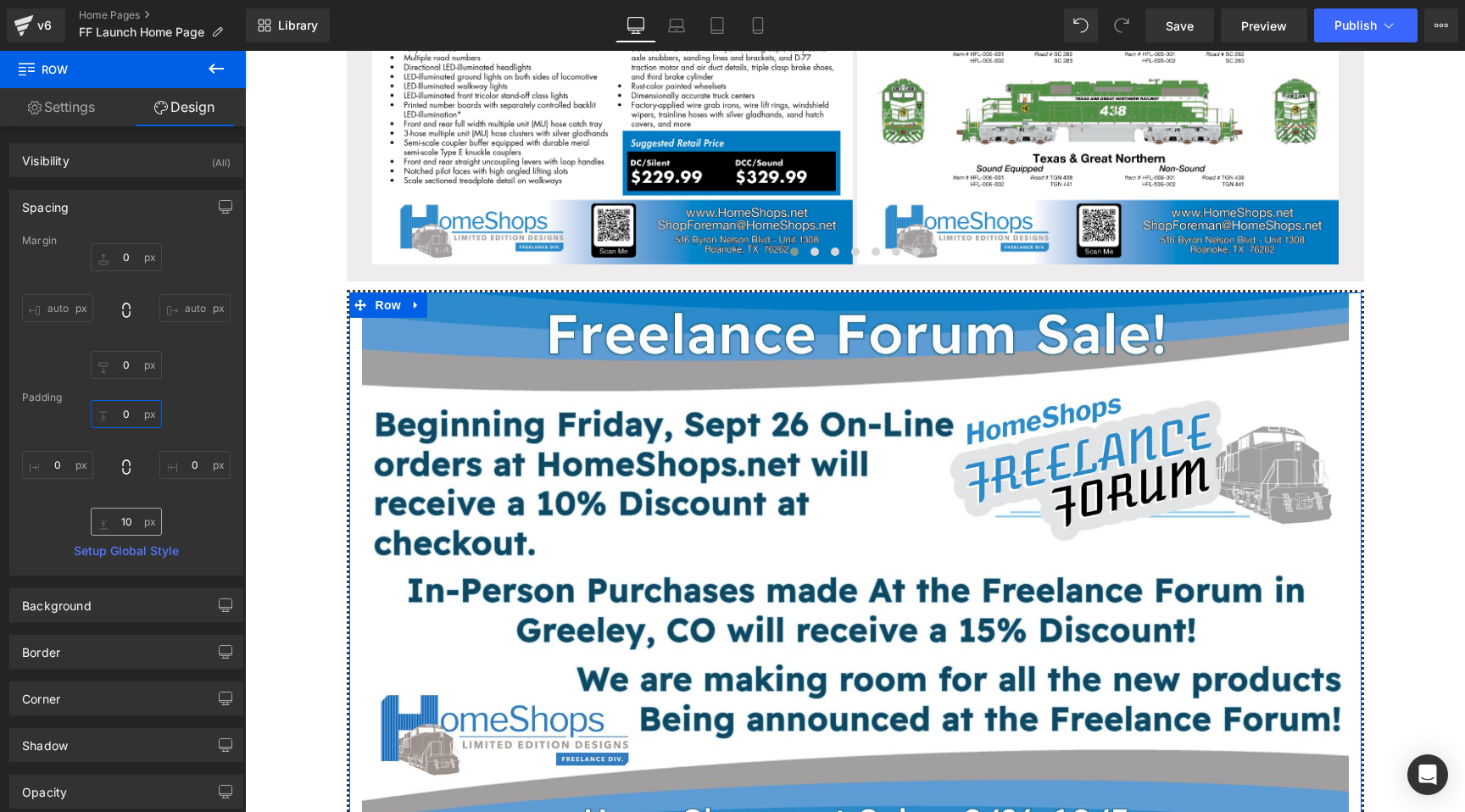
type input "0"
click at [125, 516] on input "10" at bounding box center [126, 521] width 71 height 28
type input "0"
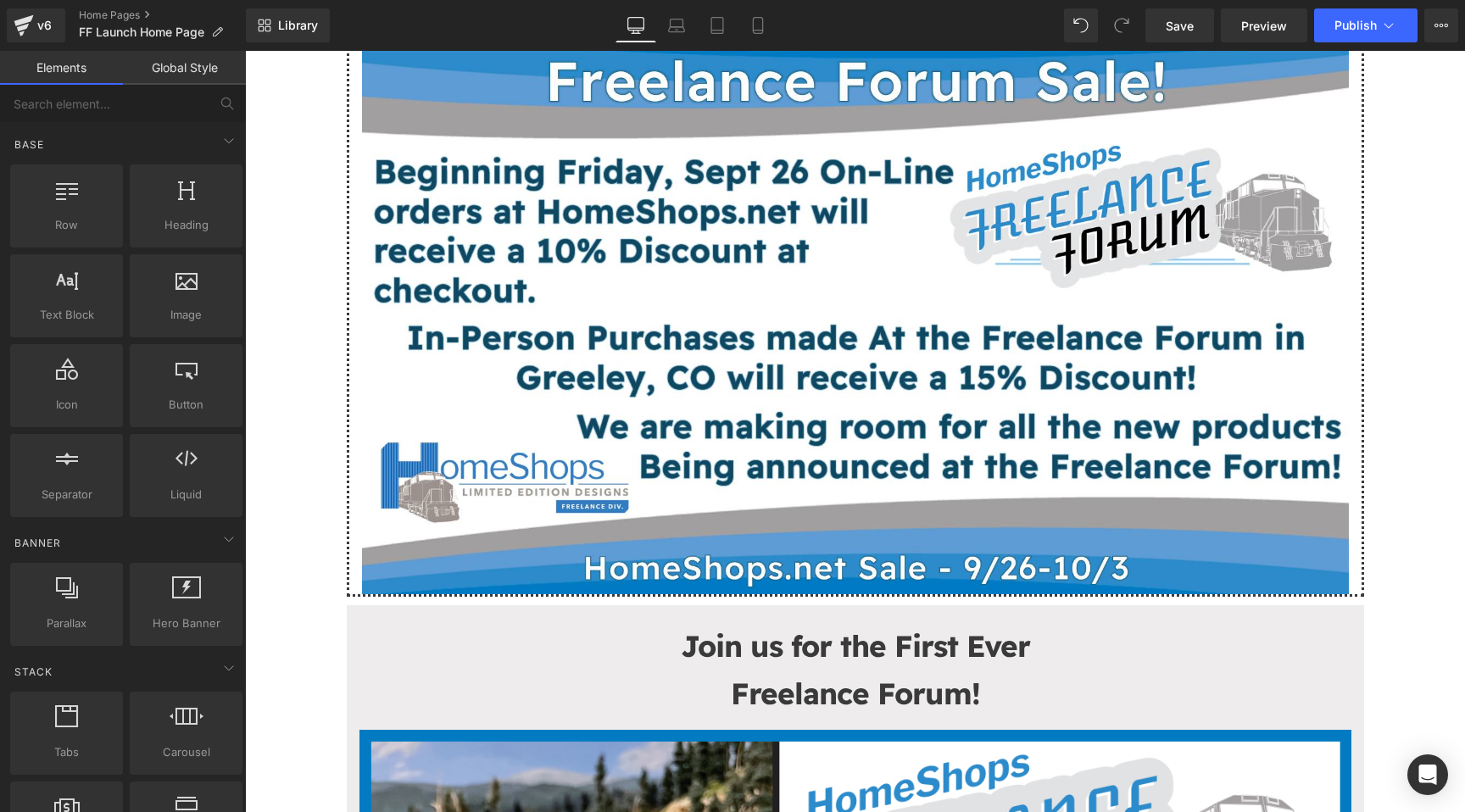
scroll to position [1017, 0]
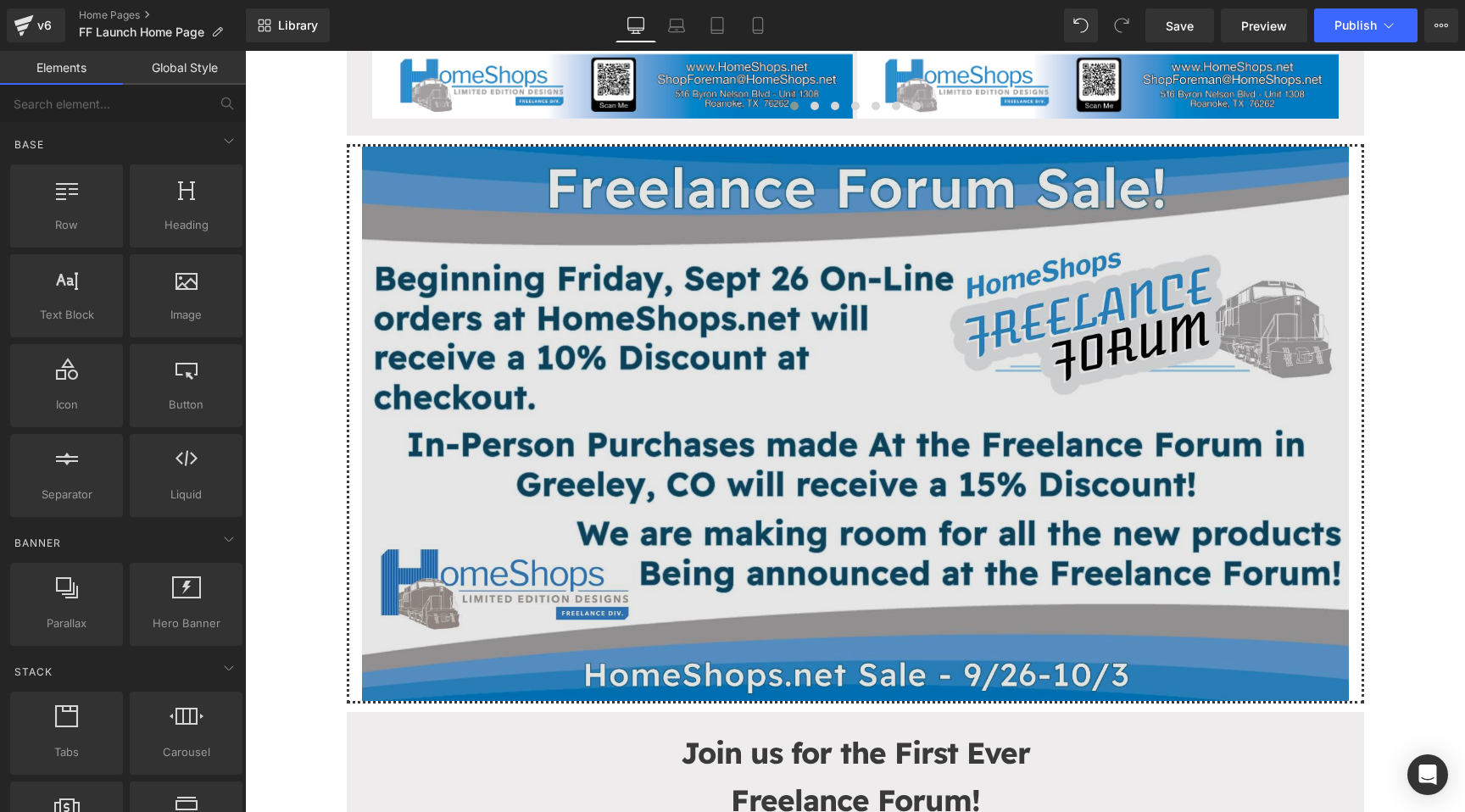
scroll to position [880, 0]
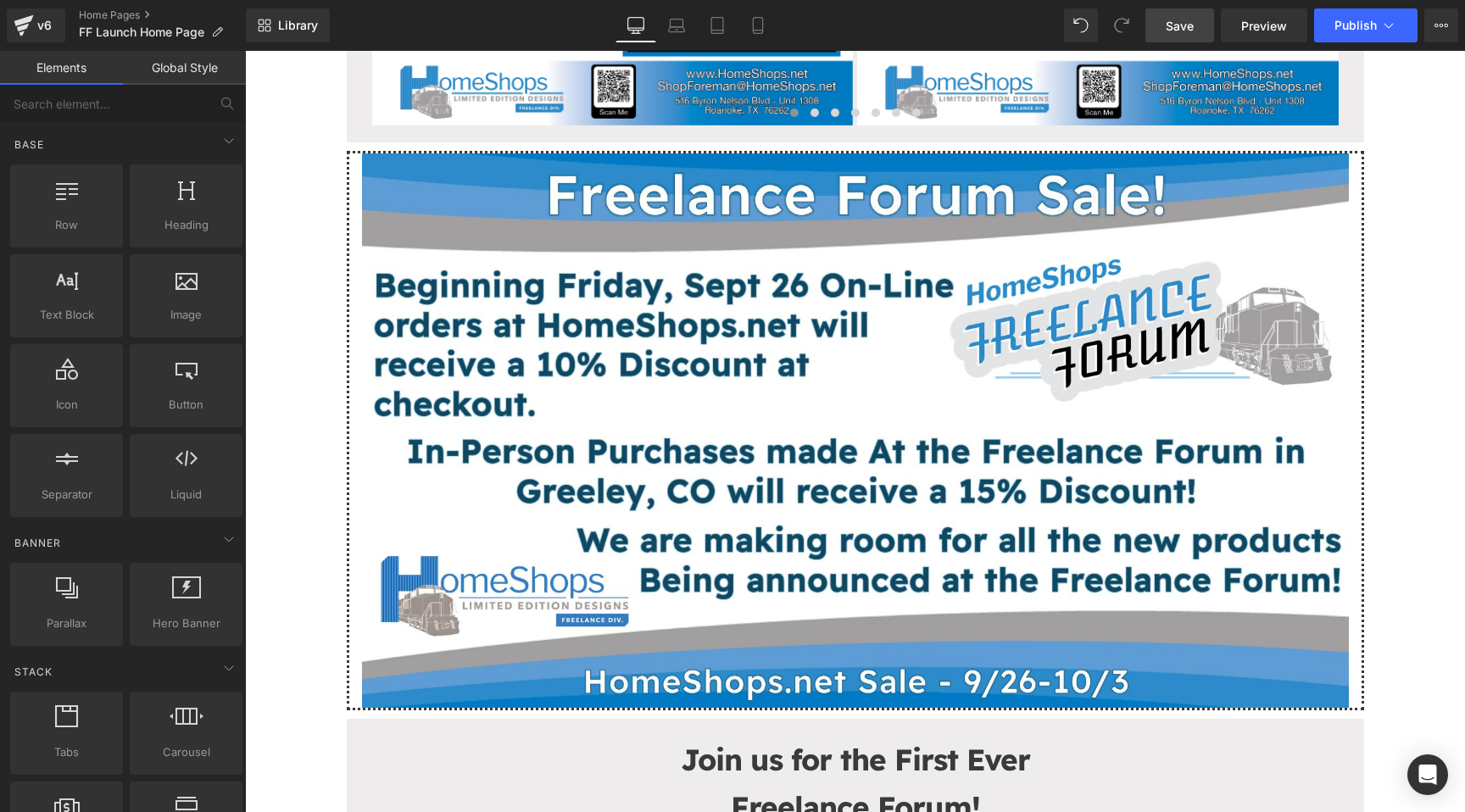
click at [1169, 38] on link "Save" at bounding box center [1179, 25] width 68 height 34
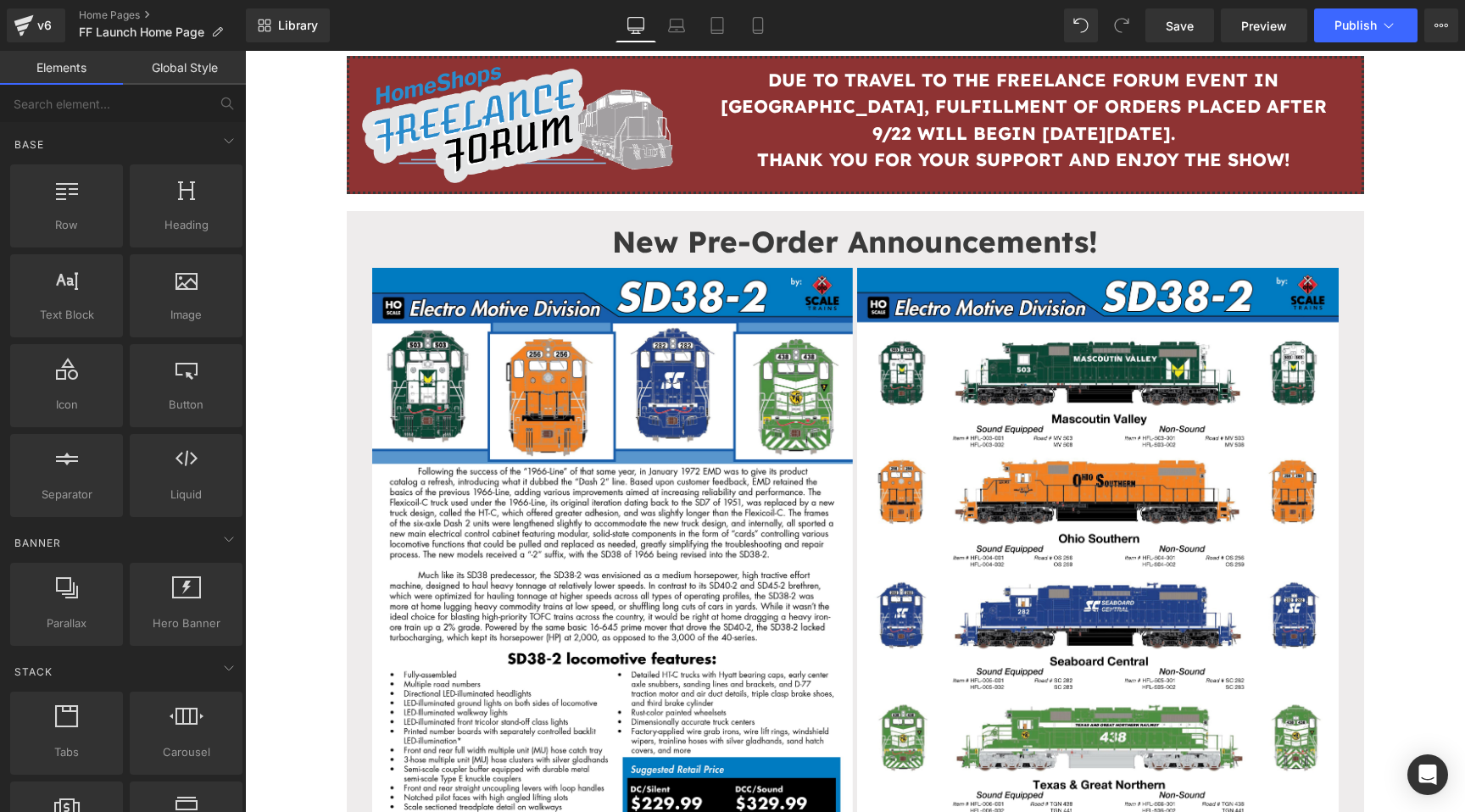
scroll to position [0, 0]
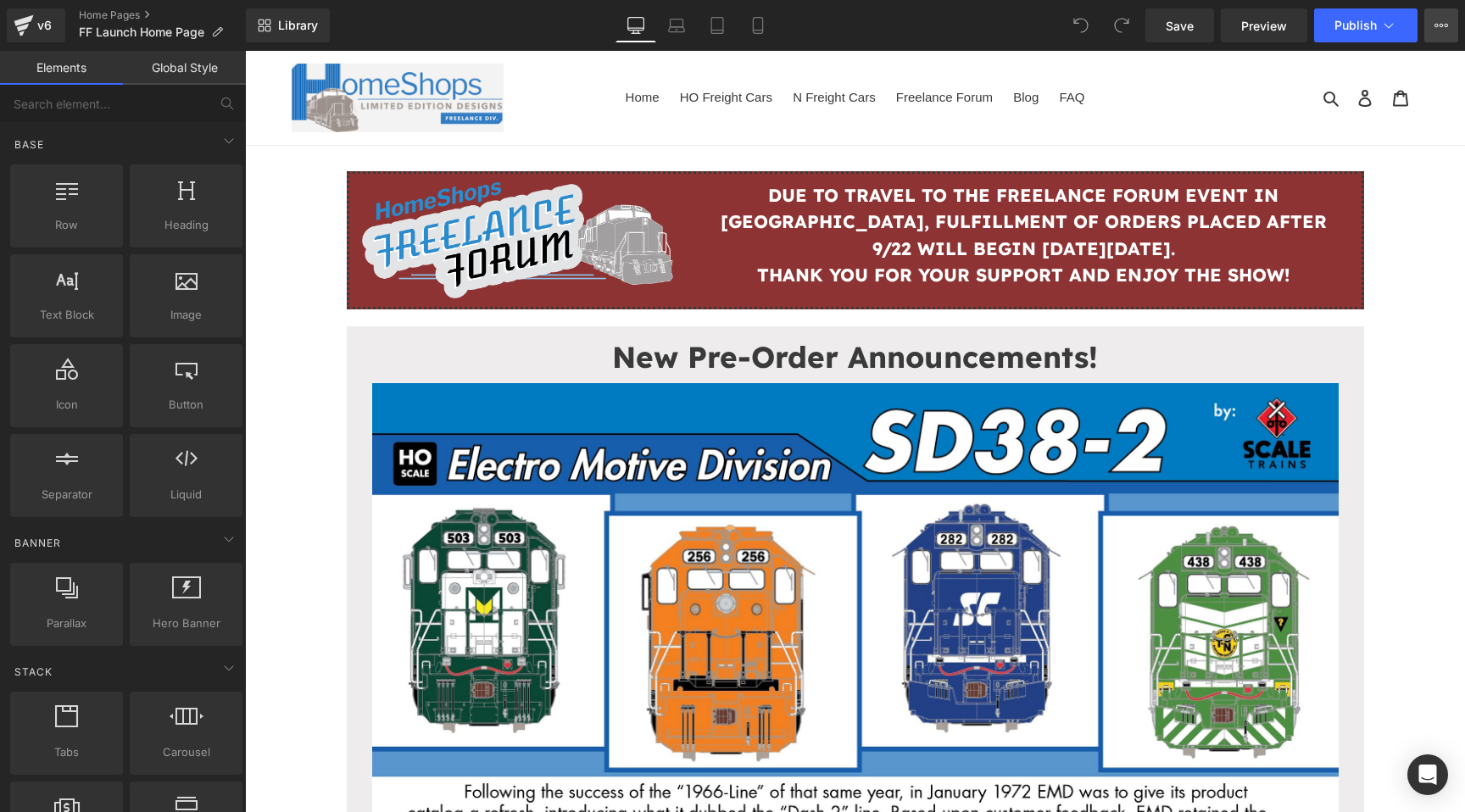
click at [1426, 30] on button "View Live Page View with current Template Save Template to Library Schedule Pub…" at bounding box center [1440, 25] width 34 height 34
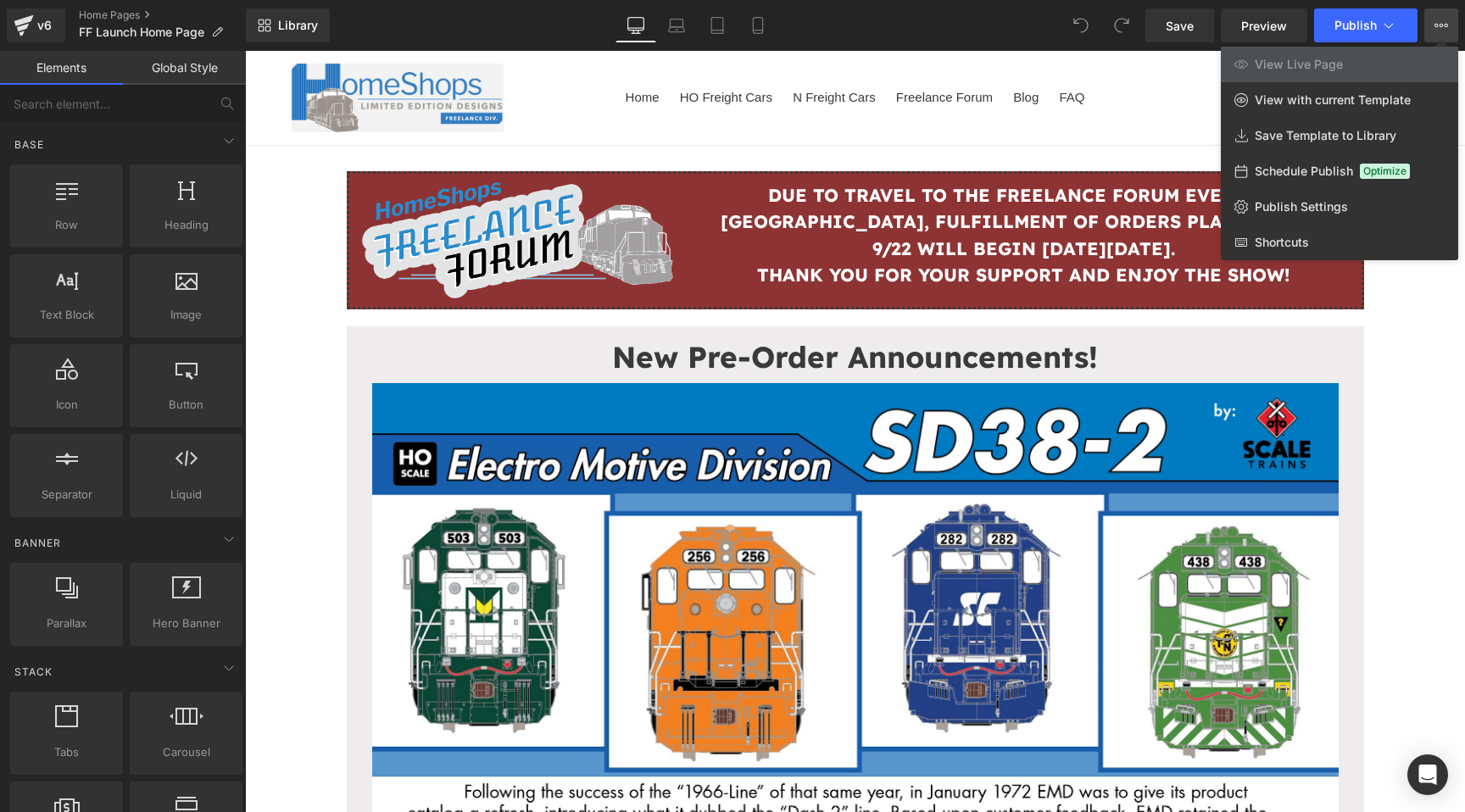
click at [1042, 142] on div at bounding box center [854, 431] width 1219 height 761
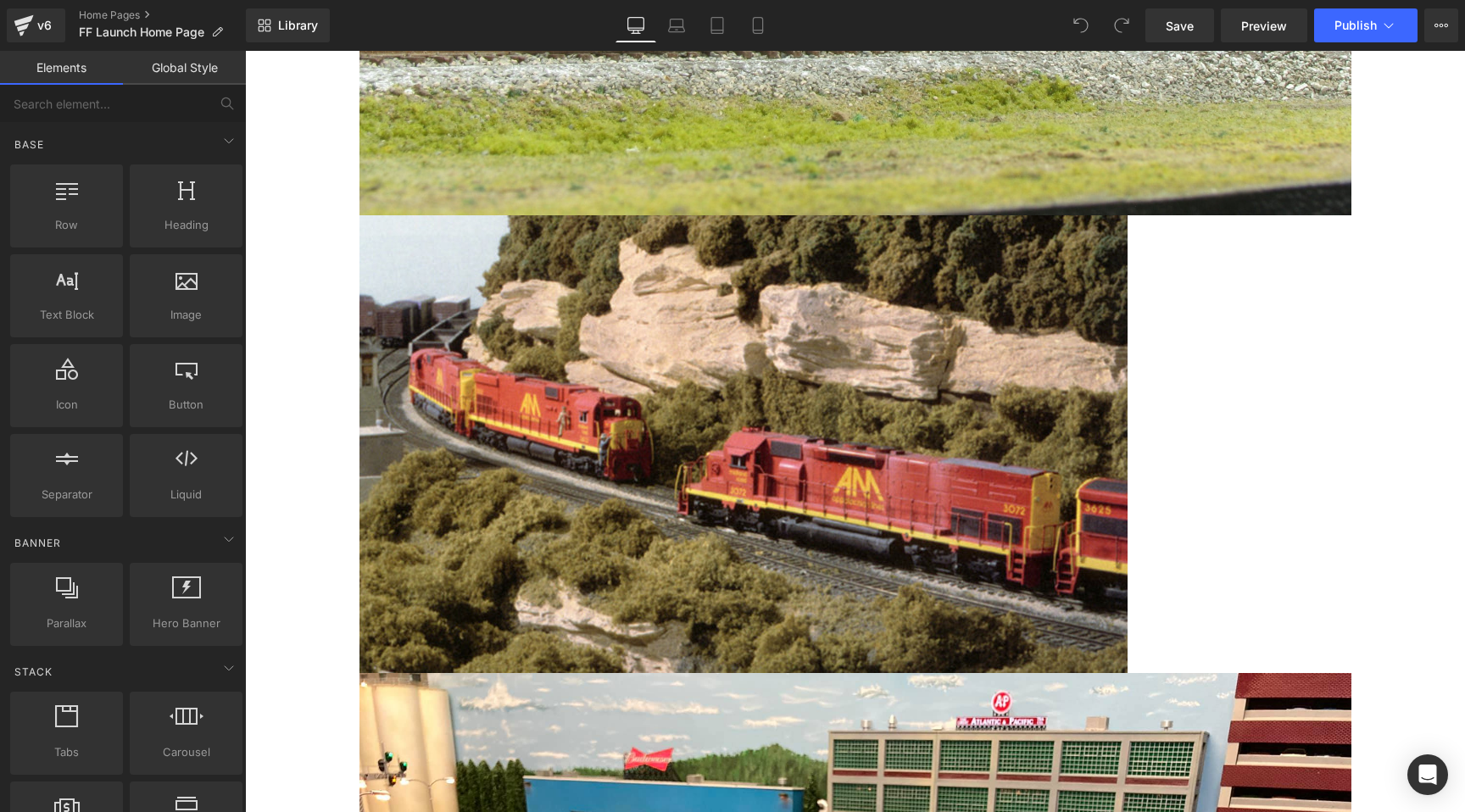
scroll to position [26236, 0]
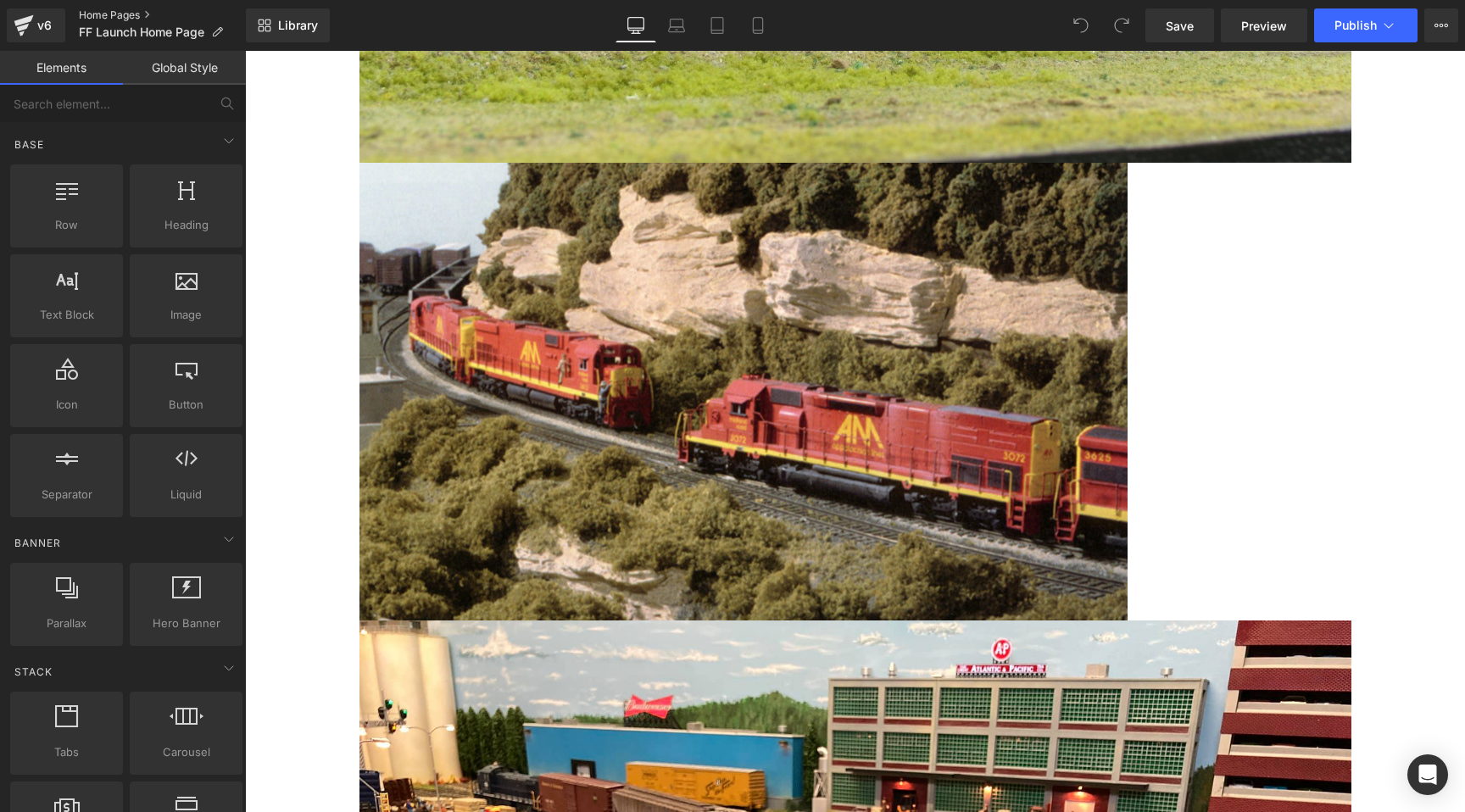
click at [119, 9] on link "Home Pages" at bounding box center [163, 15] width 167 height 14
